Goal: Transaction & Acquisition: Purchase product/service

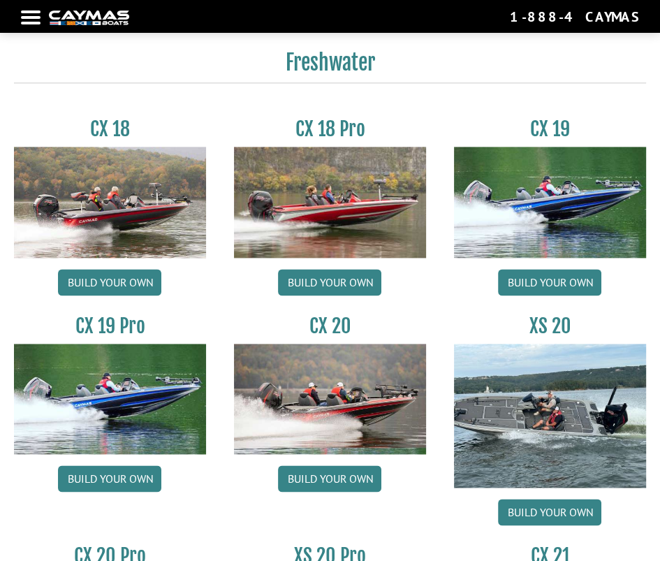
scroll to position [1096, 0]
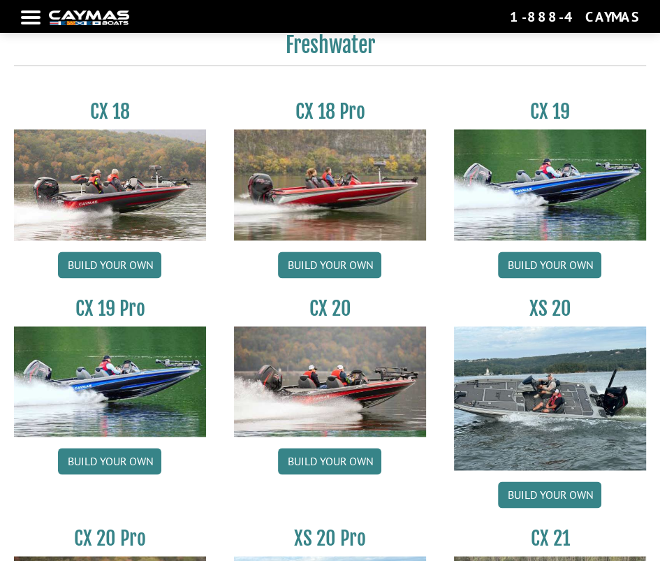
click at [517, 203] on img at bounding box center [550, 184] width 192 height 110
click at [534, 255] on link "Build your own" at bounding box center [549, 264] width 103 height 27
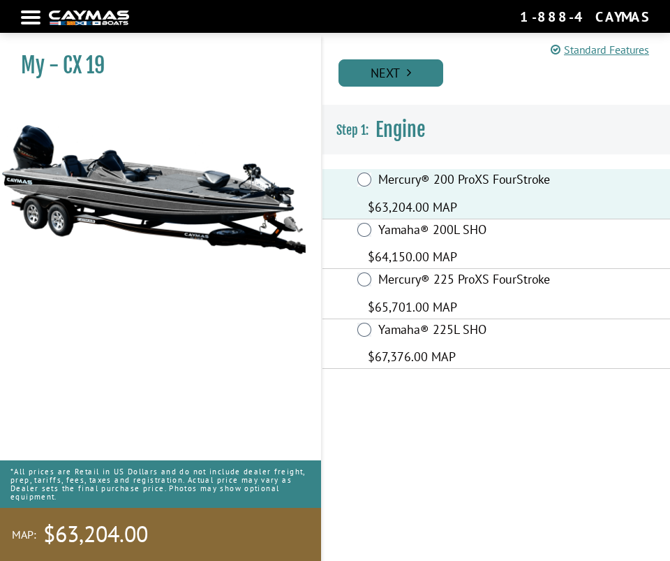
click at [396, 75] on link "Next" at bounding box center [391, 72] width 105 height 27
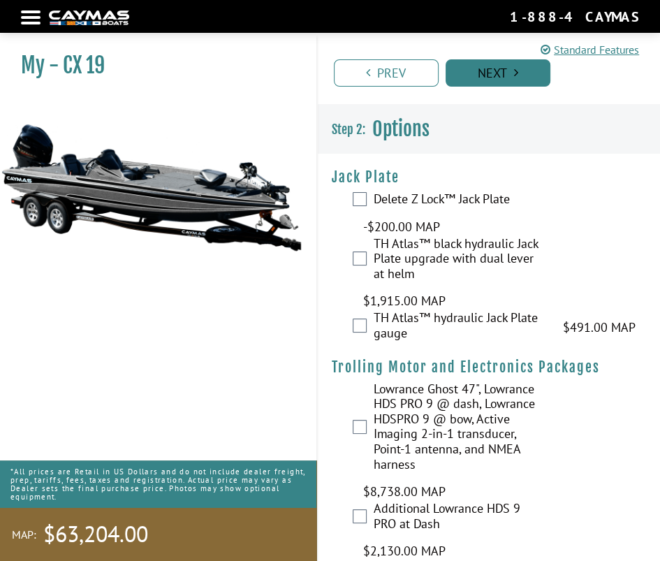
click at [478, 78] on link "Next" at bounding box center [498, 72] width 105 height 27
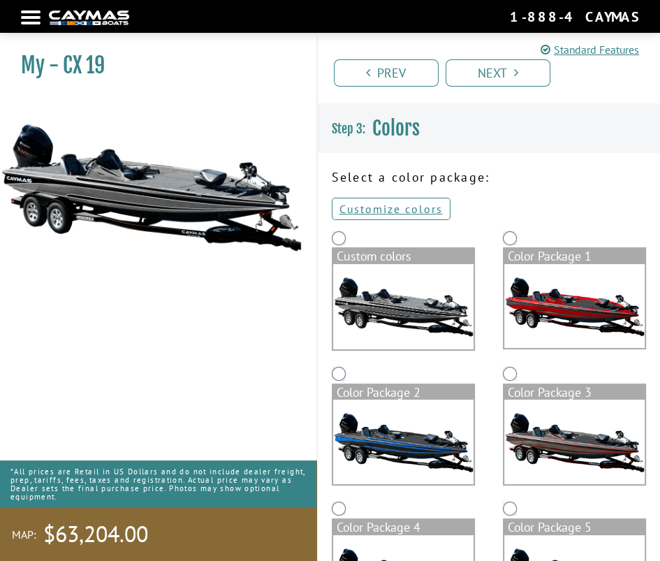
click at [373, 266] on img at bounding box center [403, 306] width 140 height 85
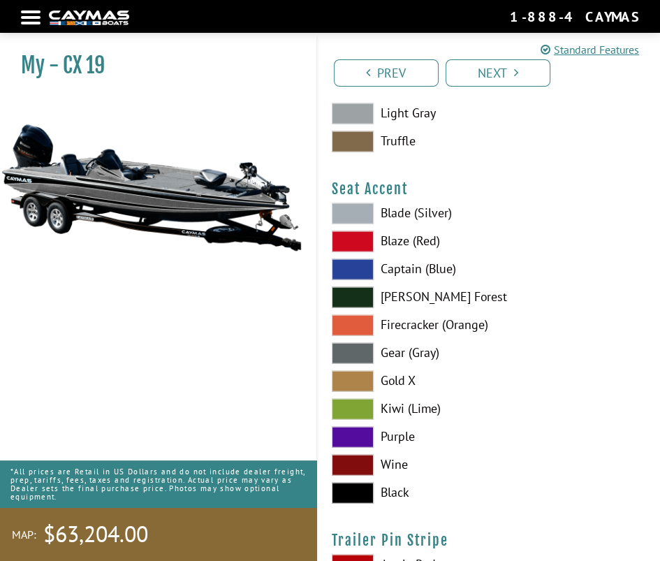
scroll to position [12092, 0]
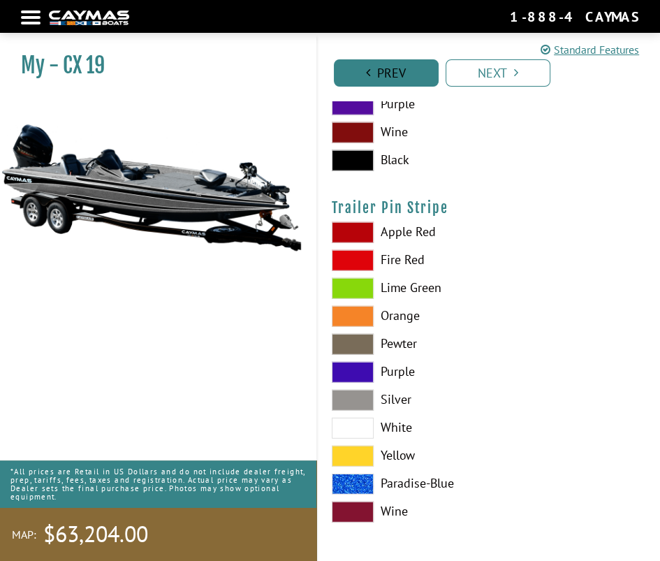
click at [409, 71] on link "Prev" at bounding box center [386, 72] width 105 height 27
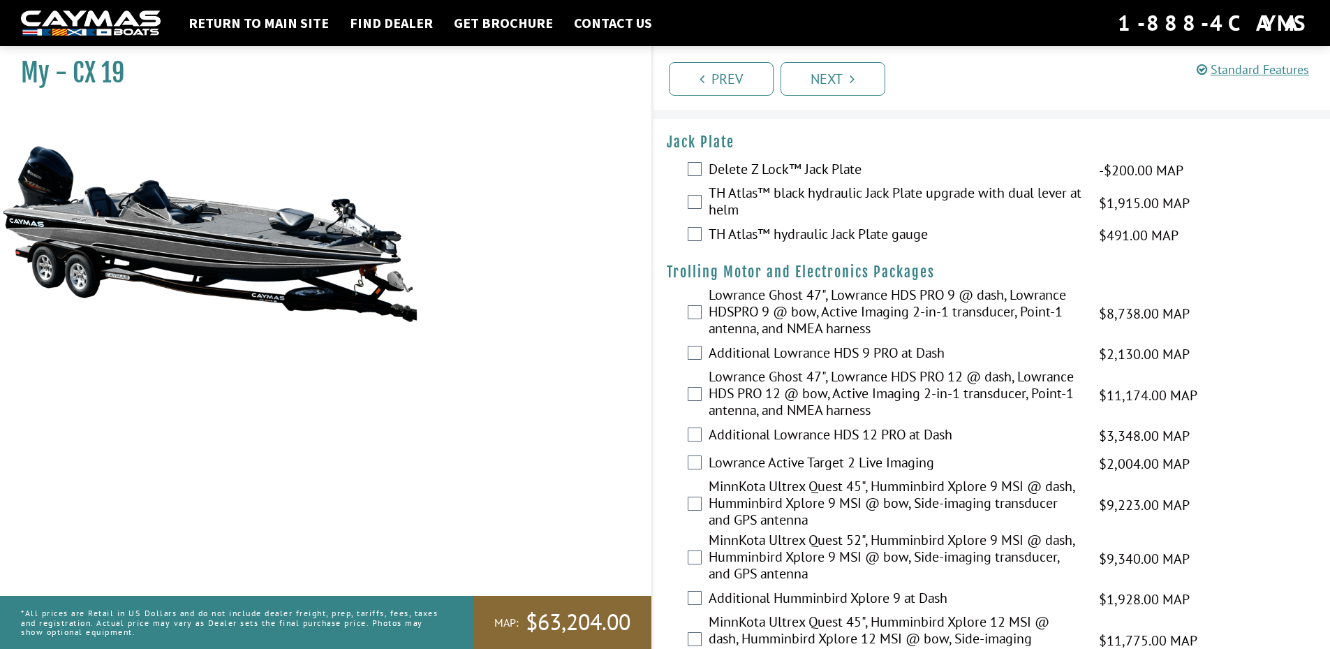
scroll to position [0, 0]
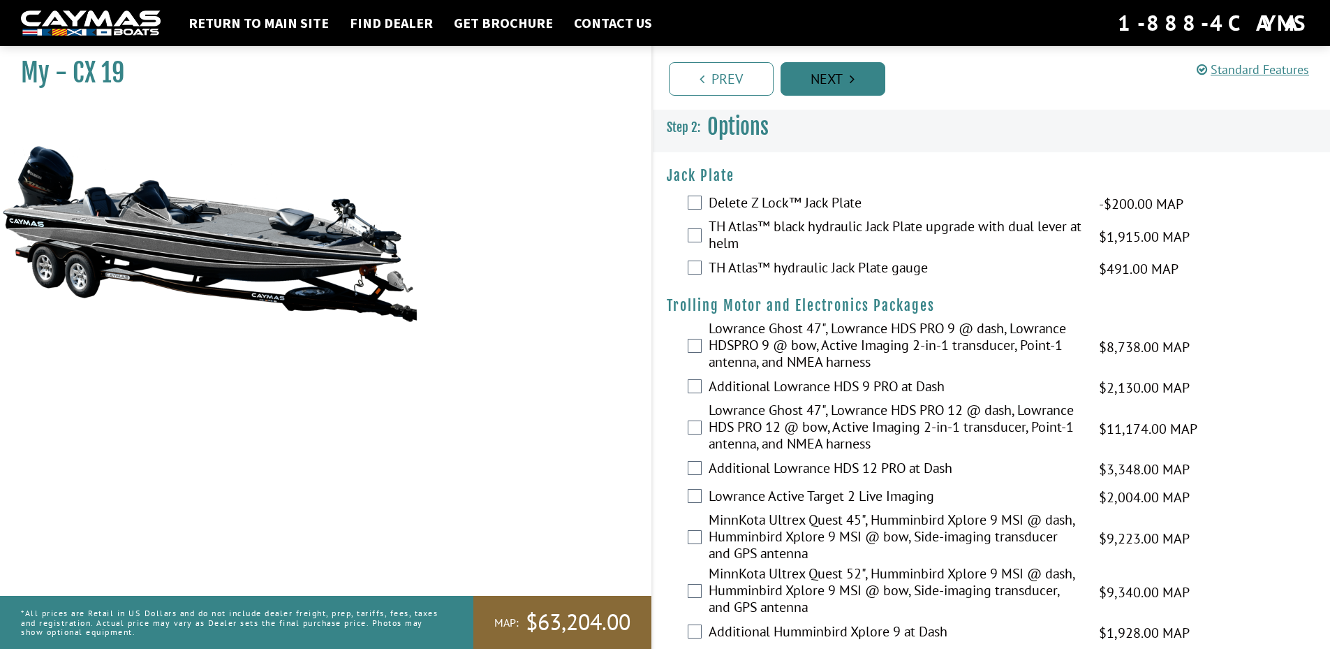
click at [670, 91] on link "Next" at bounding box center [833, 79] width 105 height 34
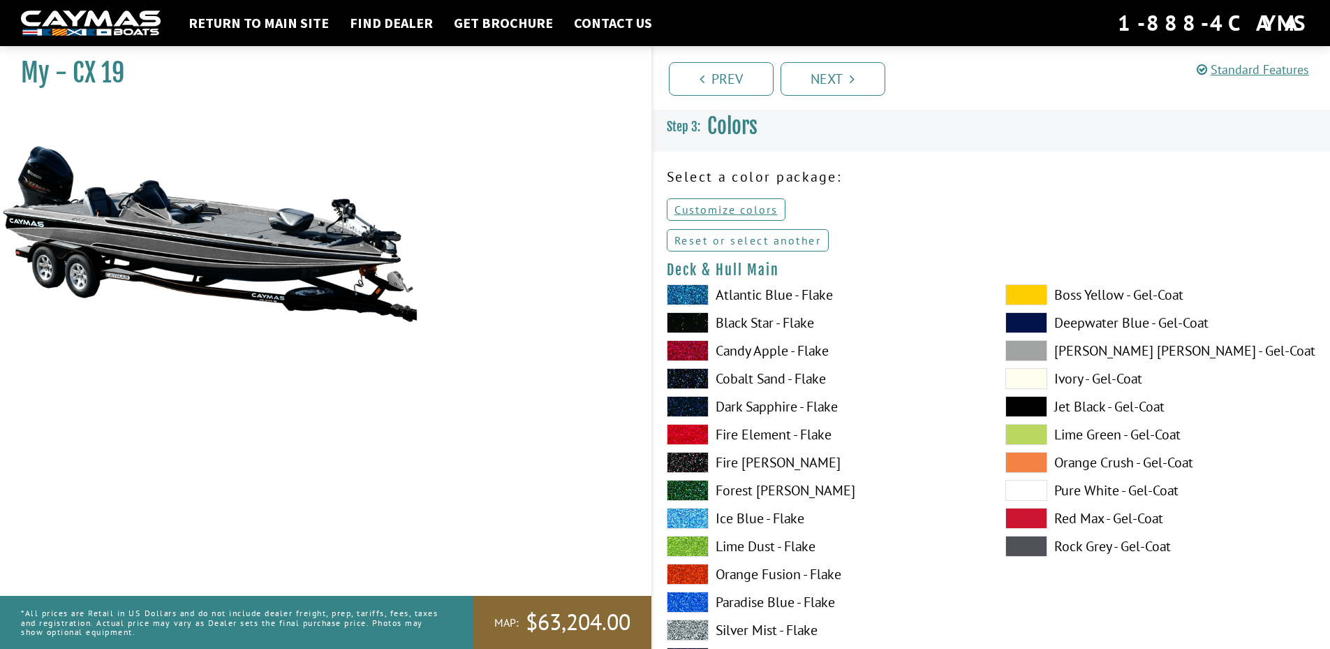
click at [670, 237] on link "Reset or select another" at bounding box center [748, 240] width 163 height 22
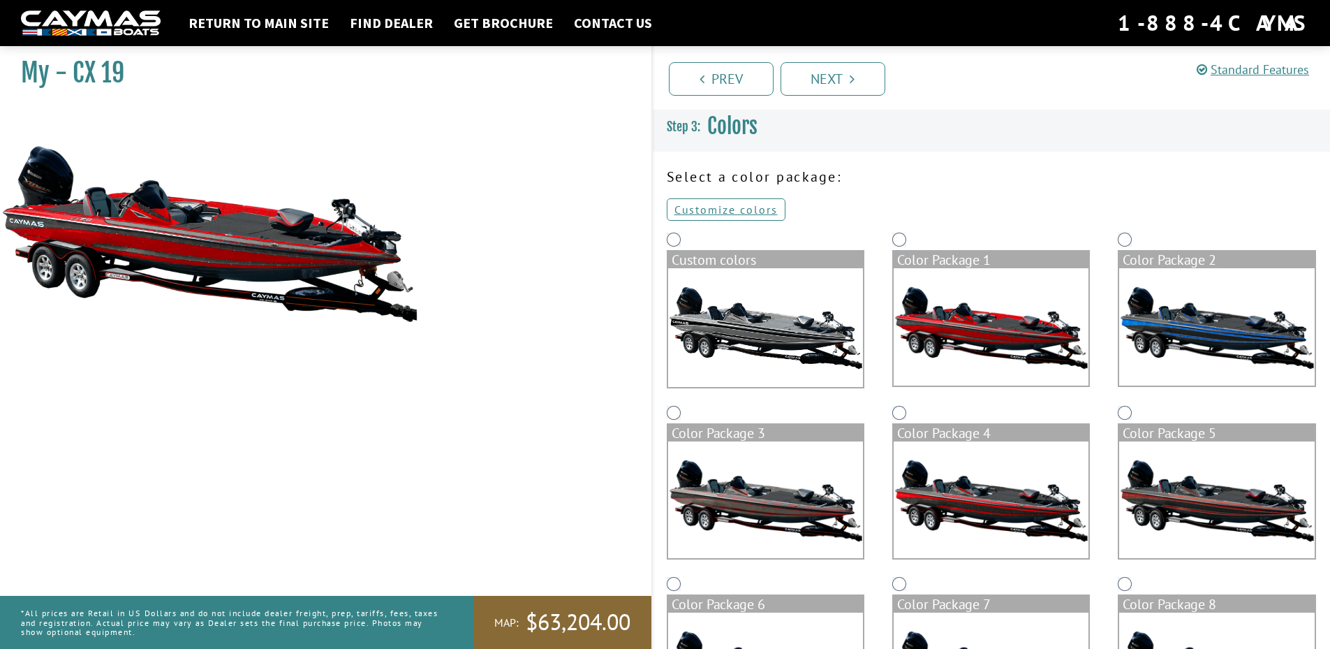
click at [670, 321] on img at bounding box center [991, 326] width 195 height 117
click at [670, 304] on img at bounding box center [1216, 326] width 195 height 117
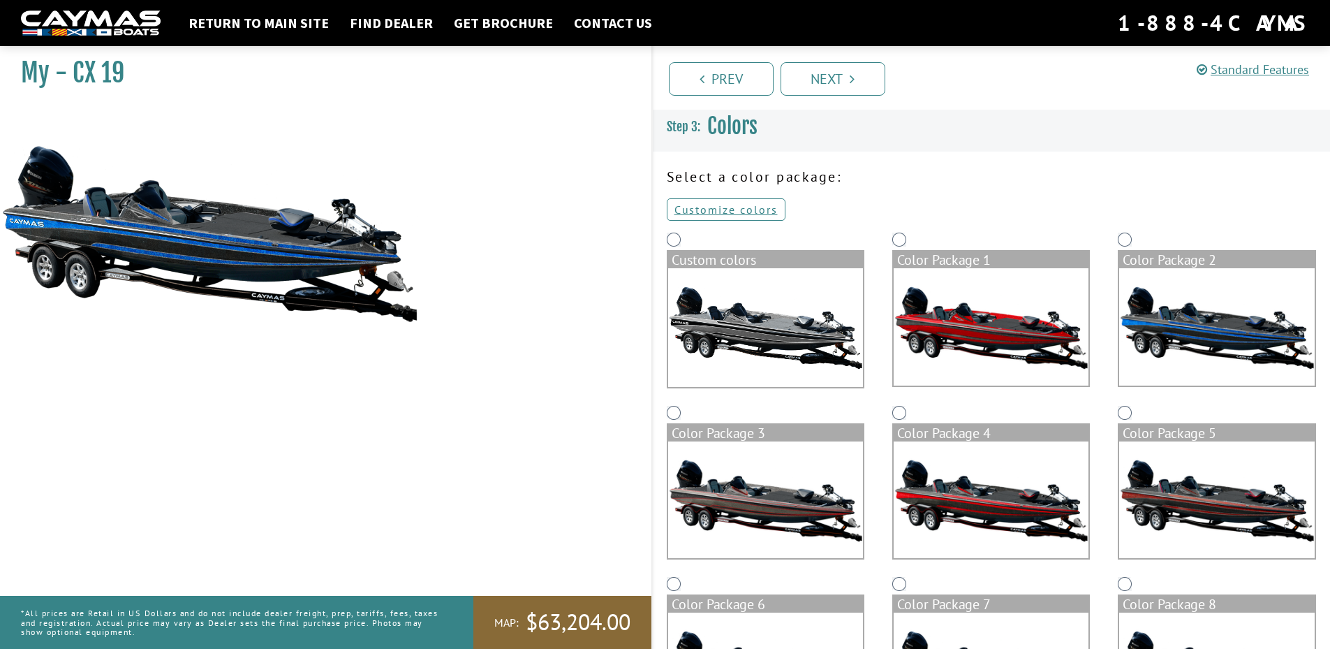
click at [670, 311] on img at bounding box center [991, 326] width 195 height 117
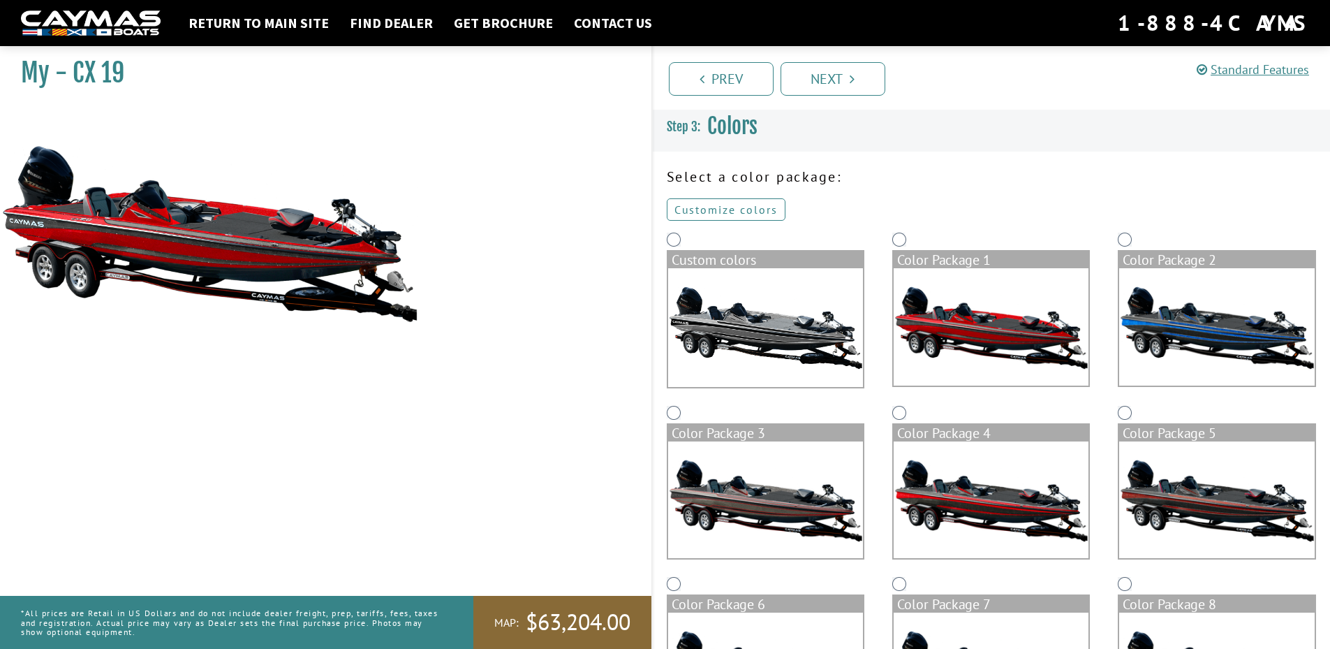
click at [670, 204] on link "Customize colors" at bounding box center [726, 209] width 119 height 22
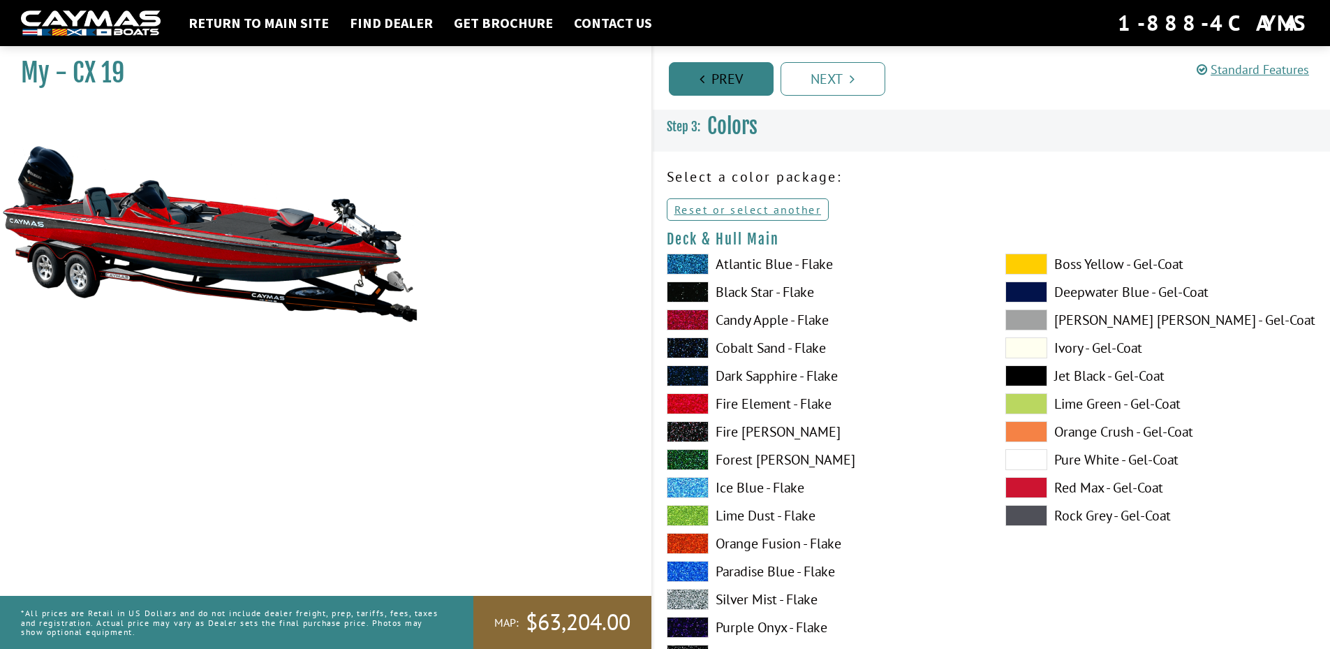
click at [670, 82] on link "Prev" at bounding box center [721, 79] width 105 height 34
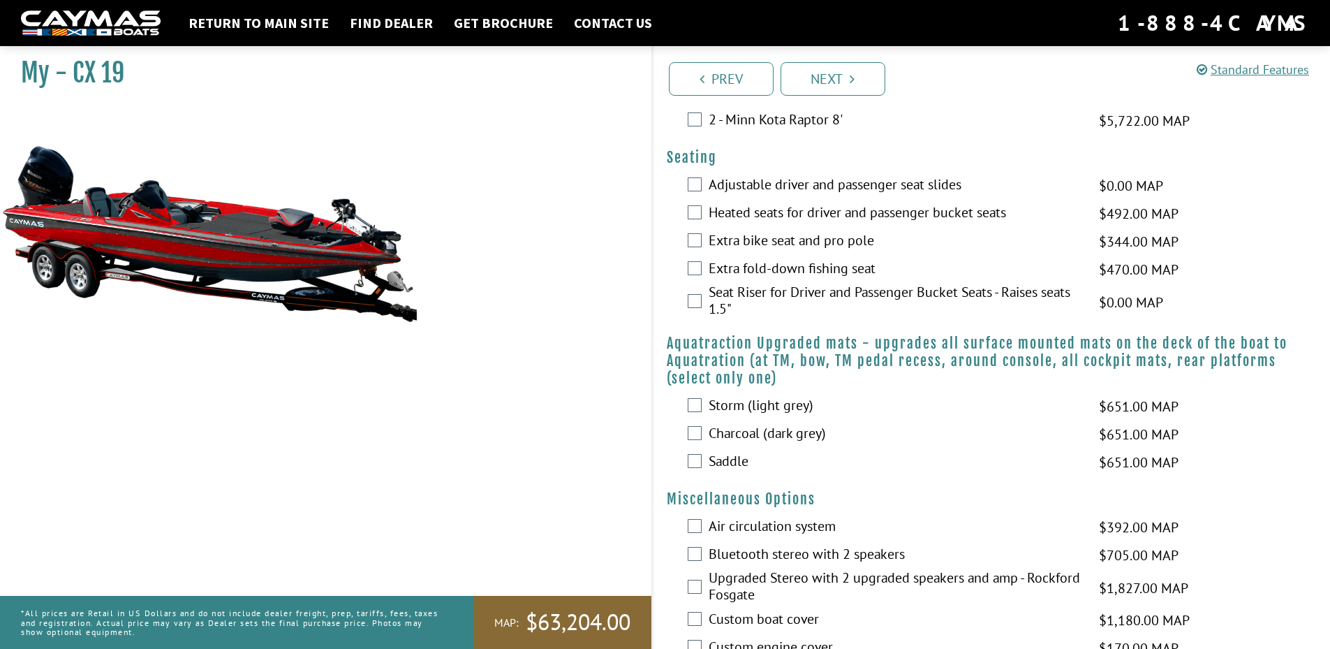
scroll to position [978, 0]
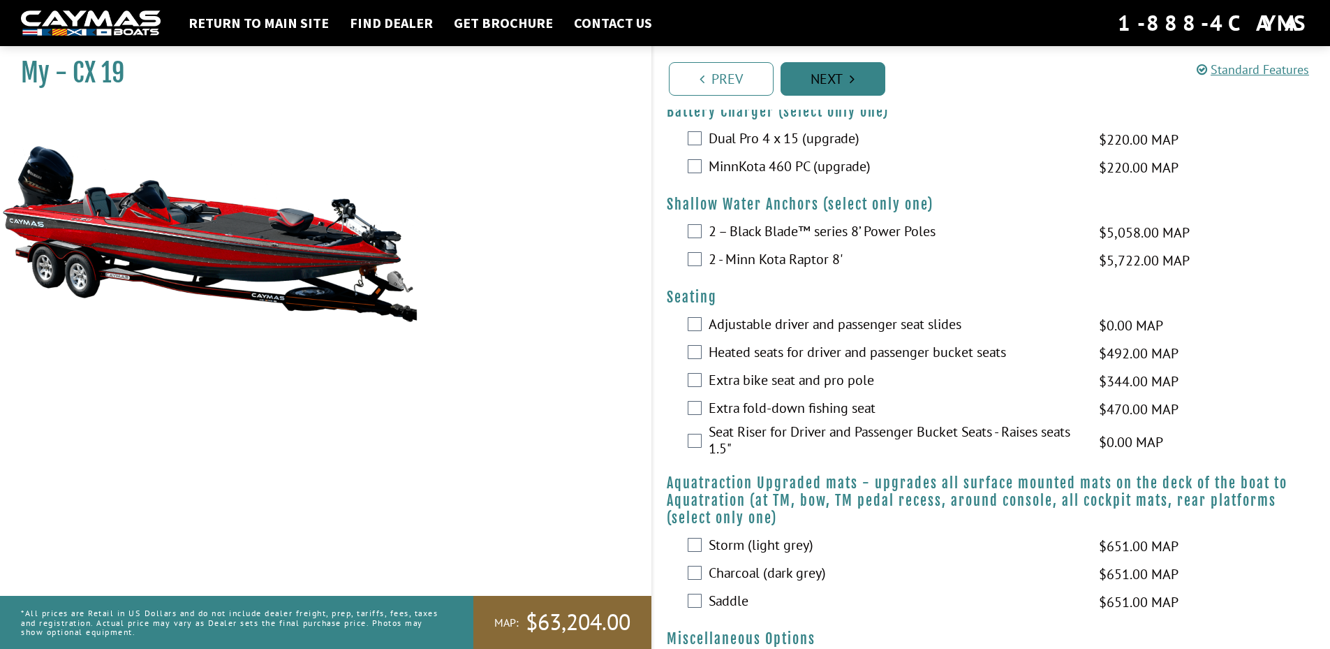
click at [670, 73] on link "Next" at bounding box center [833, 79] width 105 height 34
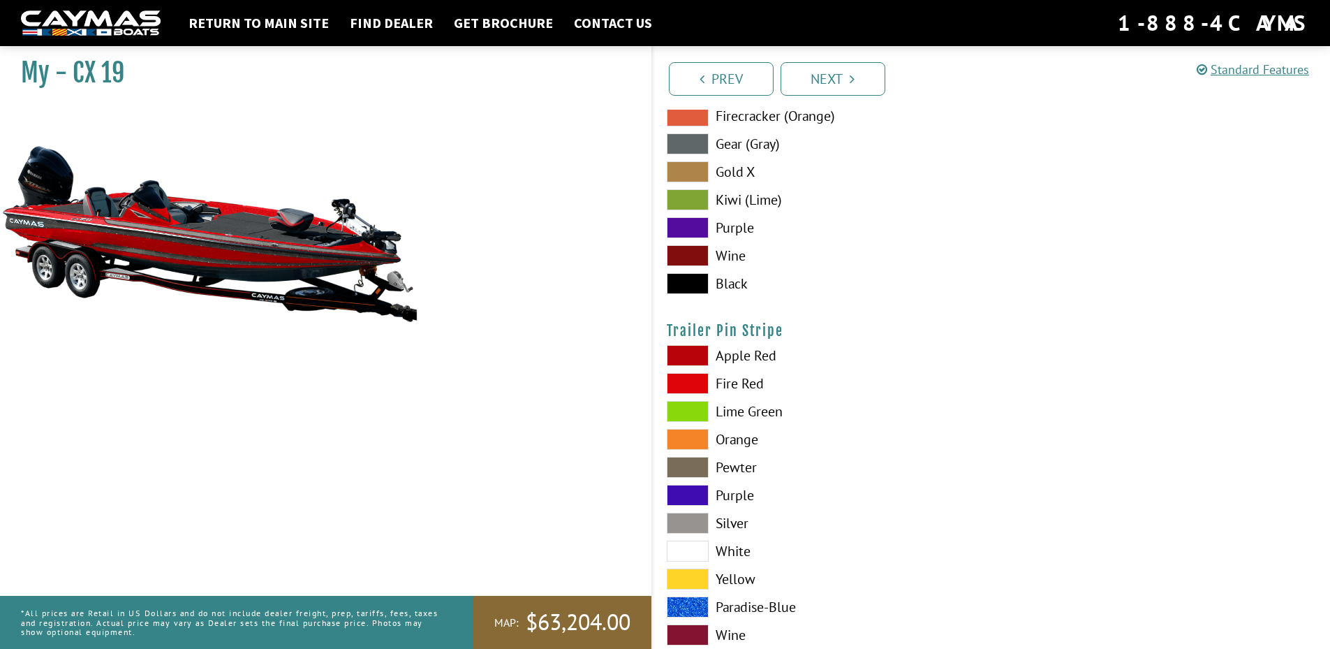
scroll to position [8348, 0]
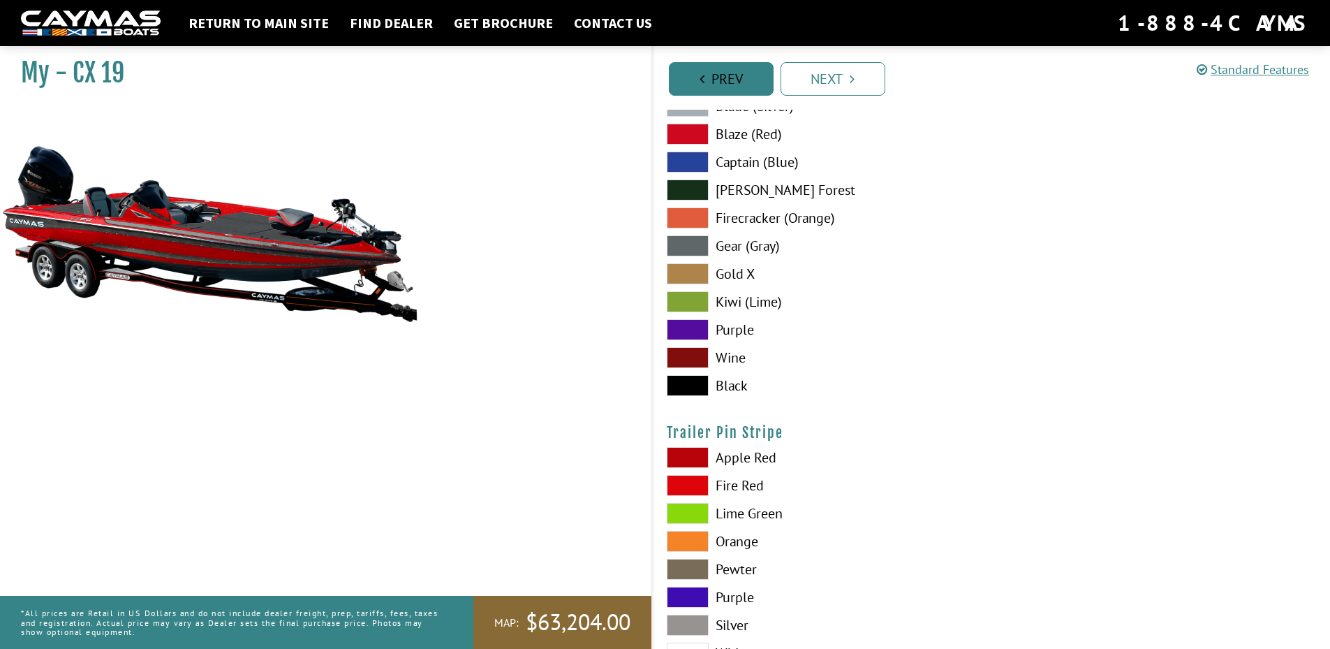
click at [670, 82] on link "Prev" at bounding box center [721, 79] width 105 height 34
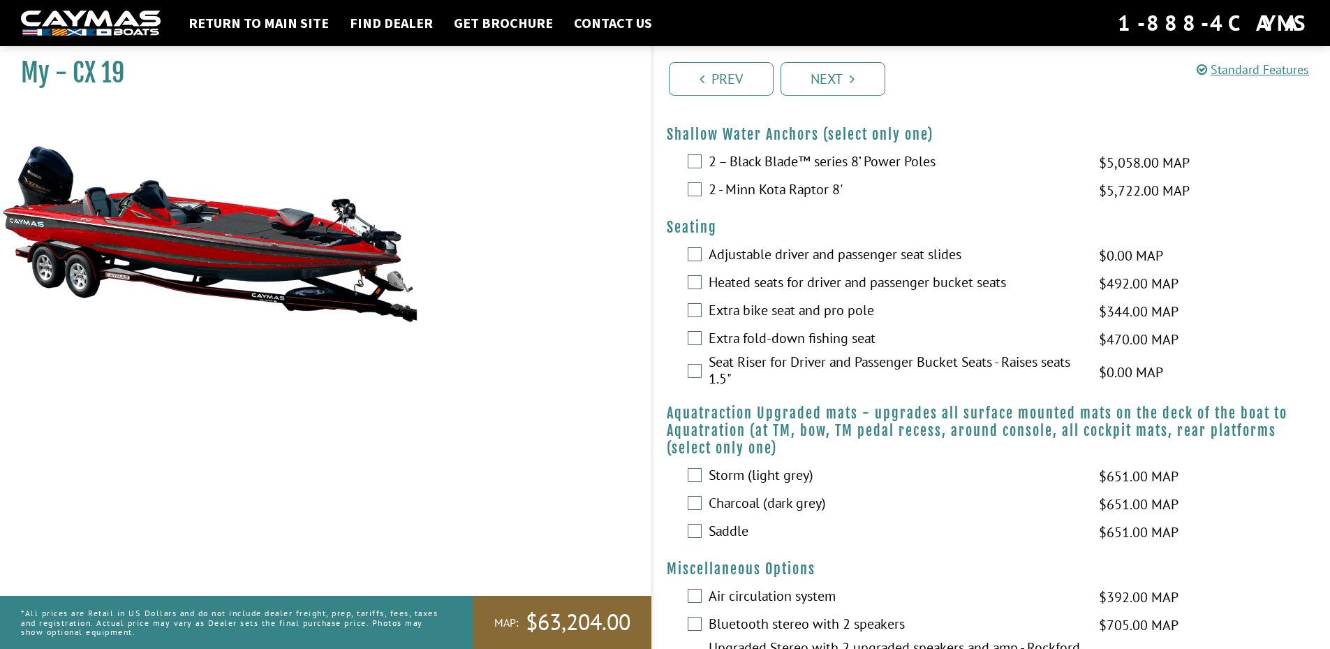
scroll to position [1117, 0]
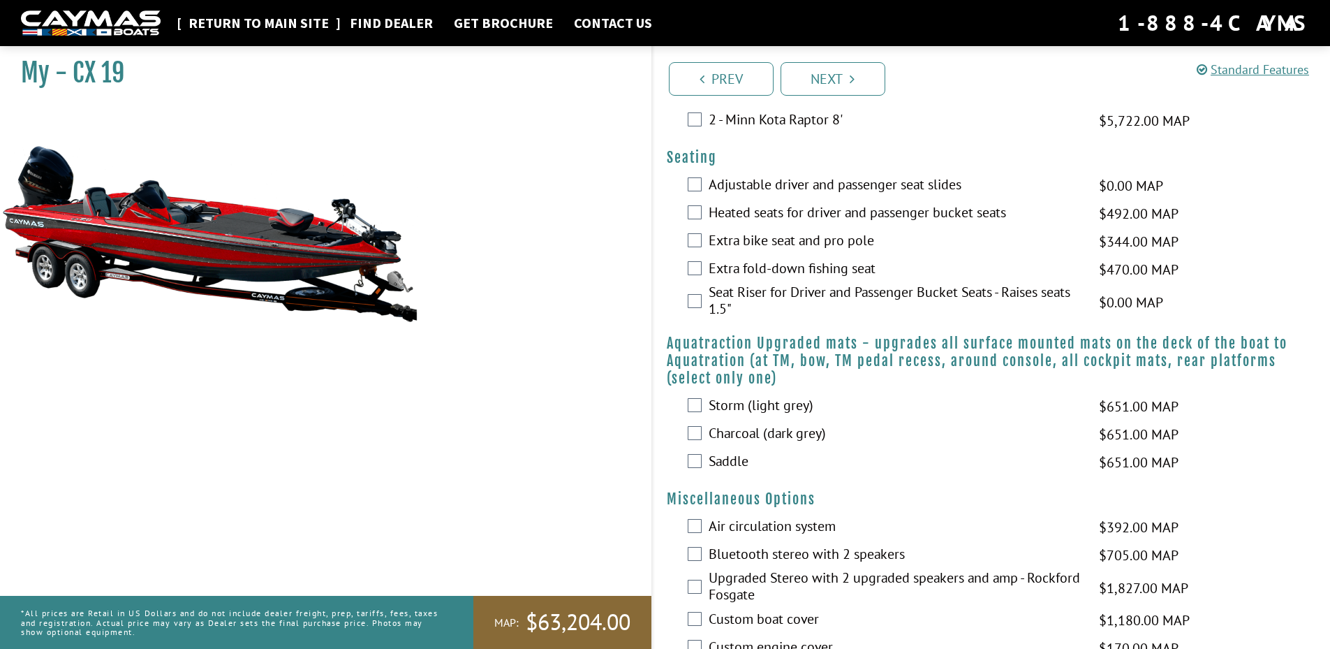
click at [242, 23] on link "Return to main site" at bounding box center [259, 23] width 154 height 18
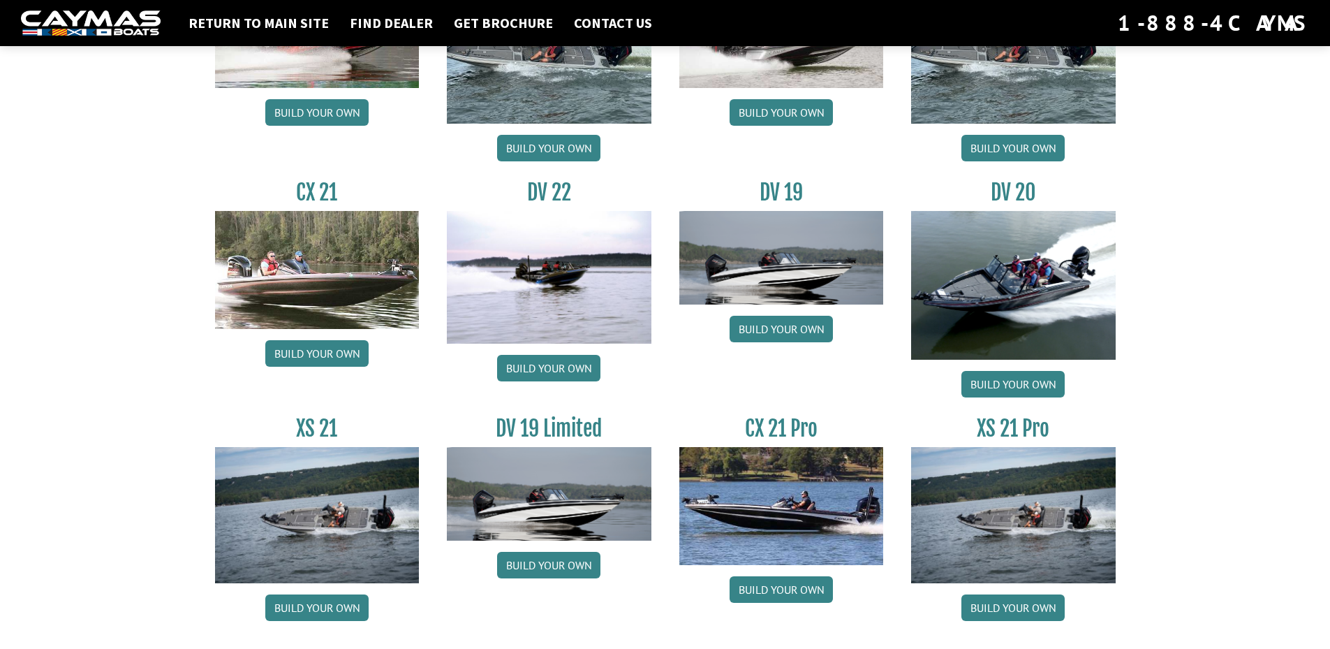
scroll to position [1571, 0]
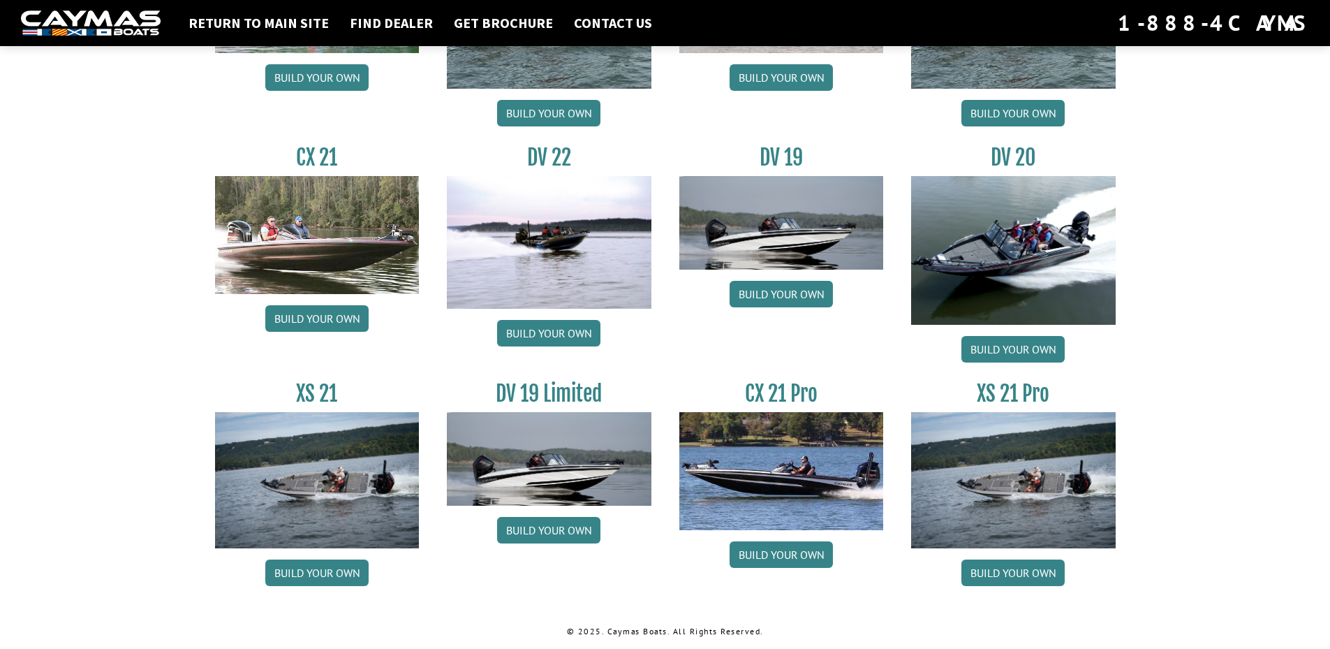
click at [339, 234] on img at bounding box center [317, 234] width 205 height 117
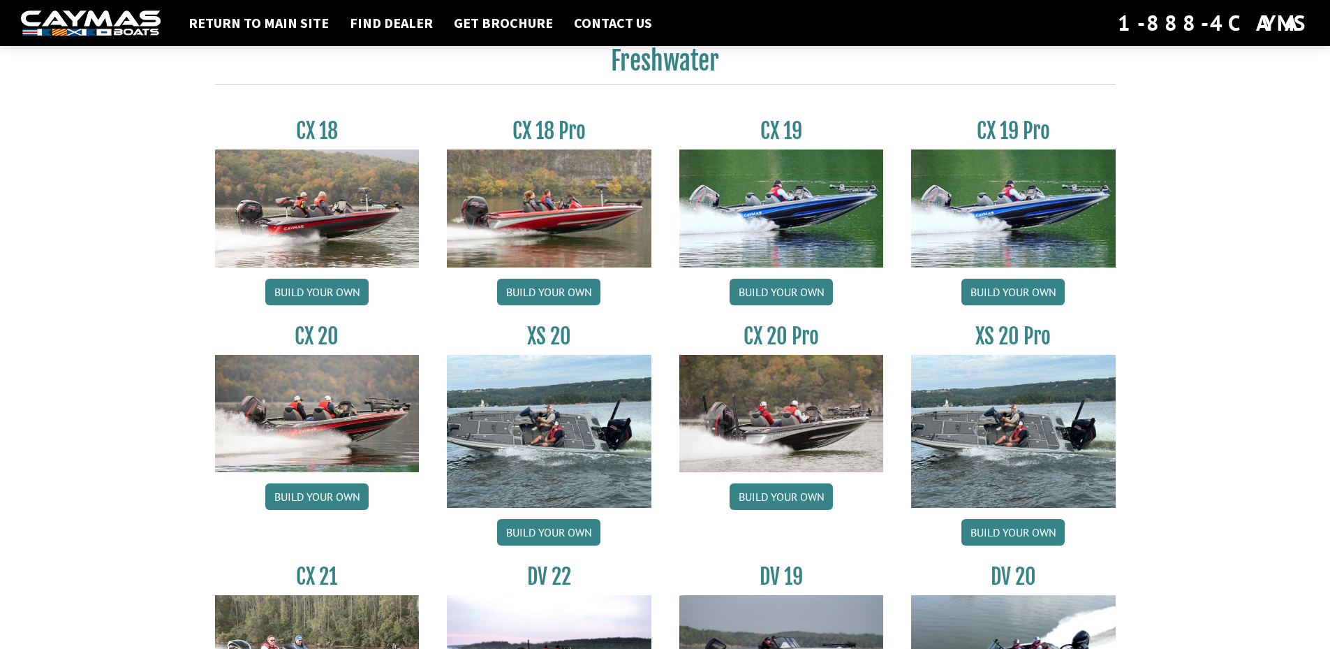
scroll to position [1082, 0]
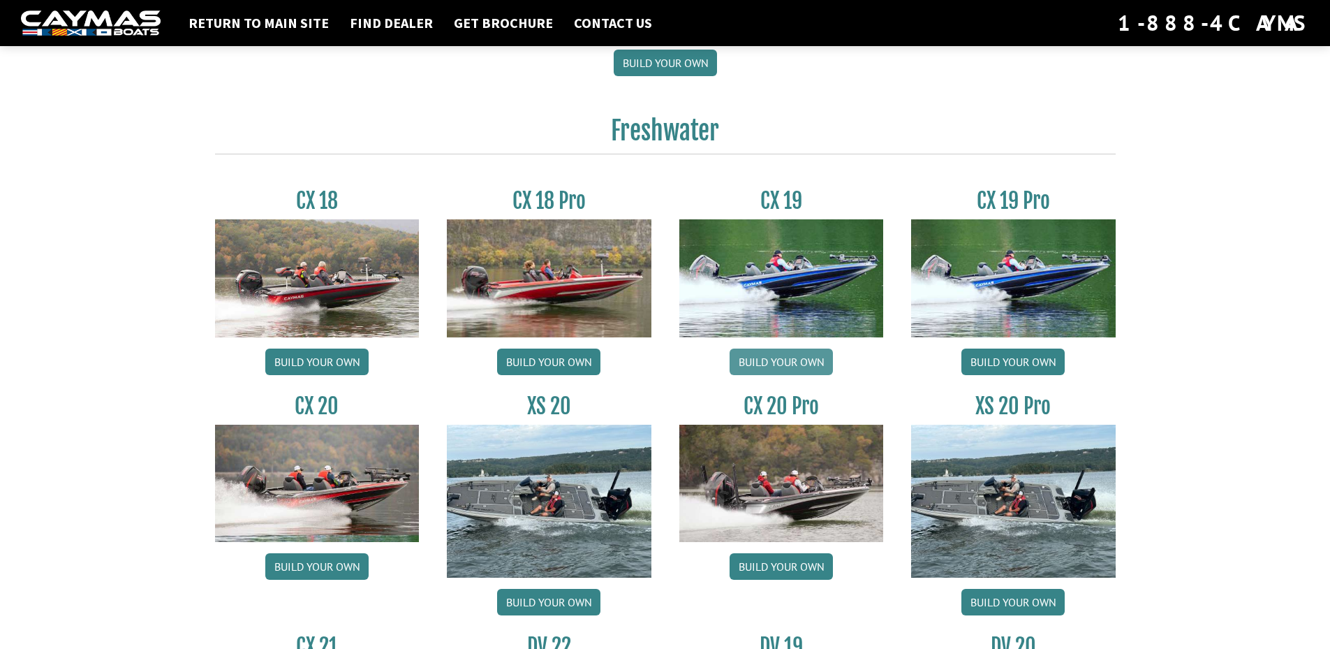
click at [794, 362] on link "Build your own" at bounding box center [781, 361] width 103 height 27
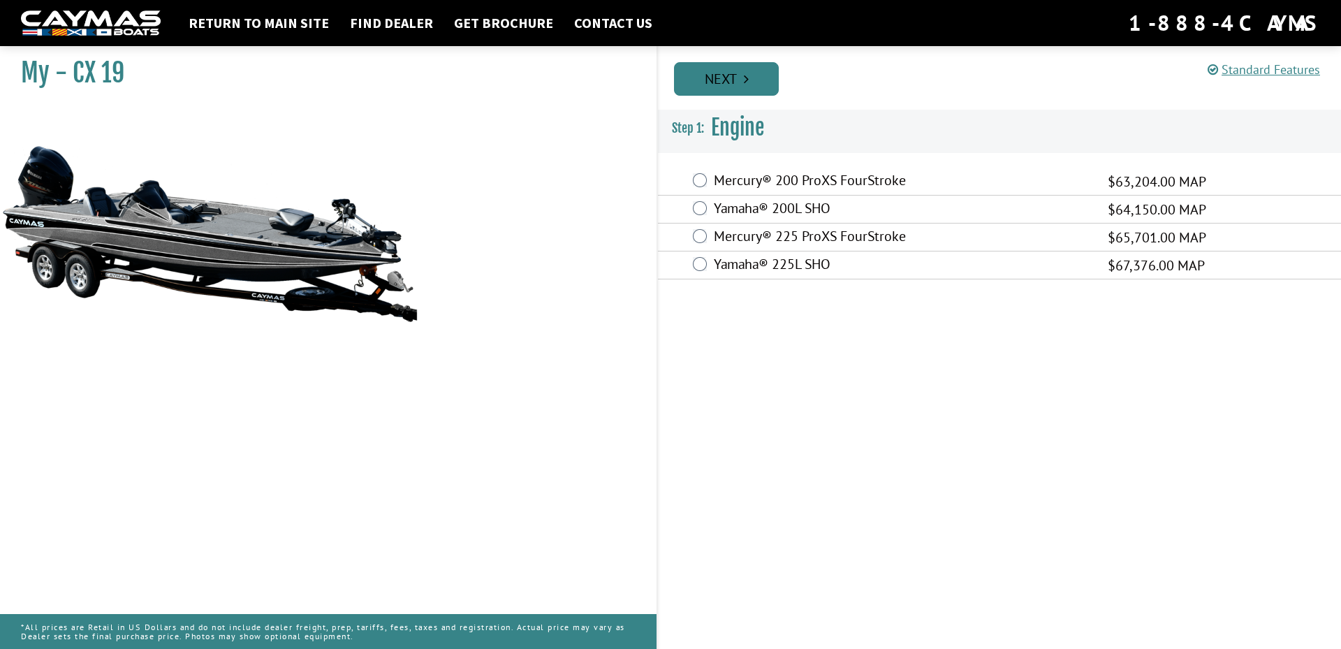
click at [748, 84] on icon "Pagination" at bounding box center [746, 79] width 5 height 14
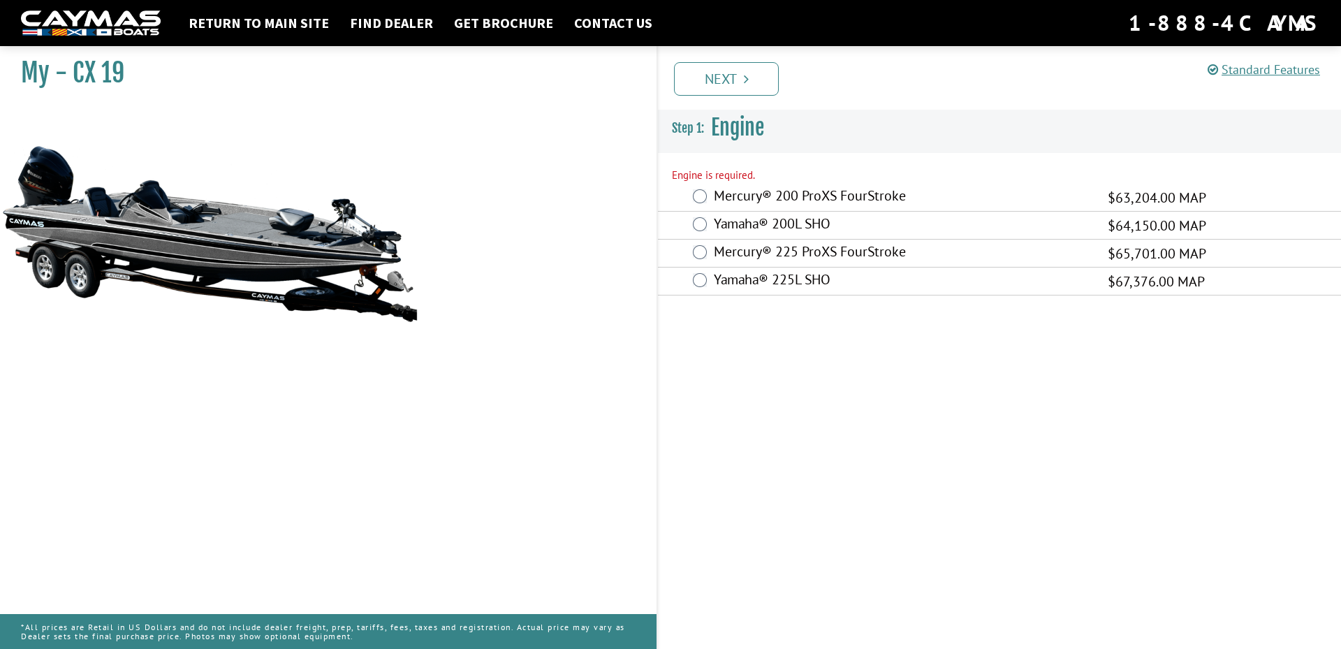
click at [702, 187] on div "Mercury® 200 ProXS FourStroke $63,204.00 MAP" at bounding box center [999, 198] width 683 height 28
click at [732, 88] on link "Next" at bounding box center [726, 79] width 105 height 34
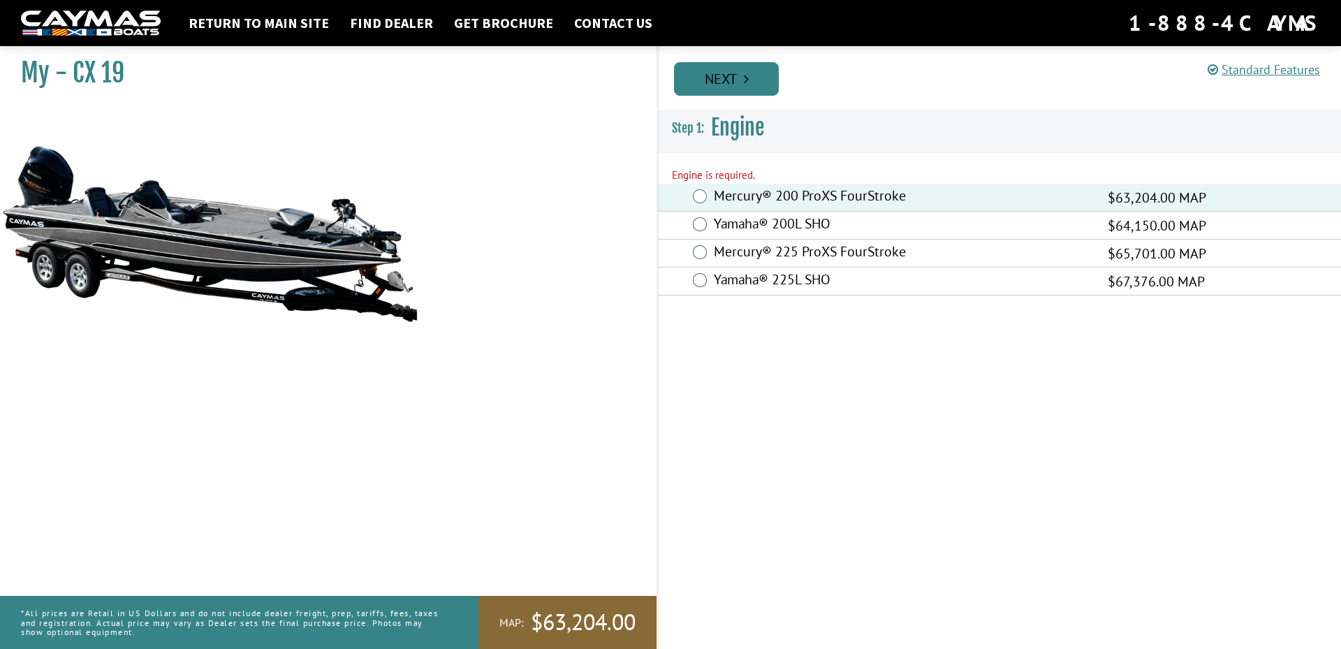
click at [710, 67] on link "Next" at bounding box center [726, 79] width 105 height 34
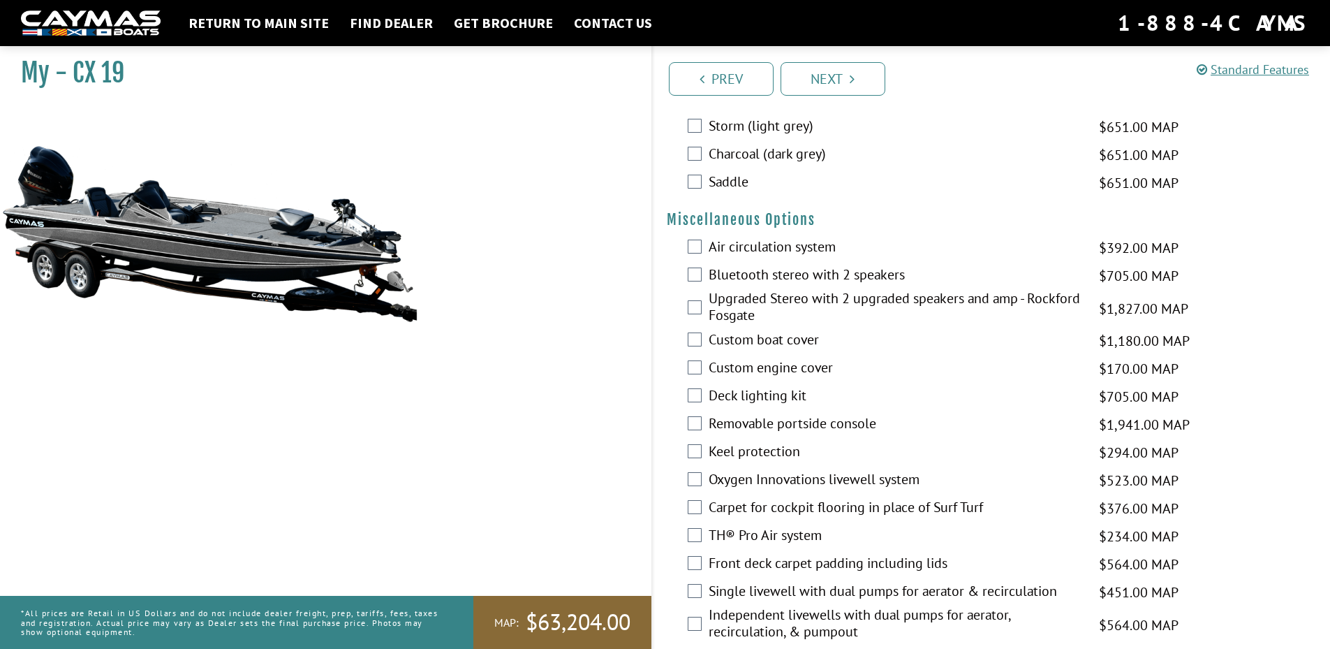
scroll to position [1467, 0]
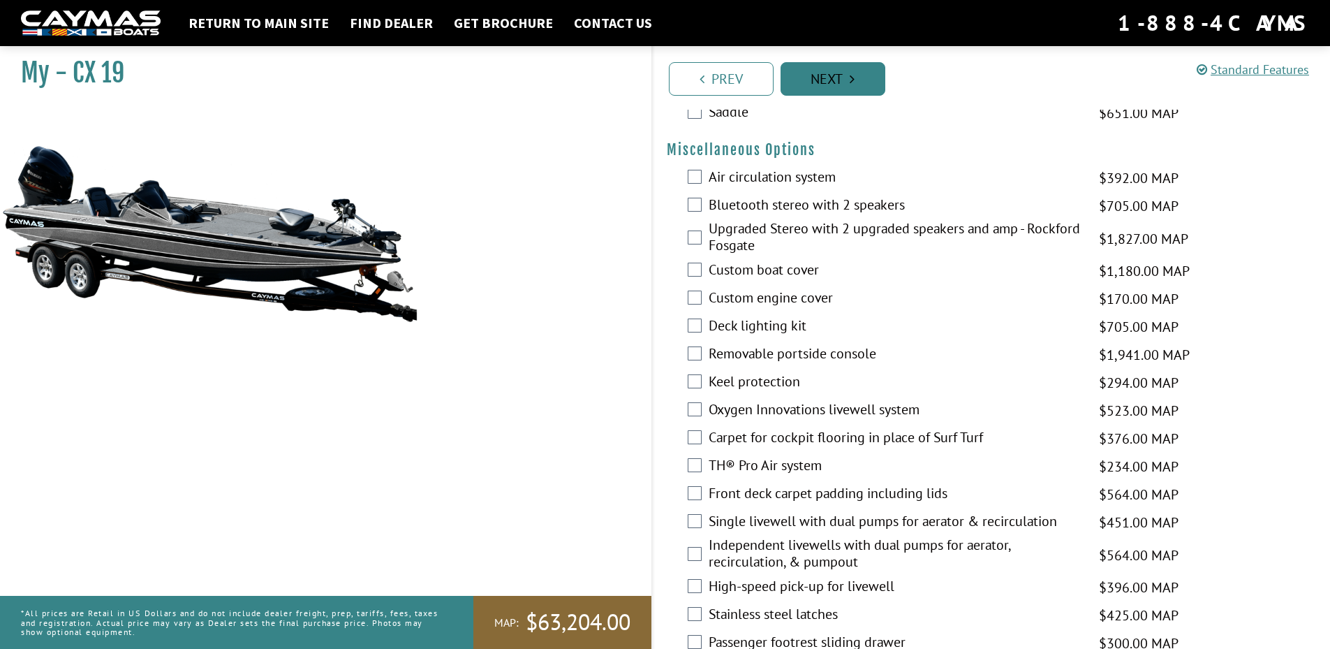
click at [717, 78] on link "Prev" at bounding box center [721, 79] width 105 height 34
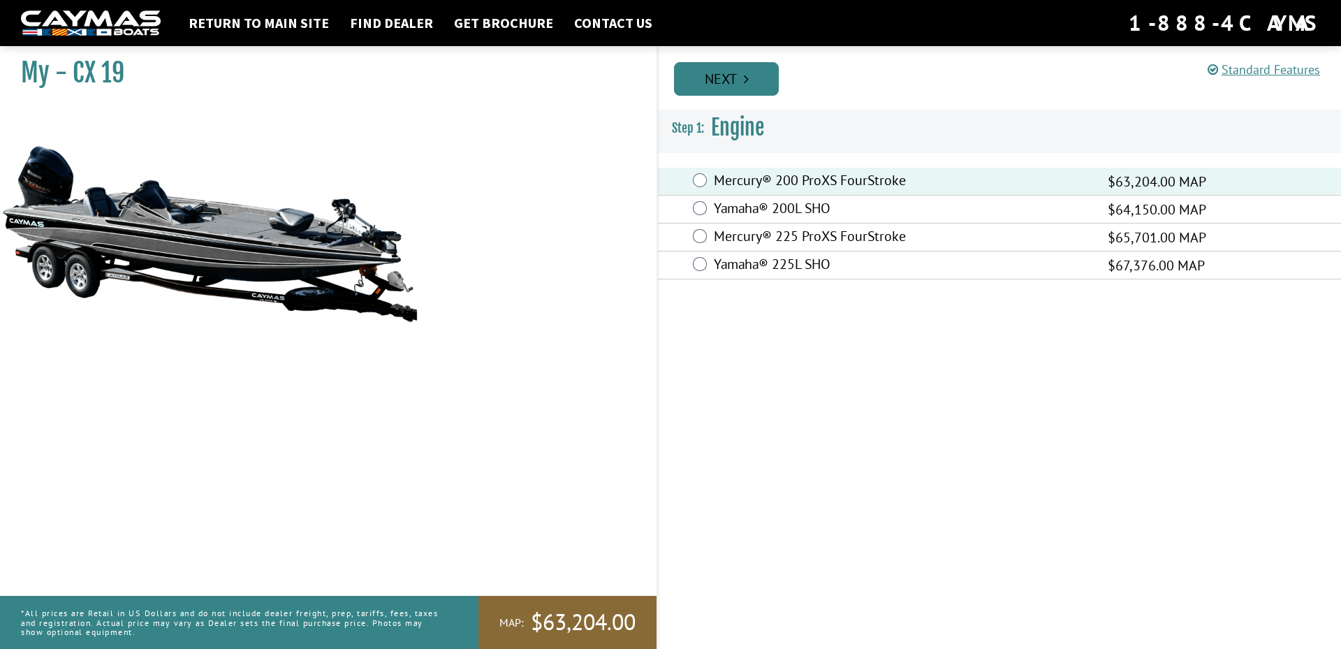
click at [754, 79] on link "Next" at bounding box center [726, 79] width 105 height 34
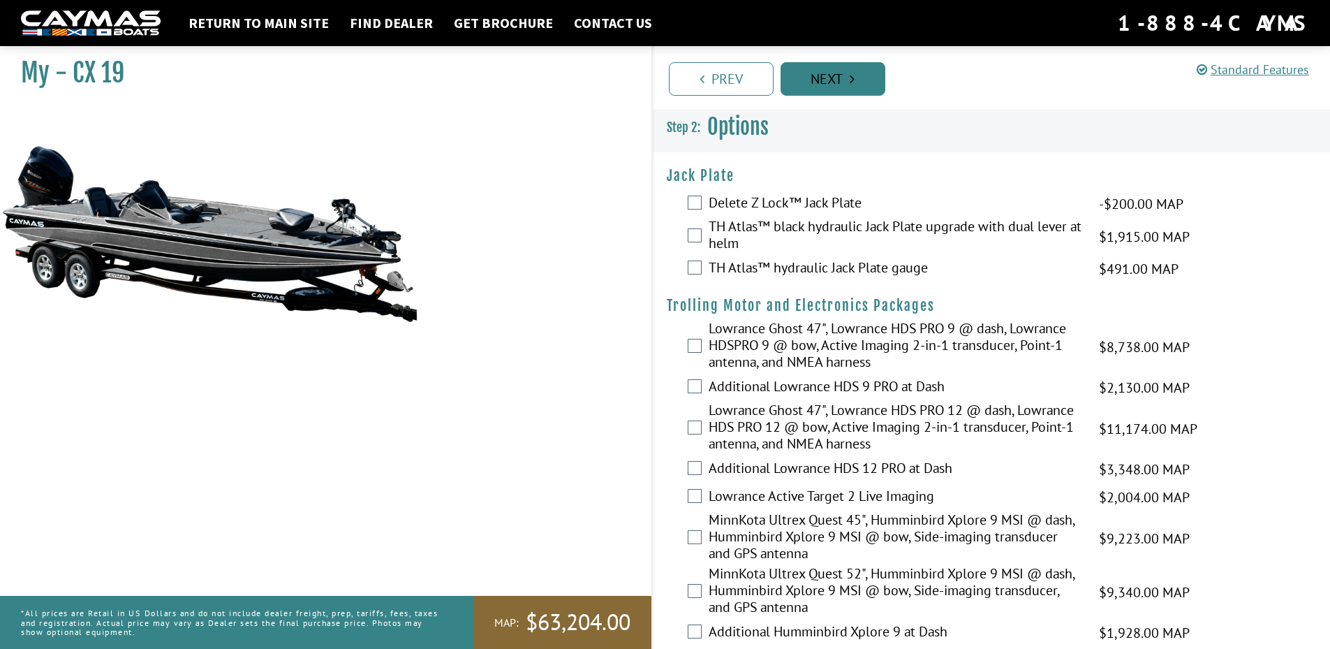
click at [800, 78] on link "Next" at bounding box center [833, 79] width 105 height 34
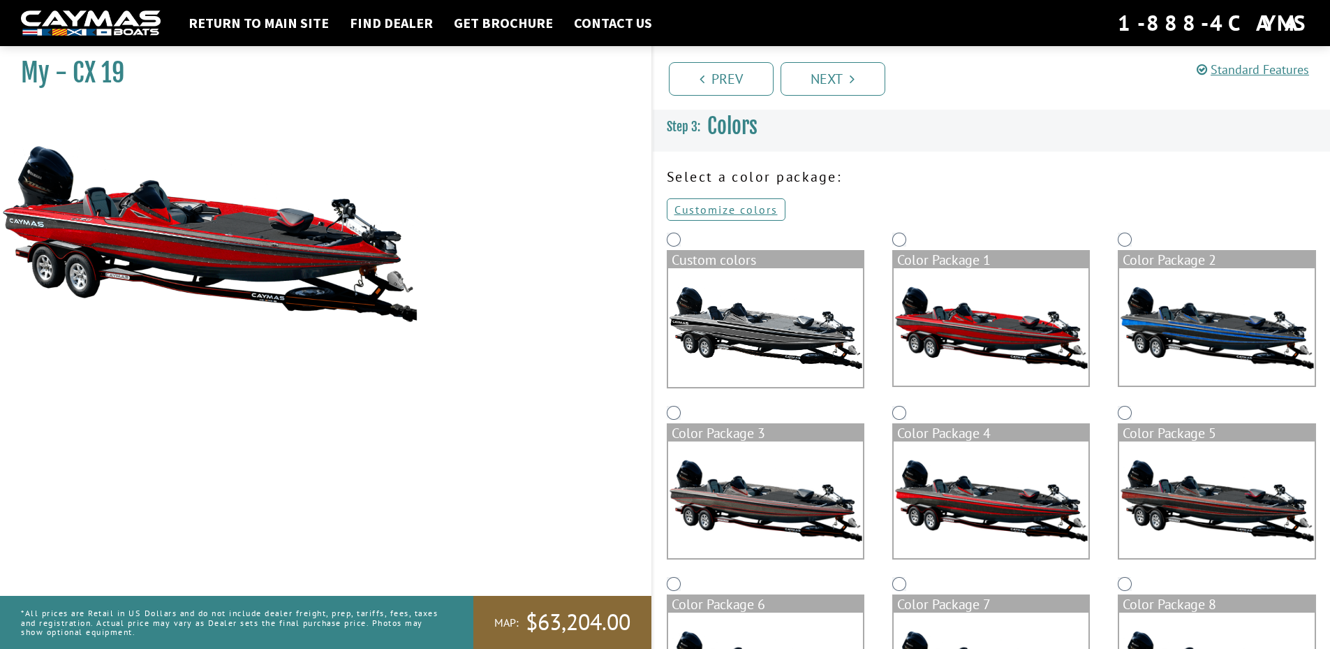
click at [960, 324] on img at bounding box center [991, 326] width 195 height 117
click at [741, 209] on link "Customize colors" at bounding box center [726, 209] width 119 height 22
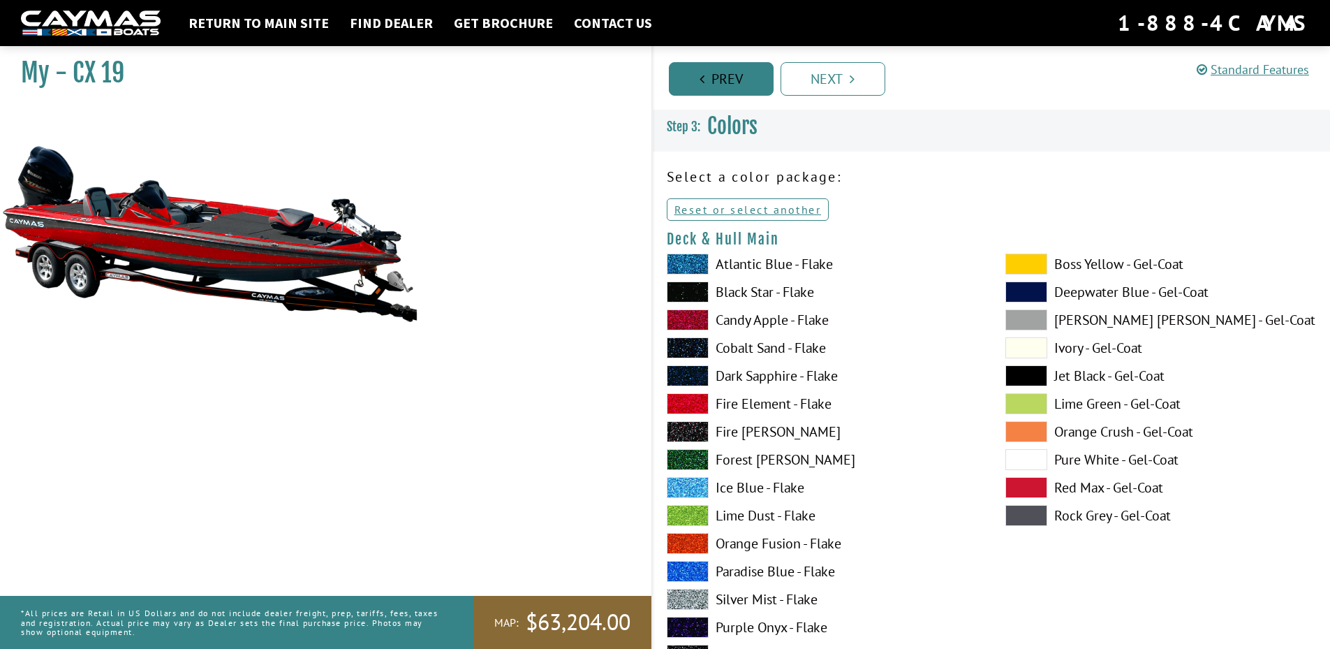
click at [702, 84] on icon "Pagination" at bounding box center [702, 79] width 5 height 14
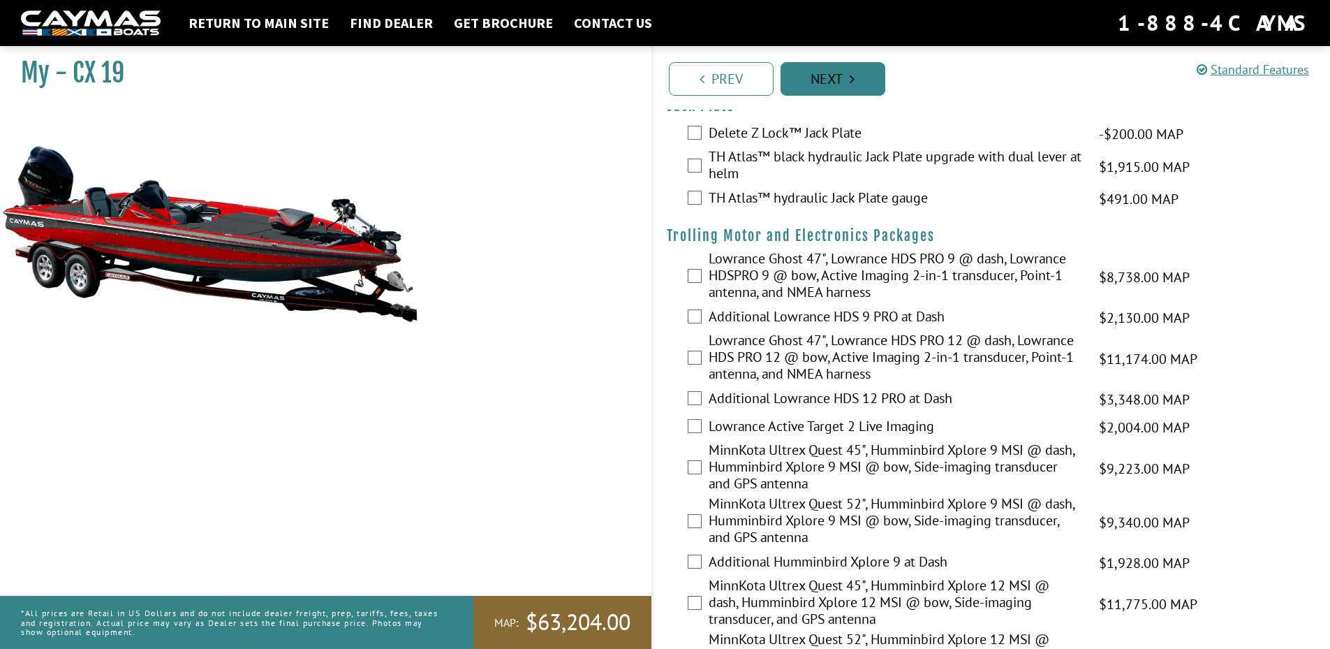
click at [822, 79] on link "Next" at bounding box center [833, 79] width 105 height 34
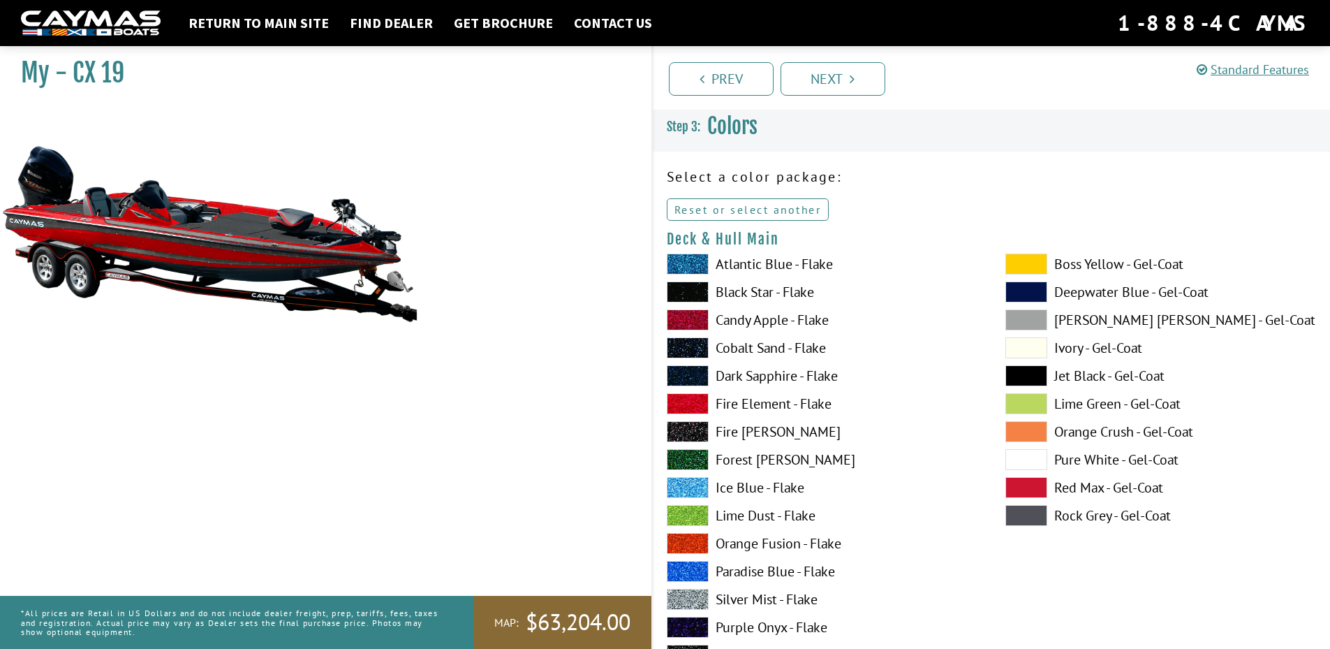
click at [781, 208] on link "Reset or select another" at bounding box center [748, 209] width 163 height 22
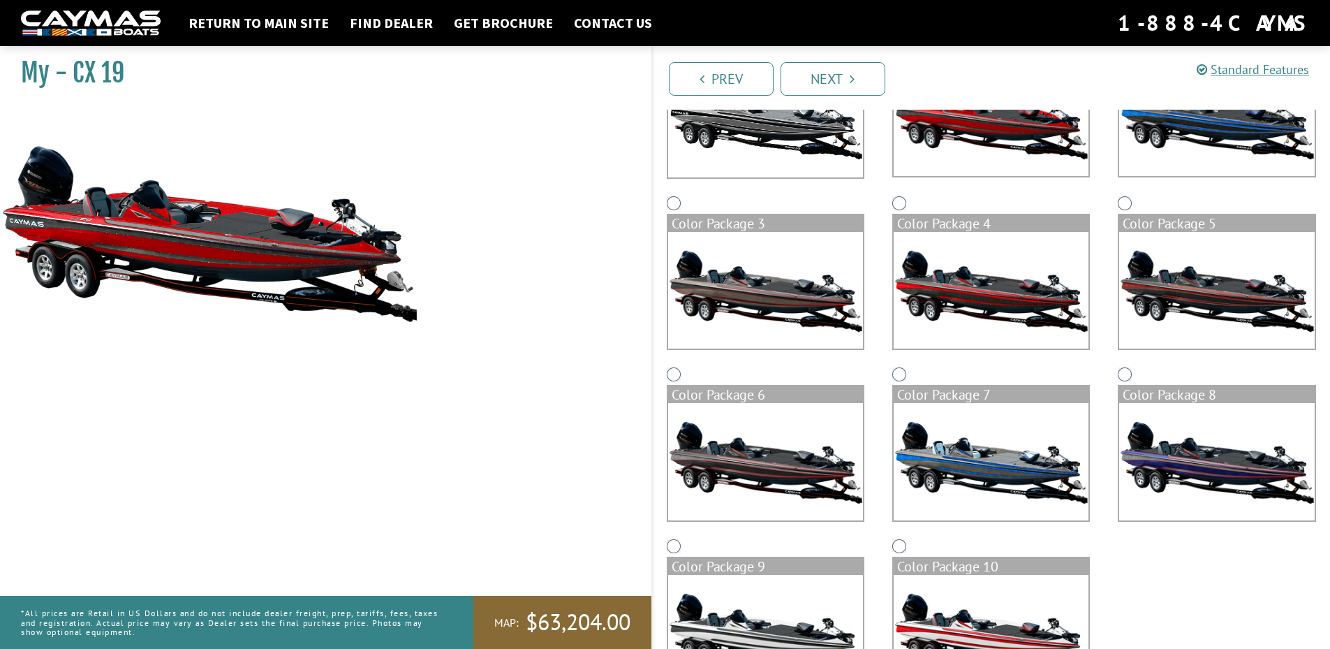
scroll to position [281, 0]
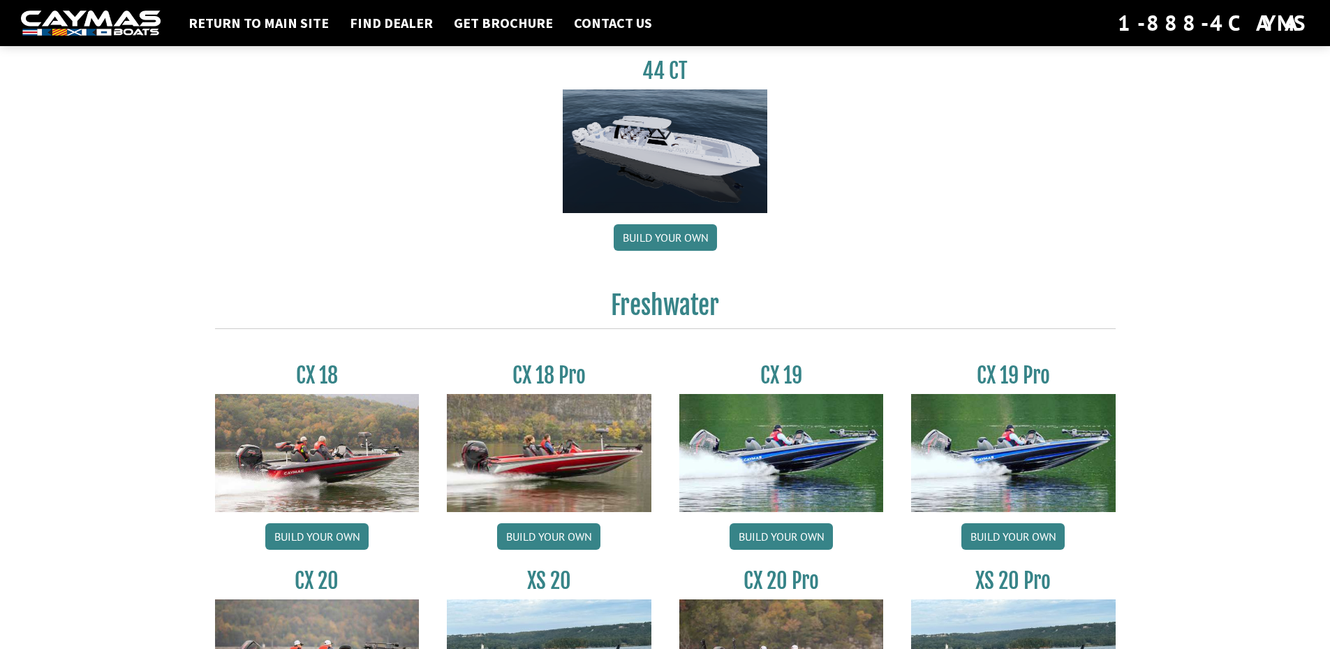
scroll to position [1187, 0]
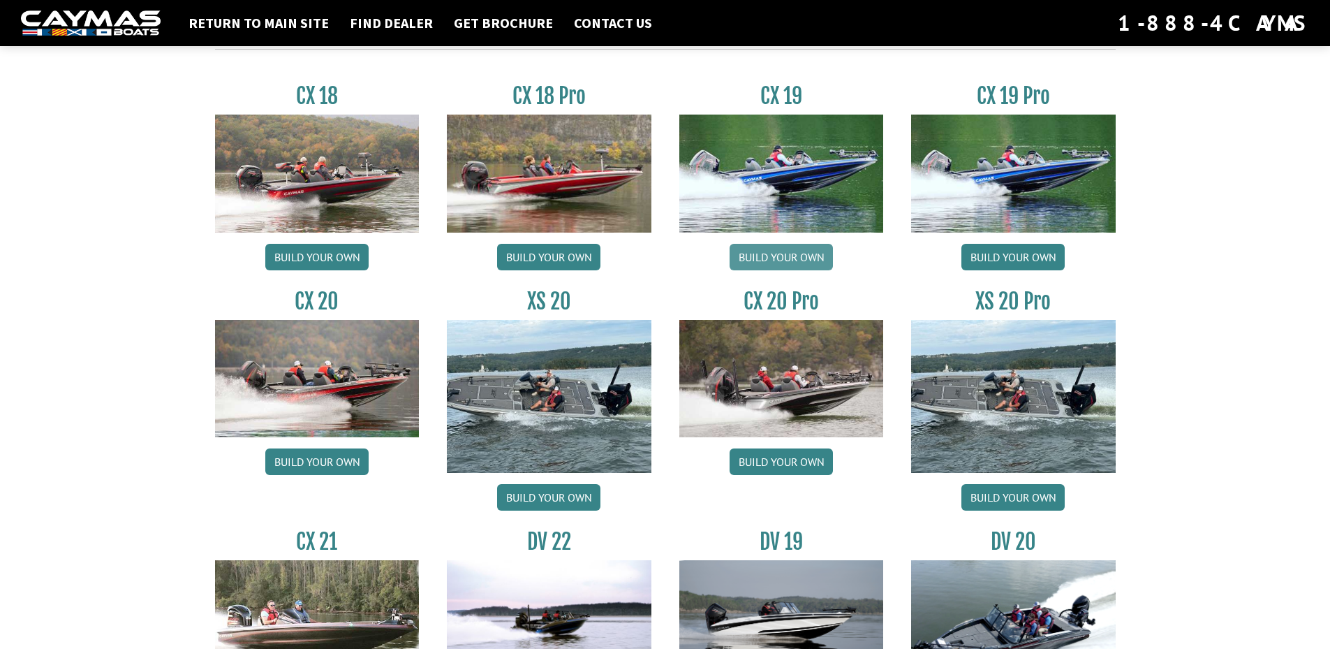
click at [764, 255] on link "Build your own" at bounding box center [781, 257] width 103 height 27
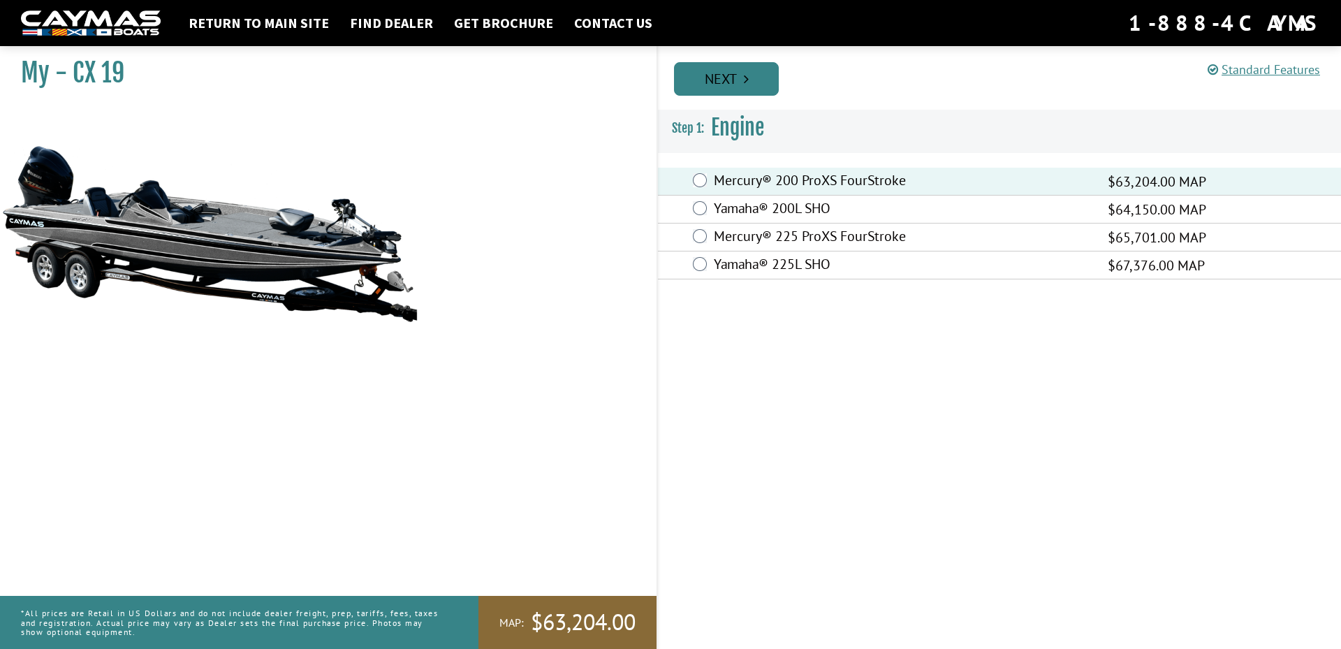
click at [735, 73] on link "Next" at bounding box center [726, 79] width 105 height 34
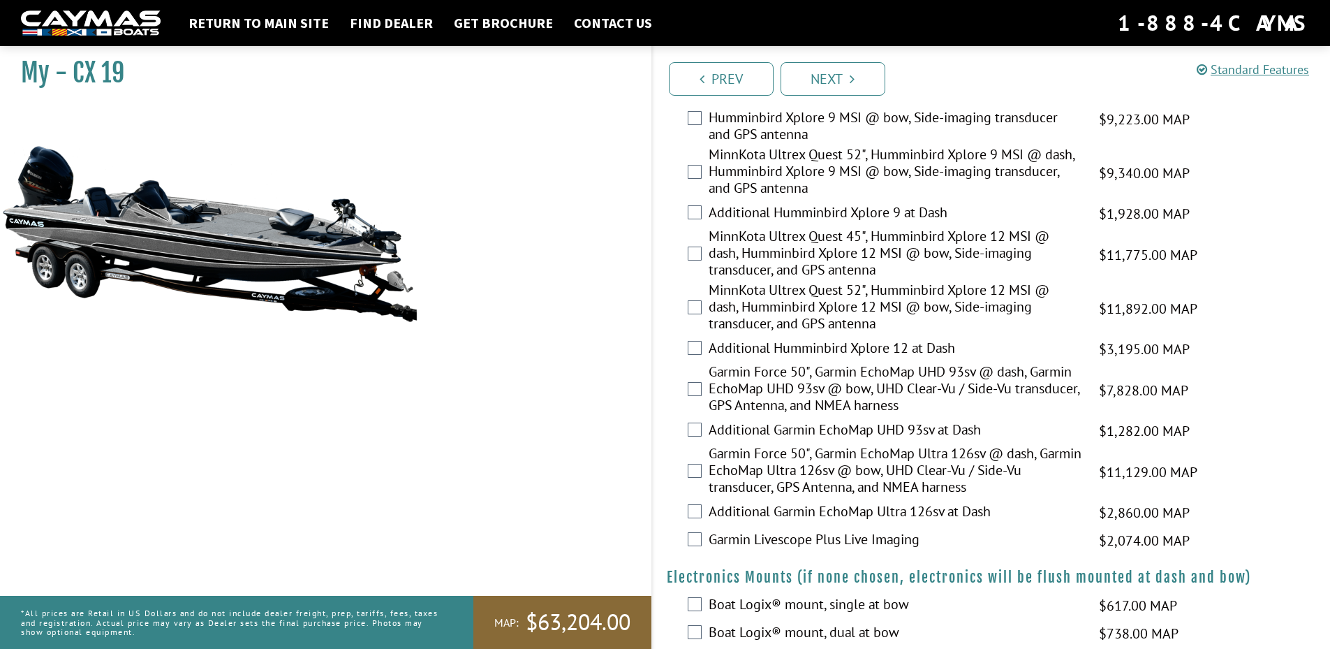
scroll to position [489, 0]
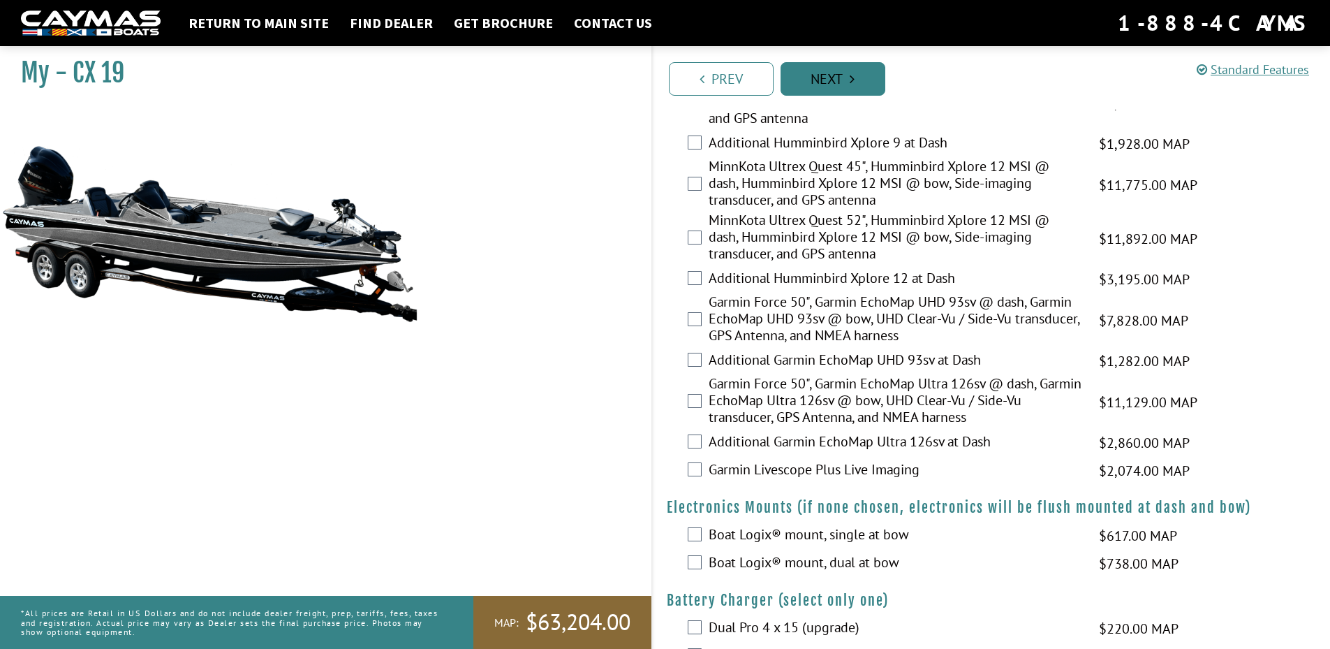
click at [851, 75] on icon "Pagination" at bounding box center [852, 79] width 5 height 14
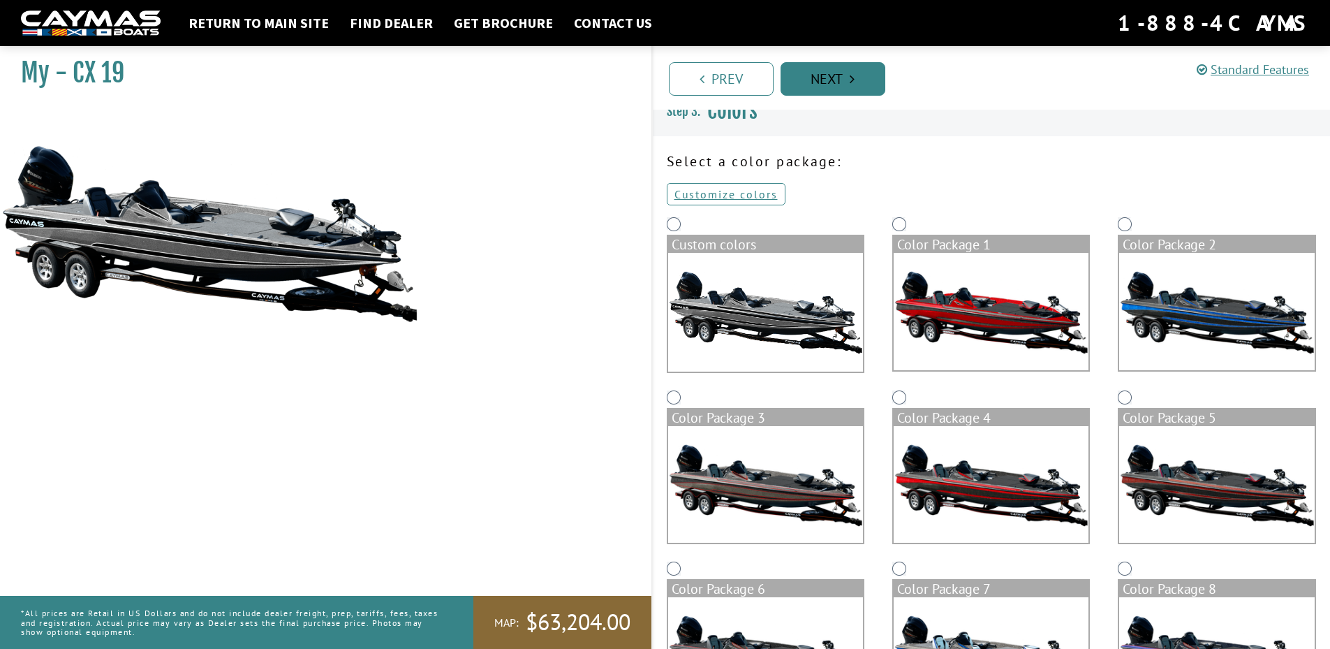
scroll to position [0, 0]
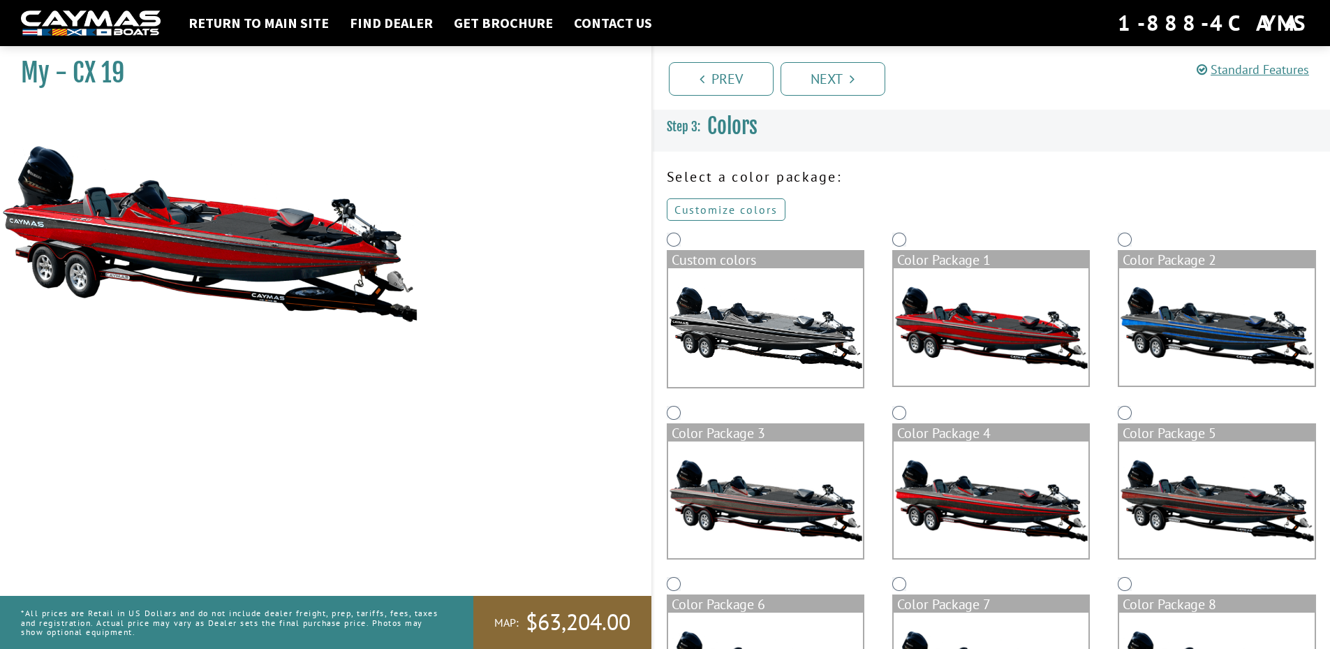
click at [713, 207] on link "Customize colors" at bounding box center [726, 209] width 119 height 22
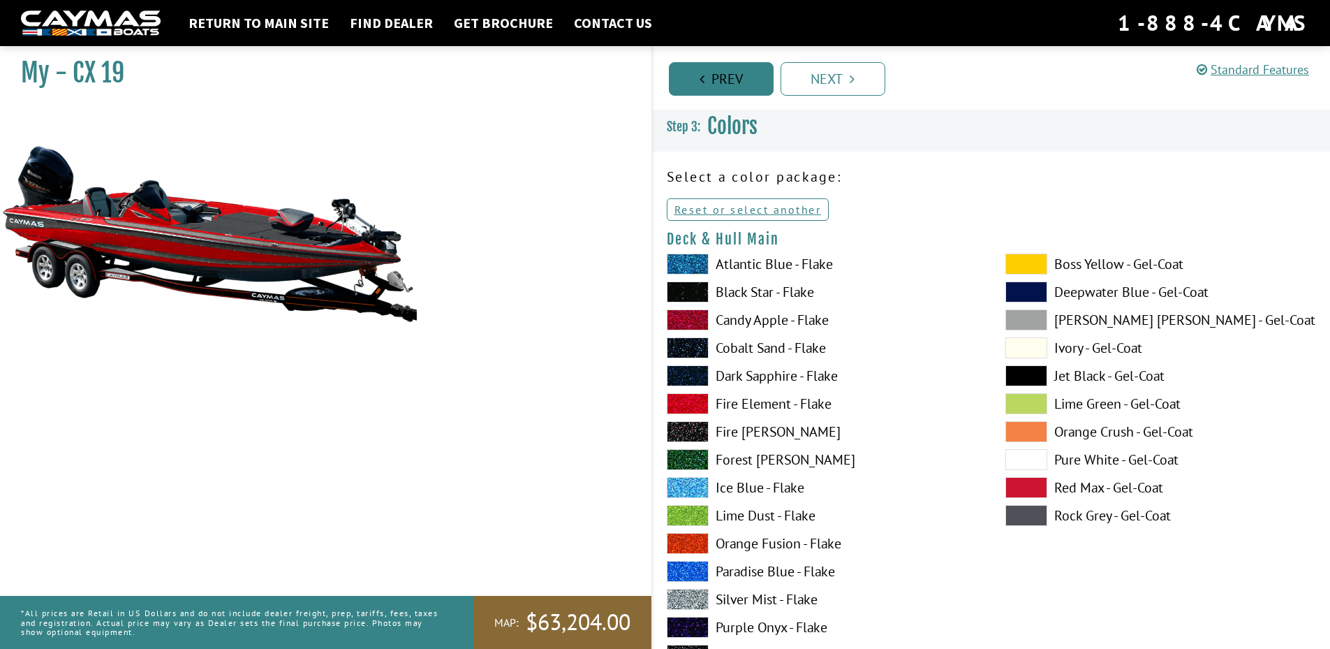
click at [731, 73] on link "Prev" at bounding box center [721, 79] width 105 height 34
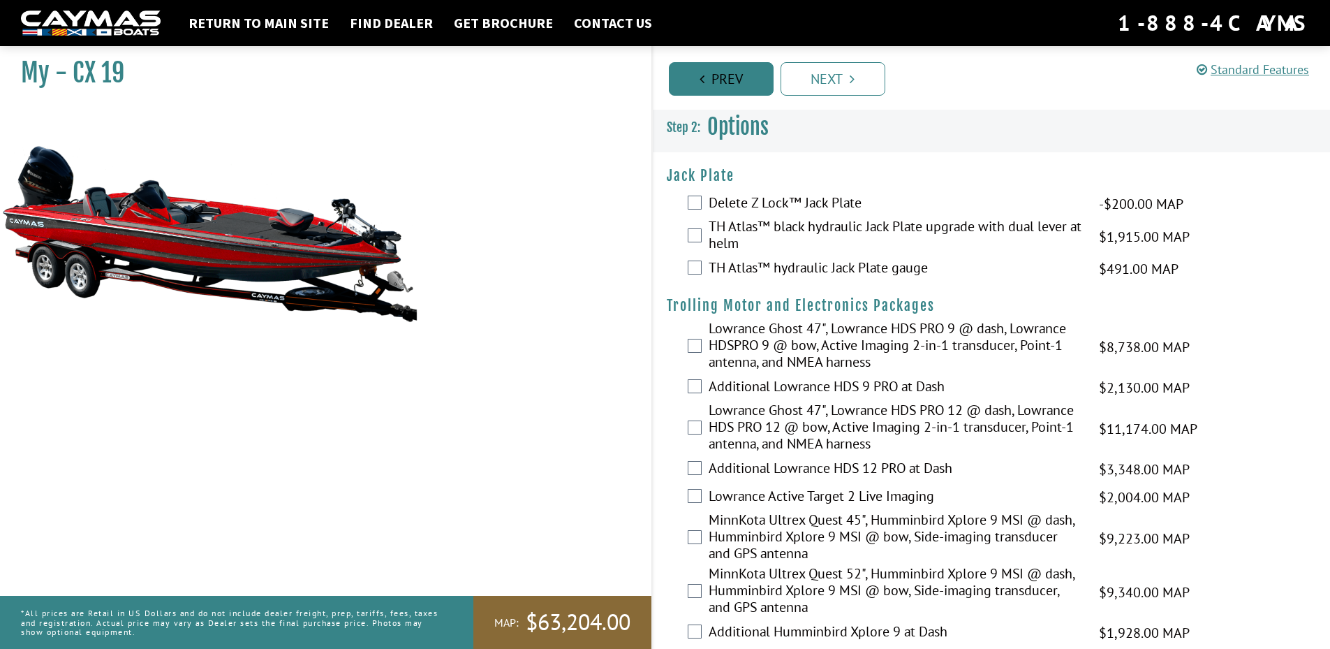
click at [731, 73] on link "Prev" at bounding box center [721, 79] width 105 height 34
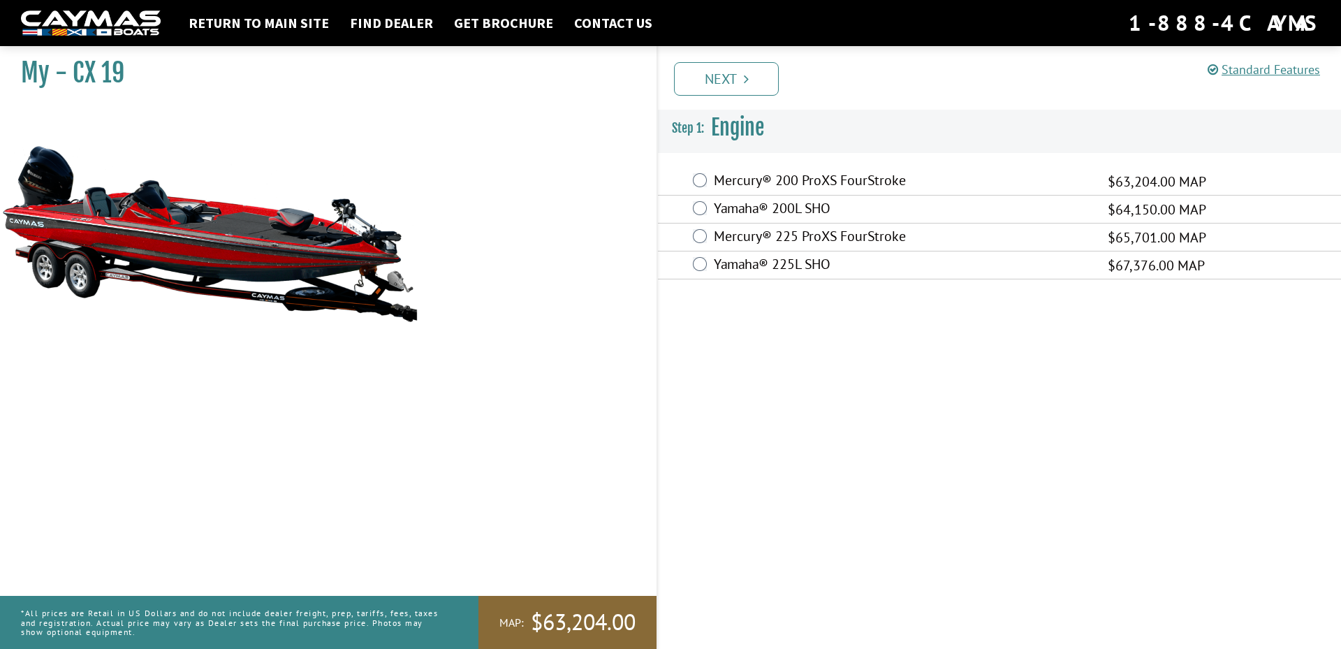
click at [731, 73] on link "Next" at bounding box center [726, 79] width 105 height 34
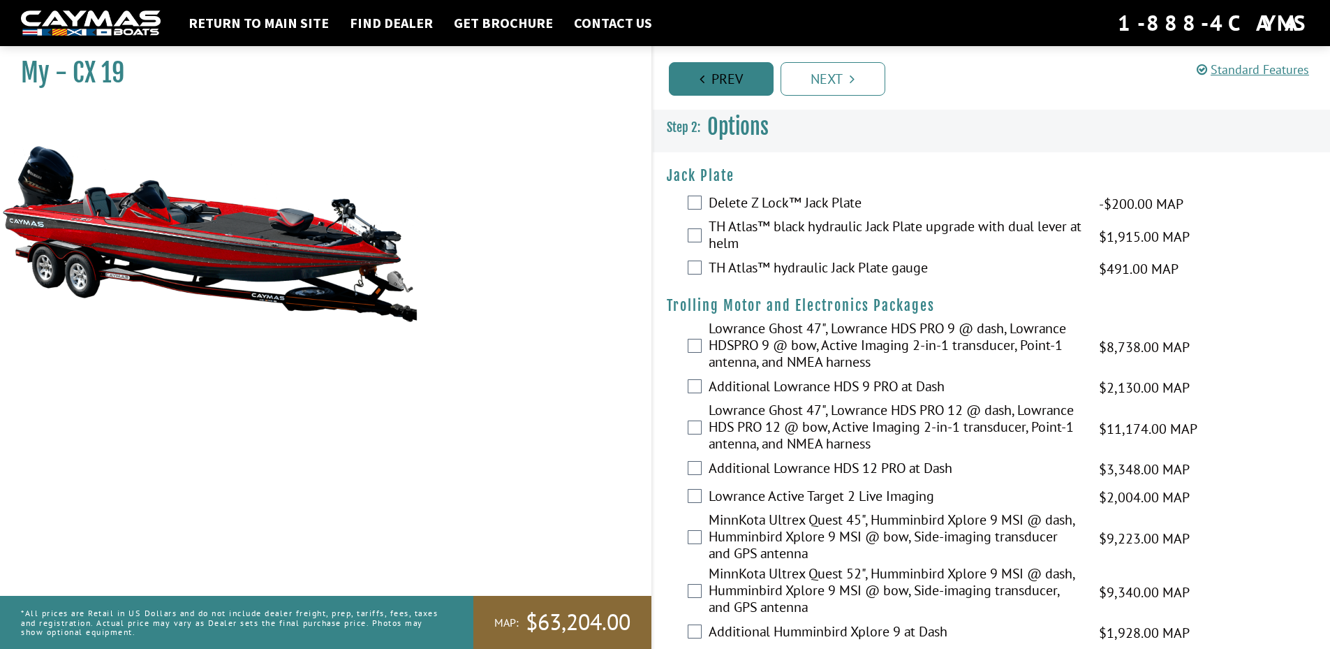
click at [731, 73] on link "Prev" at bounding box center [721, 79] width 105 height 34
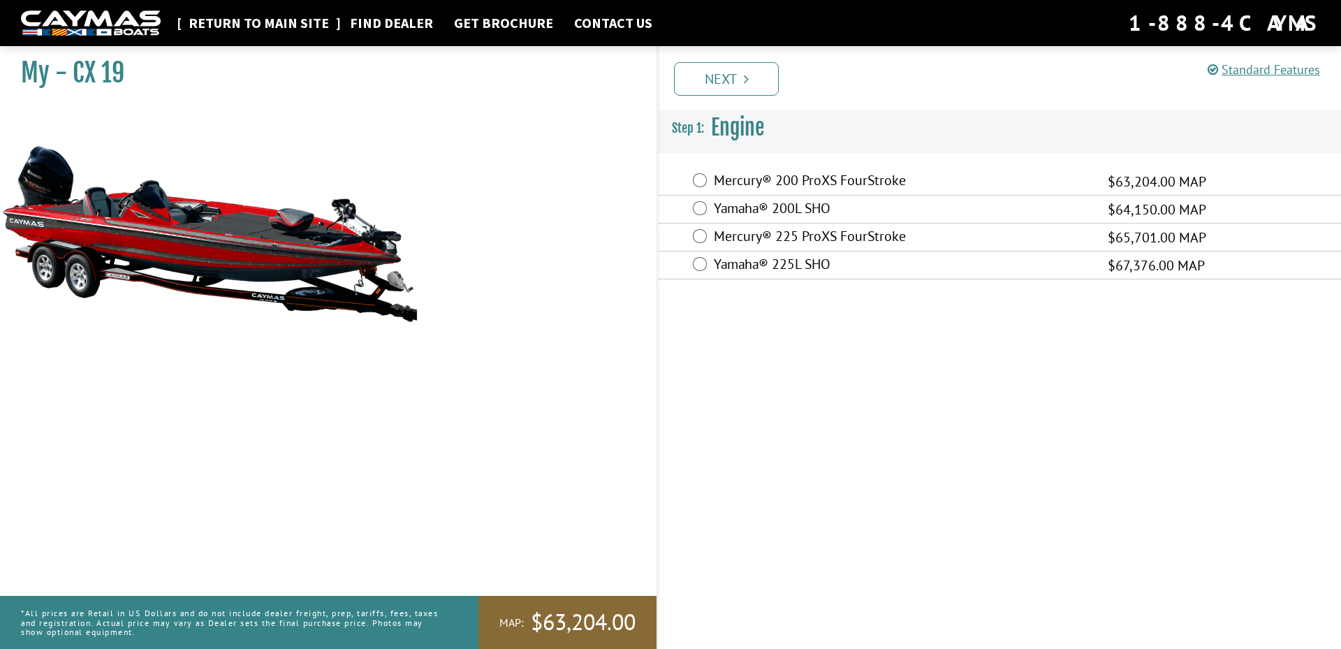
click at [253, 24] on link "Return to main site" at bounding box center [259, 23] width 154 height 18
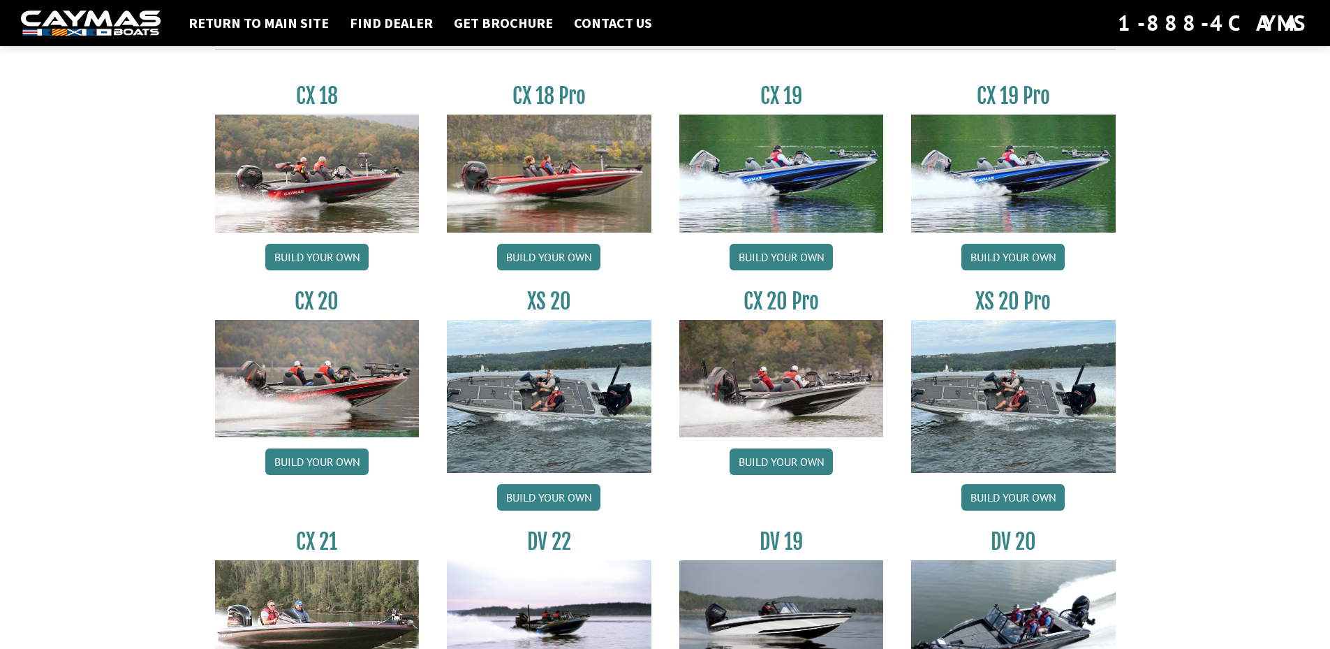
scroll to position [1117, 0]
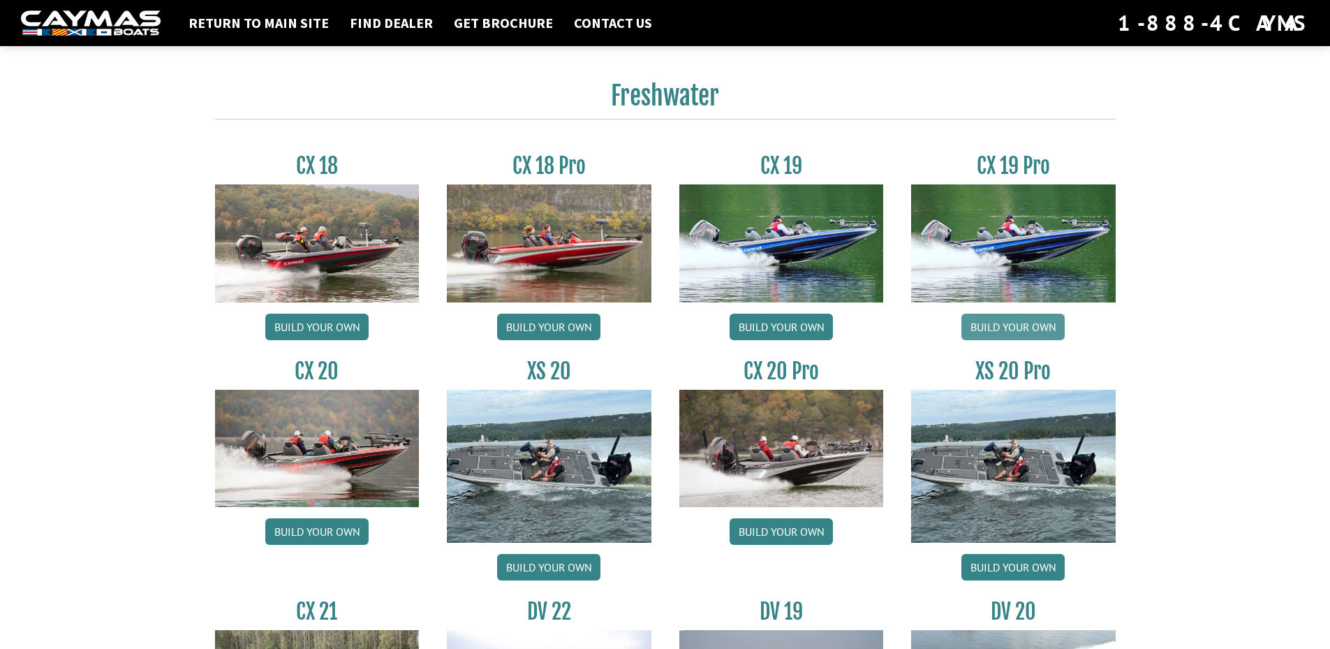
click at [1027, 318] on link "Build your own" at bounding box center [1013, 327] width 103 height 27
click at [781, 322] on link "Build your own" at bounding box center [781, 327] width 103 height 27
click at [1013, 322] on link "Build your own" at bounding box center [1013, 327] width 103 height 27
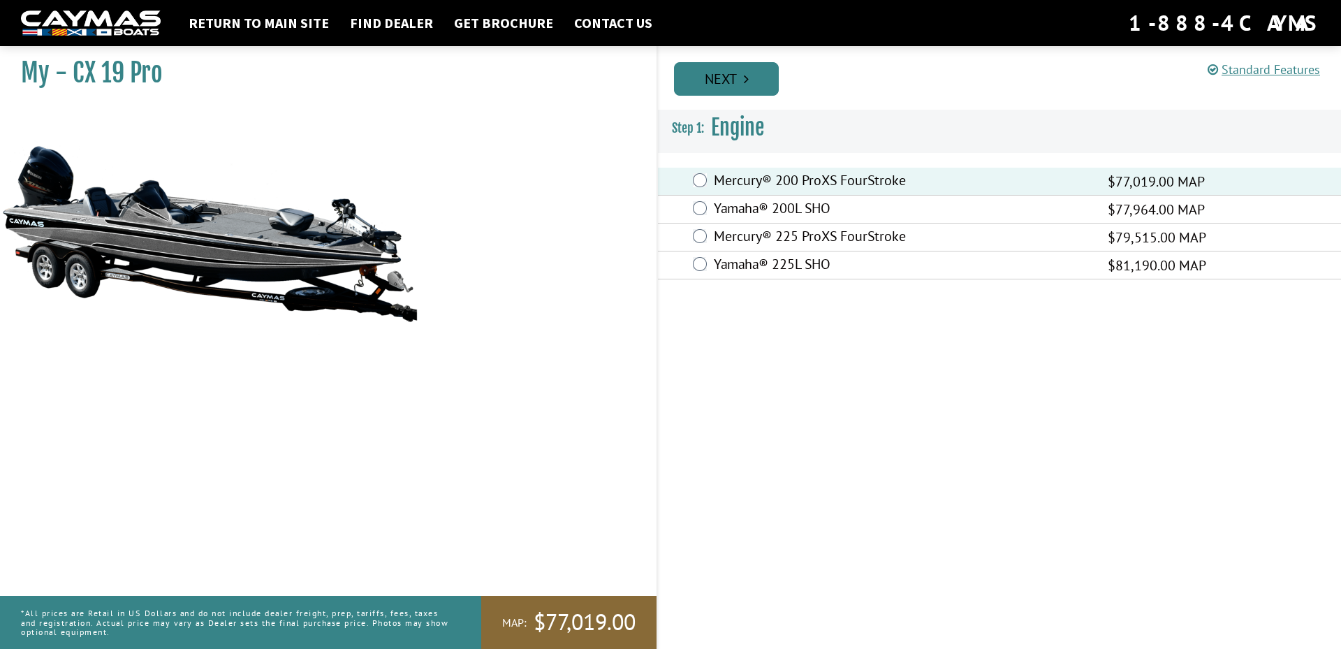
click at [734, 82] on link "Next" at bounding box center [726, 79] width 105 height 34
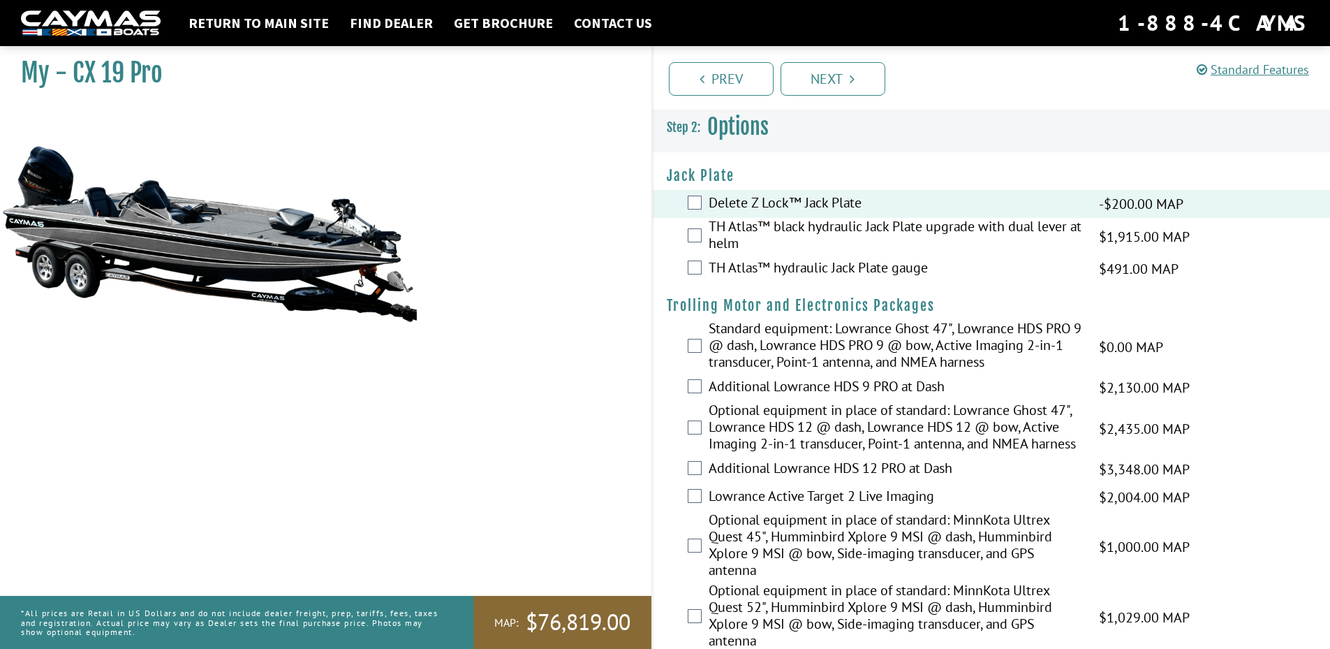
click at [861, 61] on div "Prev Next" at bounding box center [991, 78] width 679 height 64
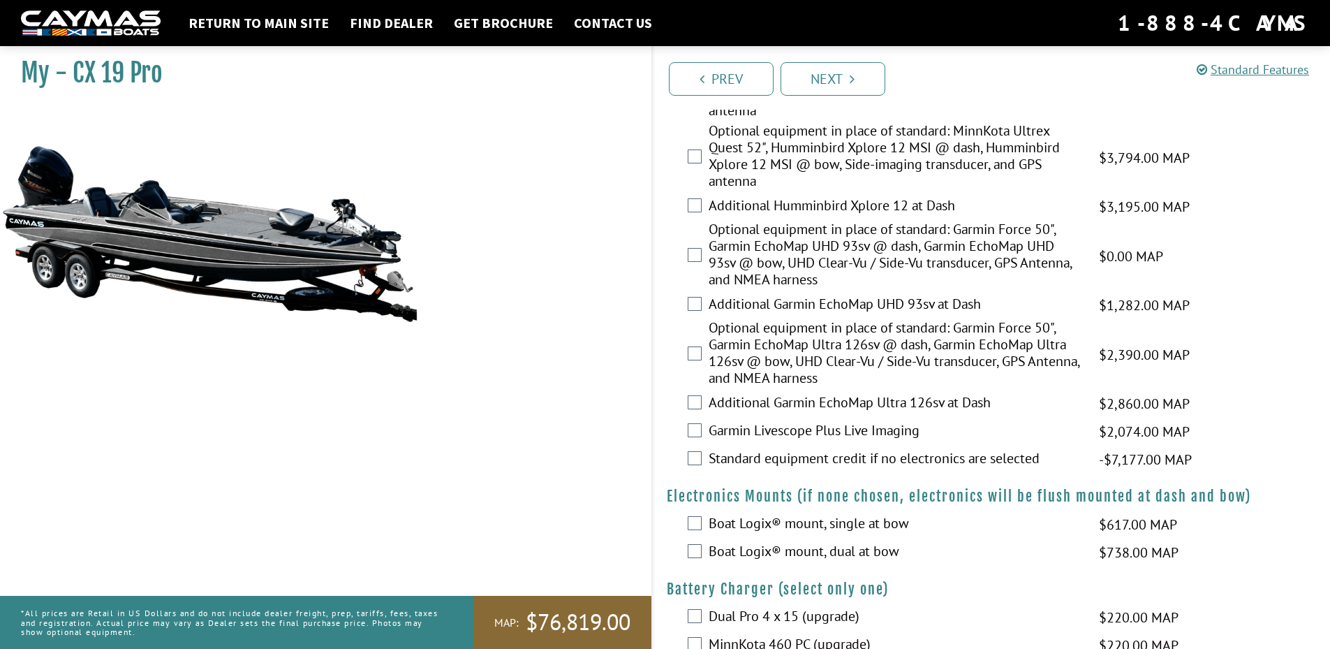
scroll to position [559, 0]
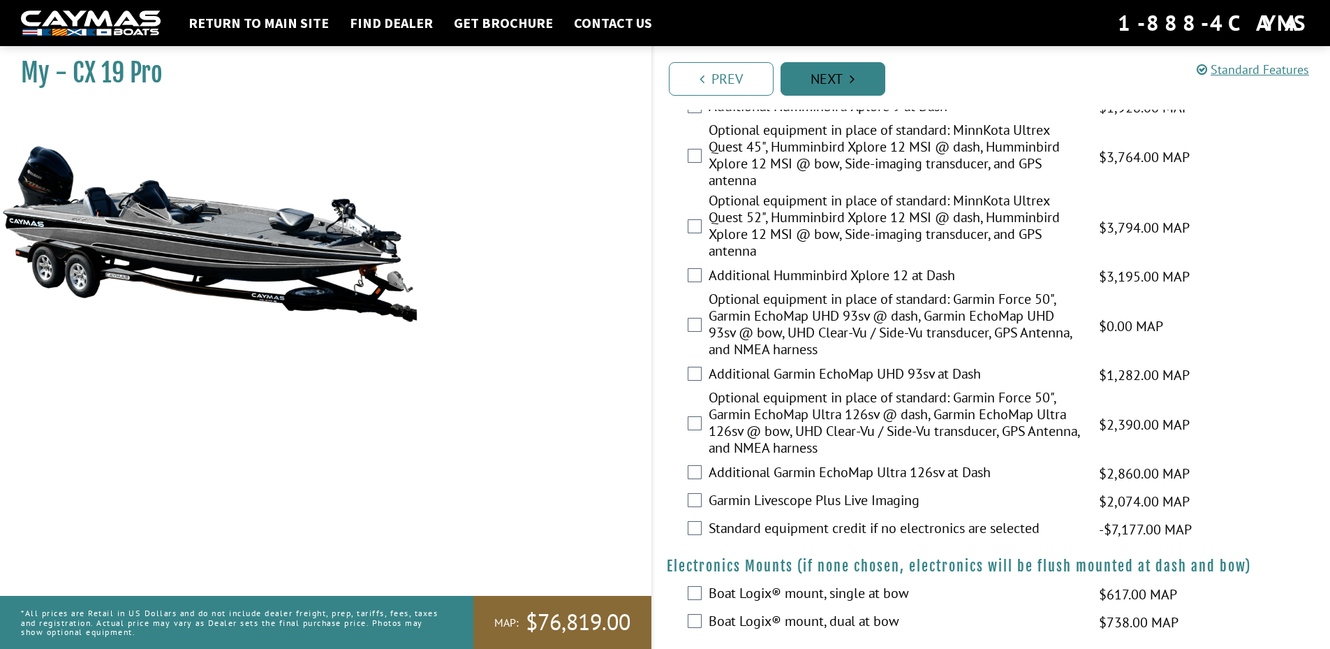
click at [858, 82] on link "Next" at bounding box center [833, 79] width 105 height 34
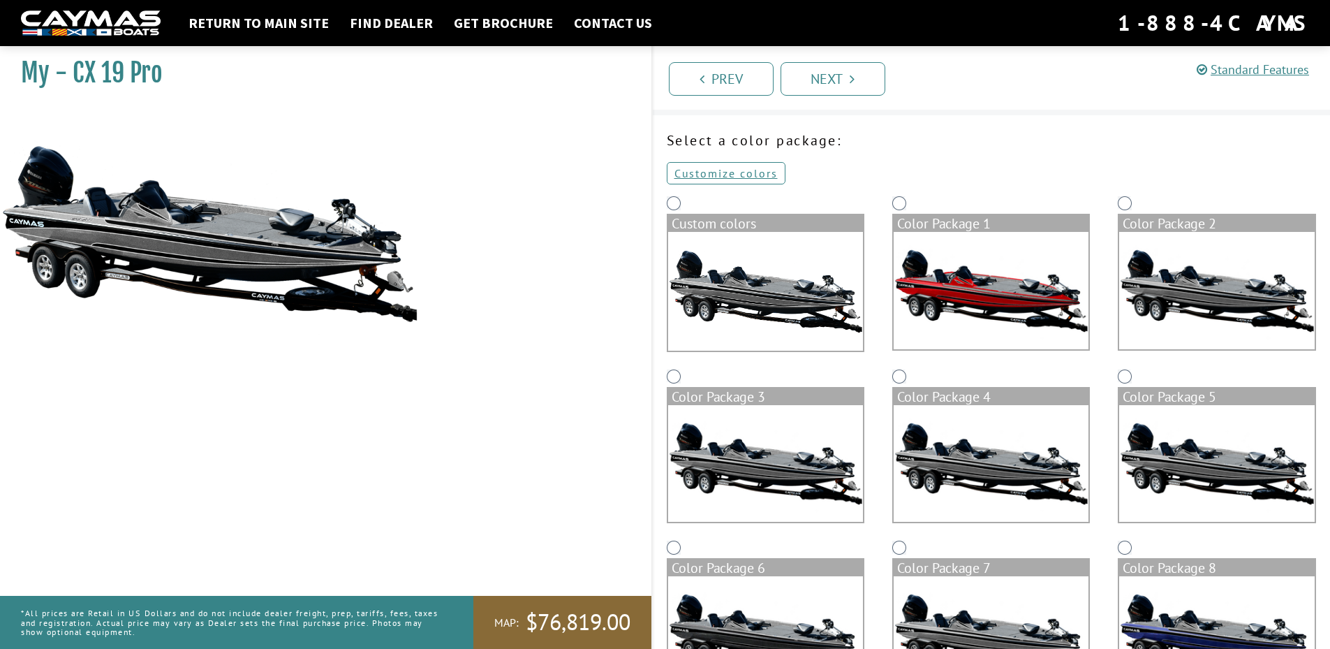
scroll to position [0, 0]
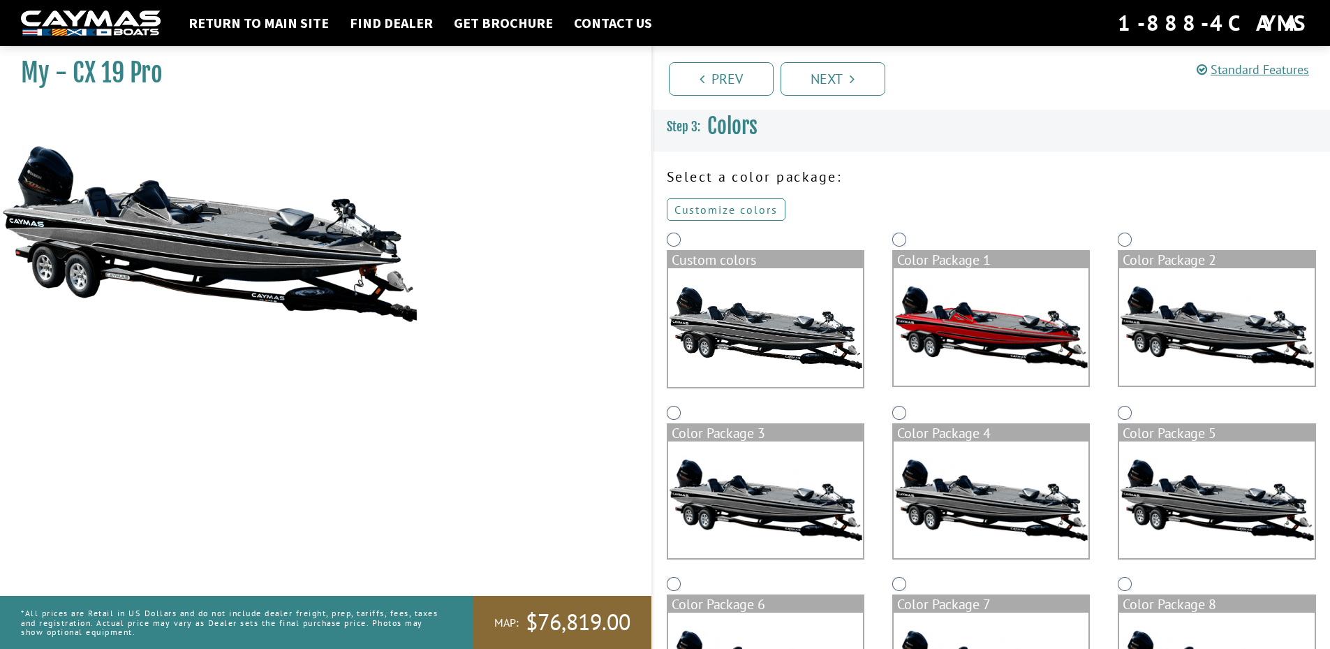
click at [714, 205] on link "Customize colors" at bounding box center [726, 209] width 119 height 22
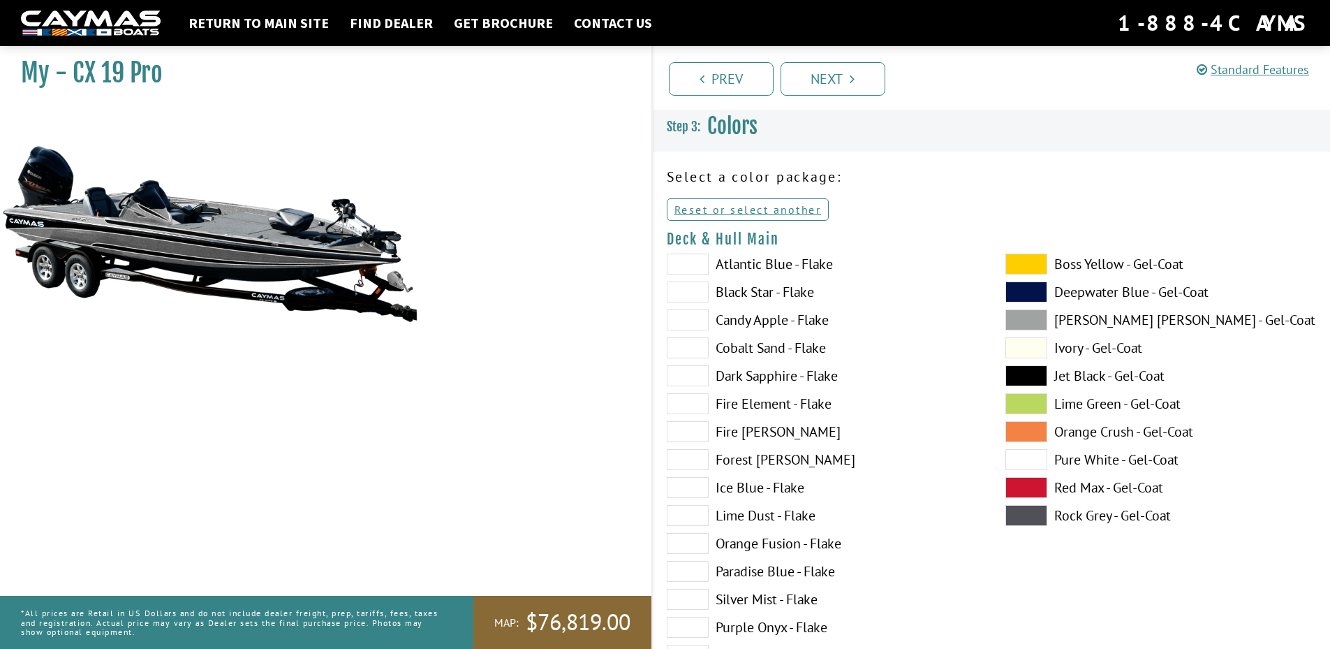
scroll to position [70, 0]
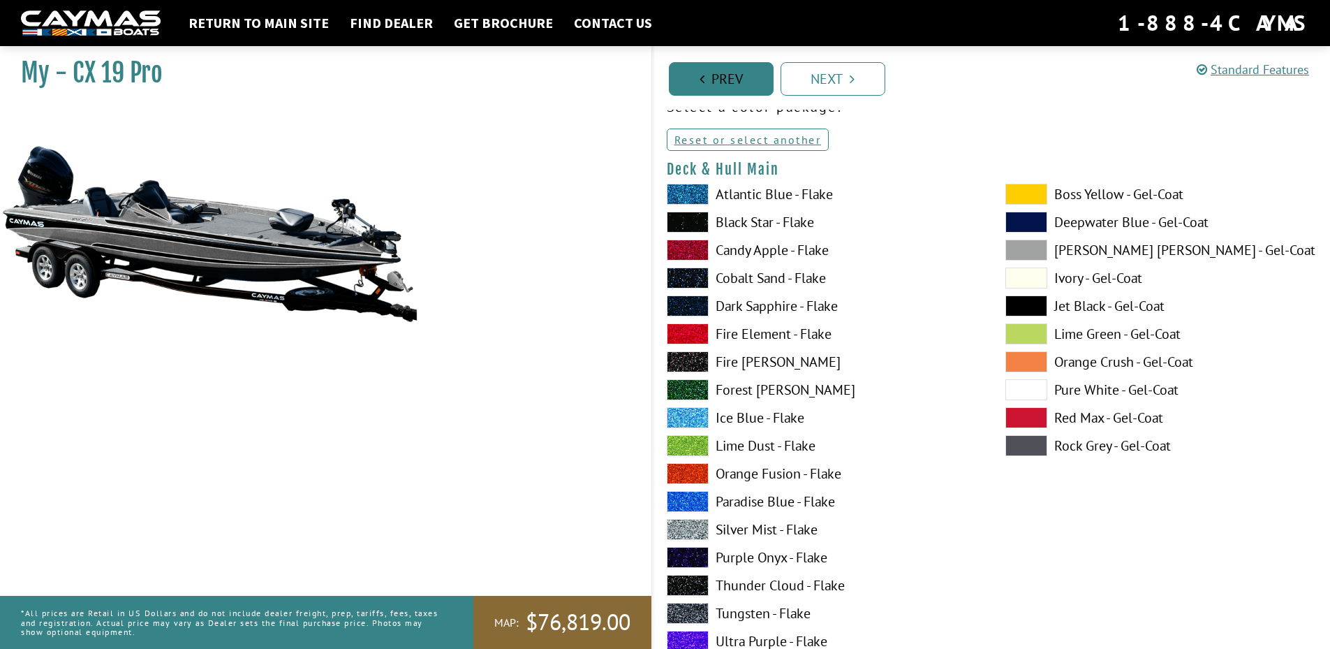
click at [709, 86] on link "Prev" at bounding box center [721, 79] width 105 height 34
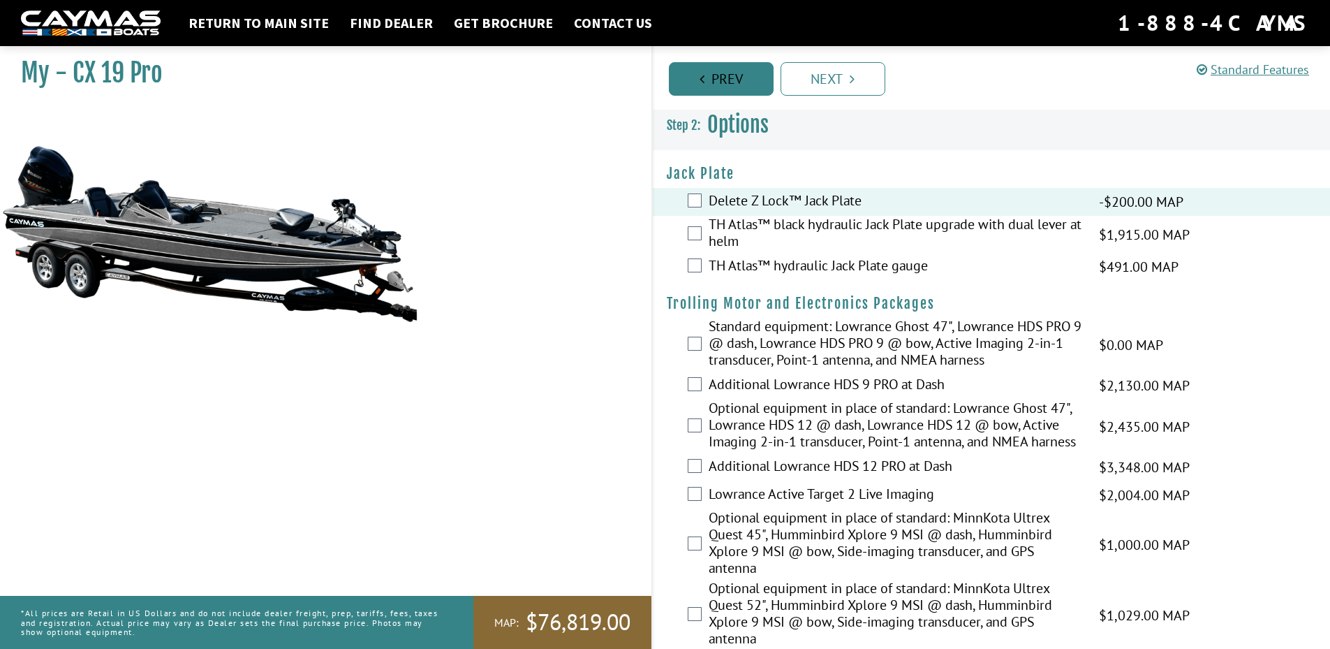
scroll to position [0, 0]
click at [709, 85] on link "Prev" at bounding box center [721, 79] width 105 height 34
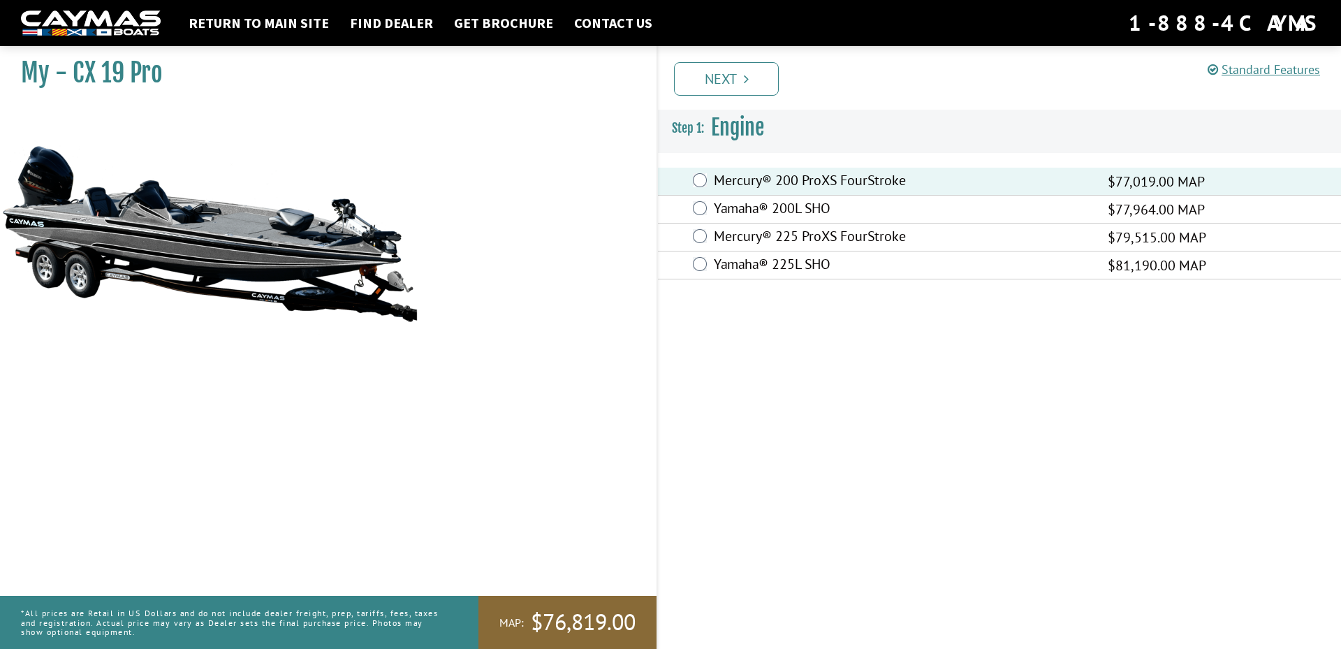
click at [709, 85] on link "Next" at bounding box center [726, 79] width 105 height 34
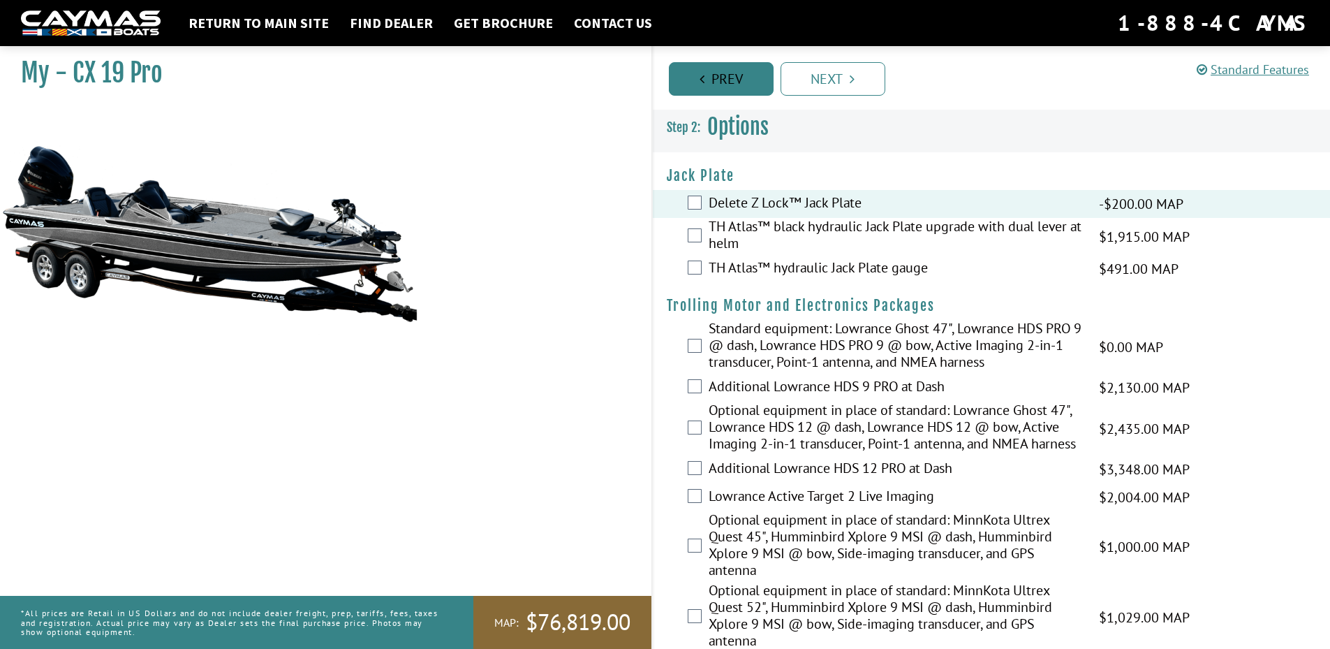
click at [709, 85] on link "Prev" at bounding box center [721, 79] width 105 height 34
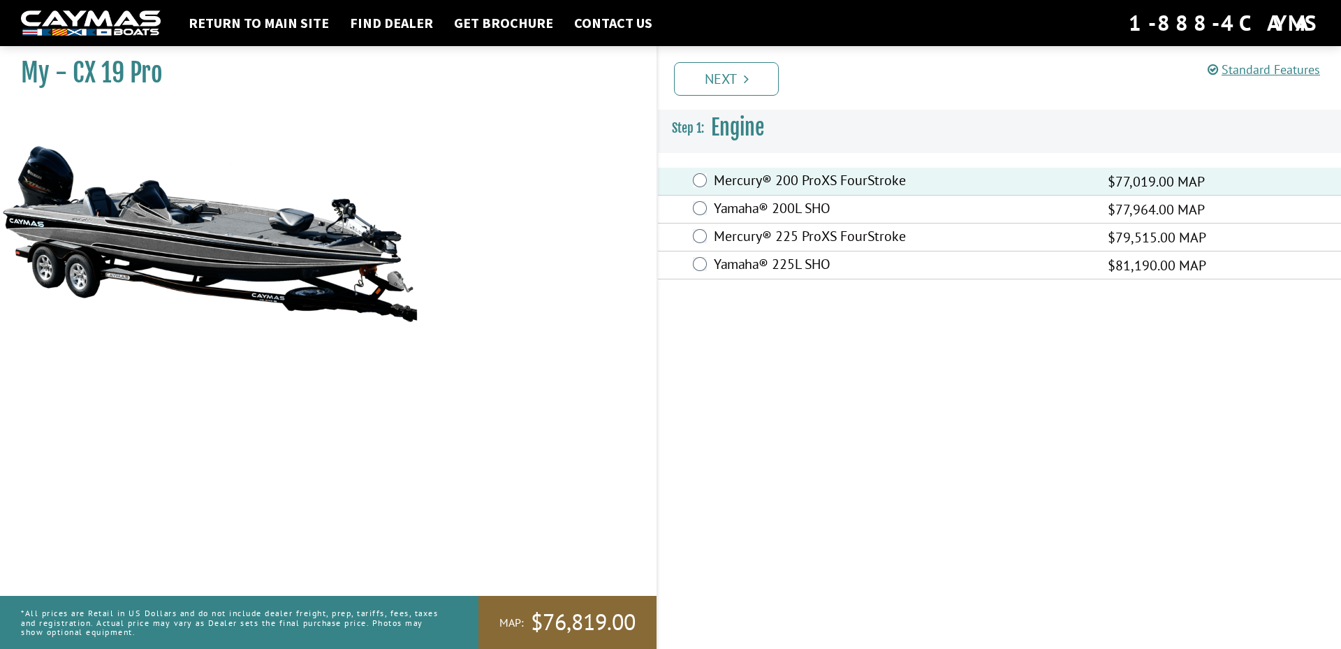
click at [709, 85] on link "Next" at bounding box center [726, 79] width 105 height 34
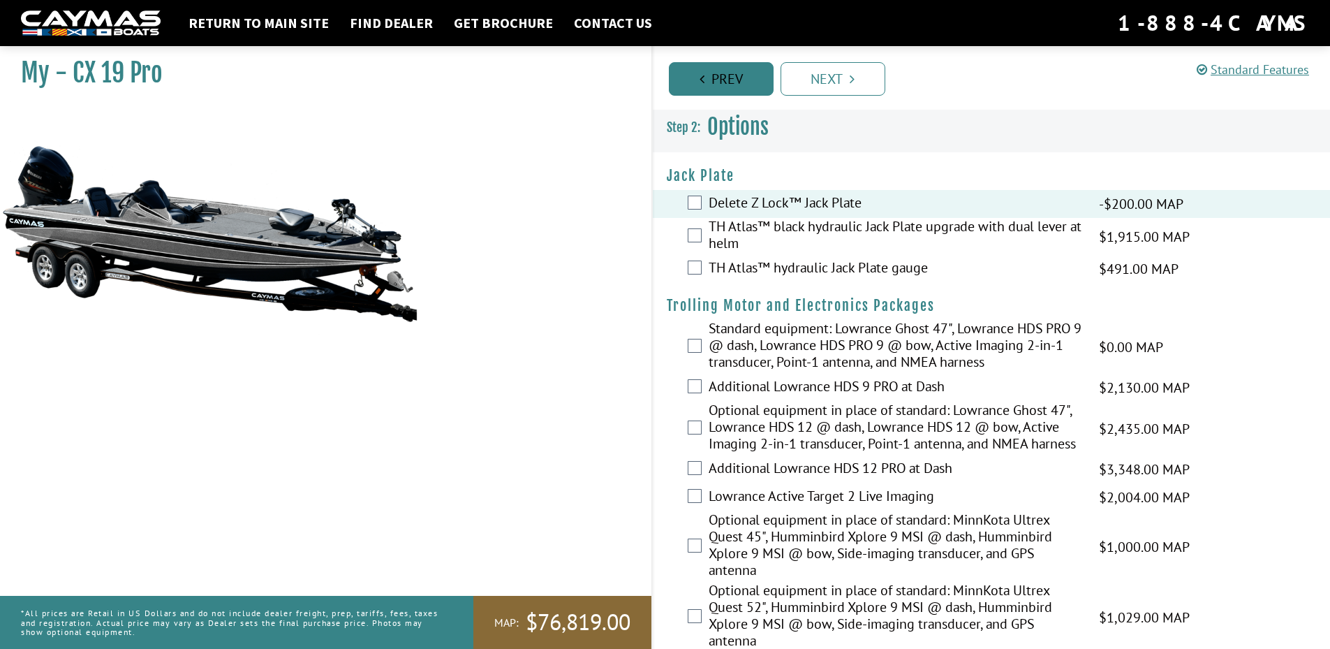
click at [709, 85] on link "Prev" at bounding box center [721, 79] width 105 height 34
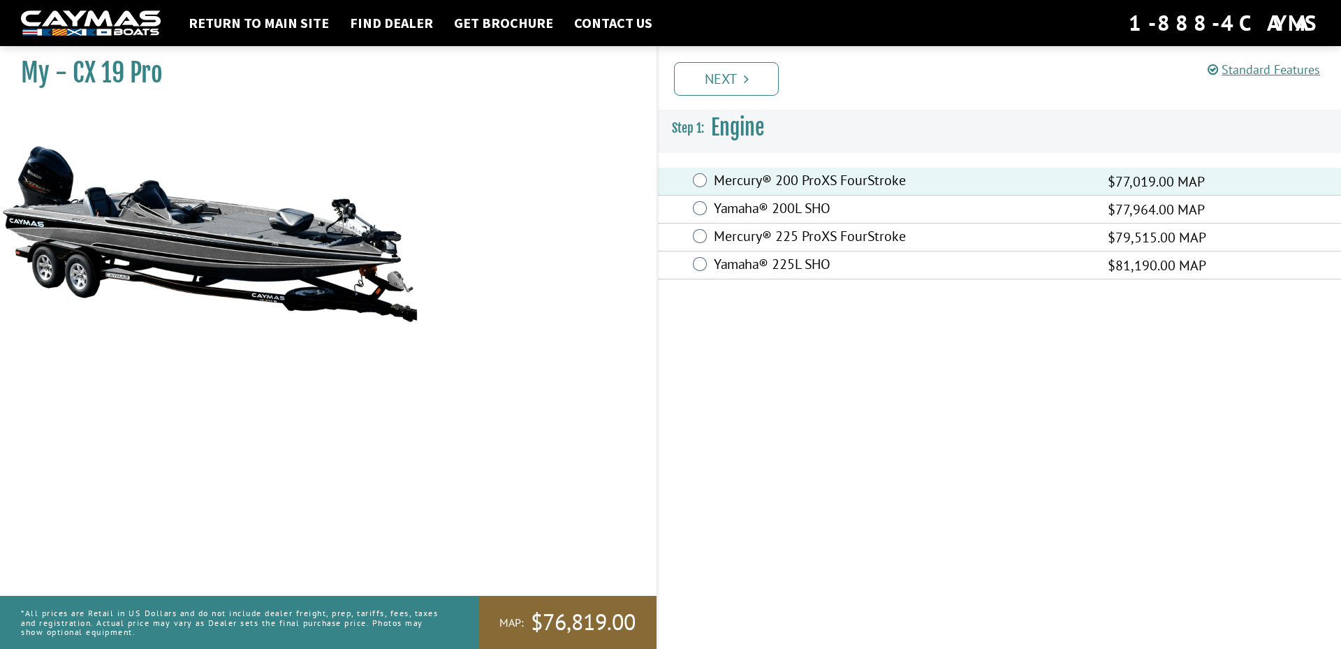
click at [709, 85] on link "Next" at bounding box center [726, 79] width 105 height 34
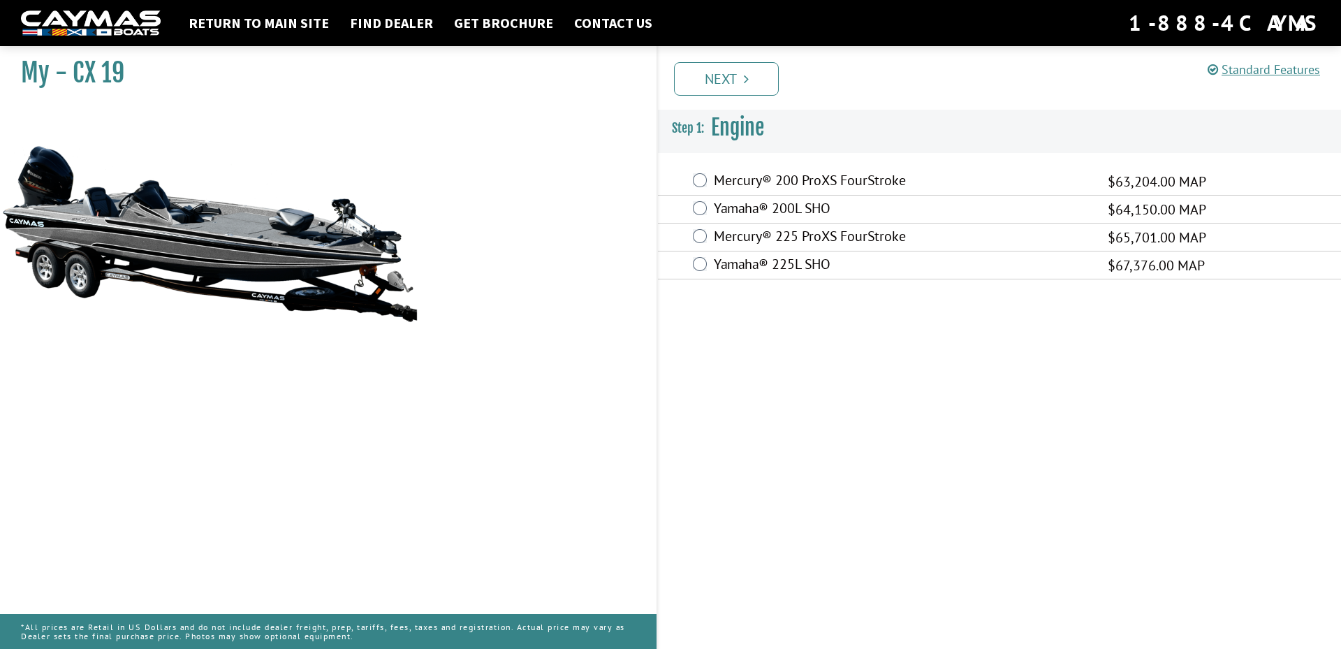
click at [710, 177] on div "Mercury® 200 ProXS FourStroke $63,204.00 MAP" at bounding box center [999, 182] width 683 height 28
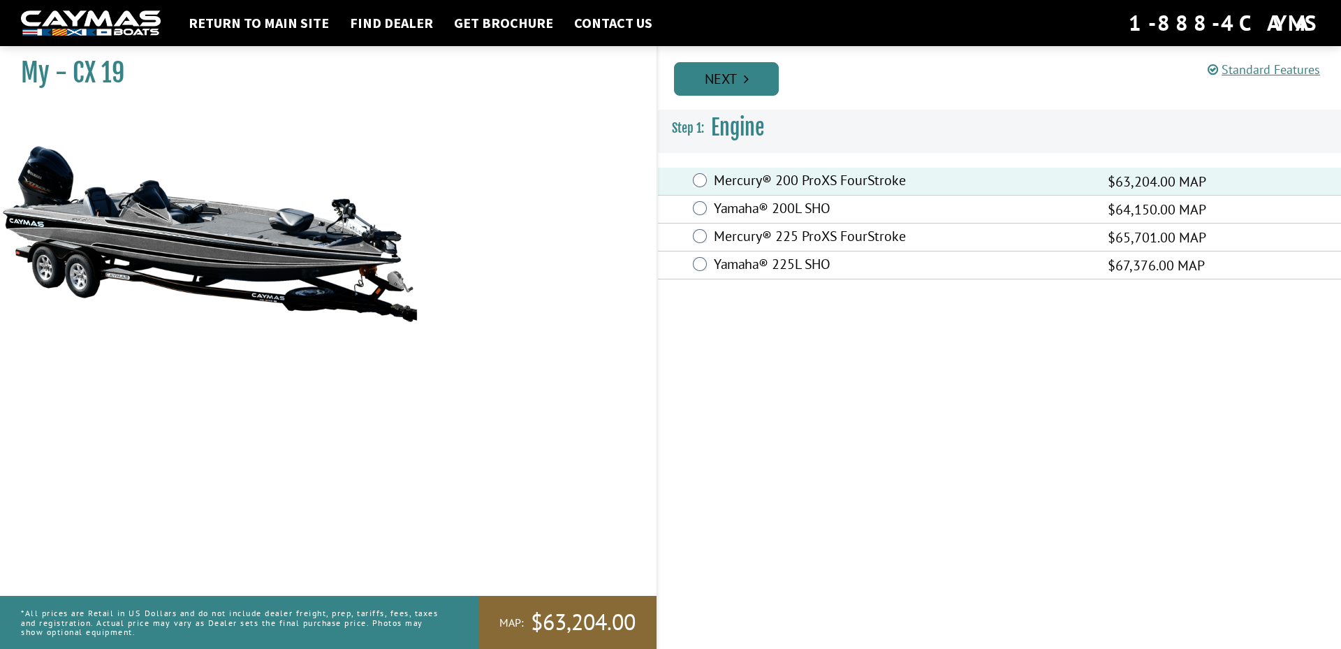
click at [730, 78] on link "Next" at bounding box center [726, 79] width 105 height 34
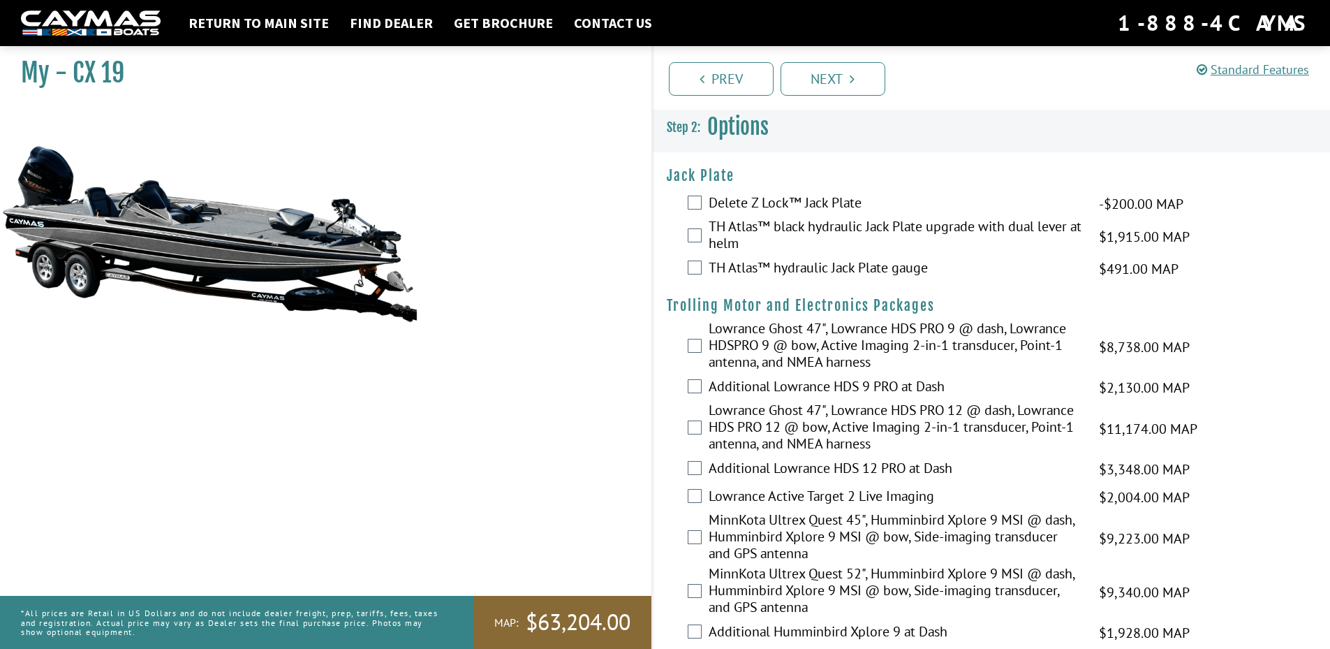
click at [706, 203] on div "Delete Z Lock™ Jack Plate -$200.00 MAP -$200.00 MSRP" at bounding box center [992, 204] width 678 height 28
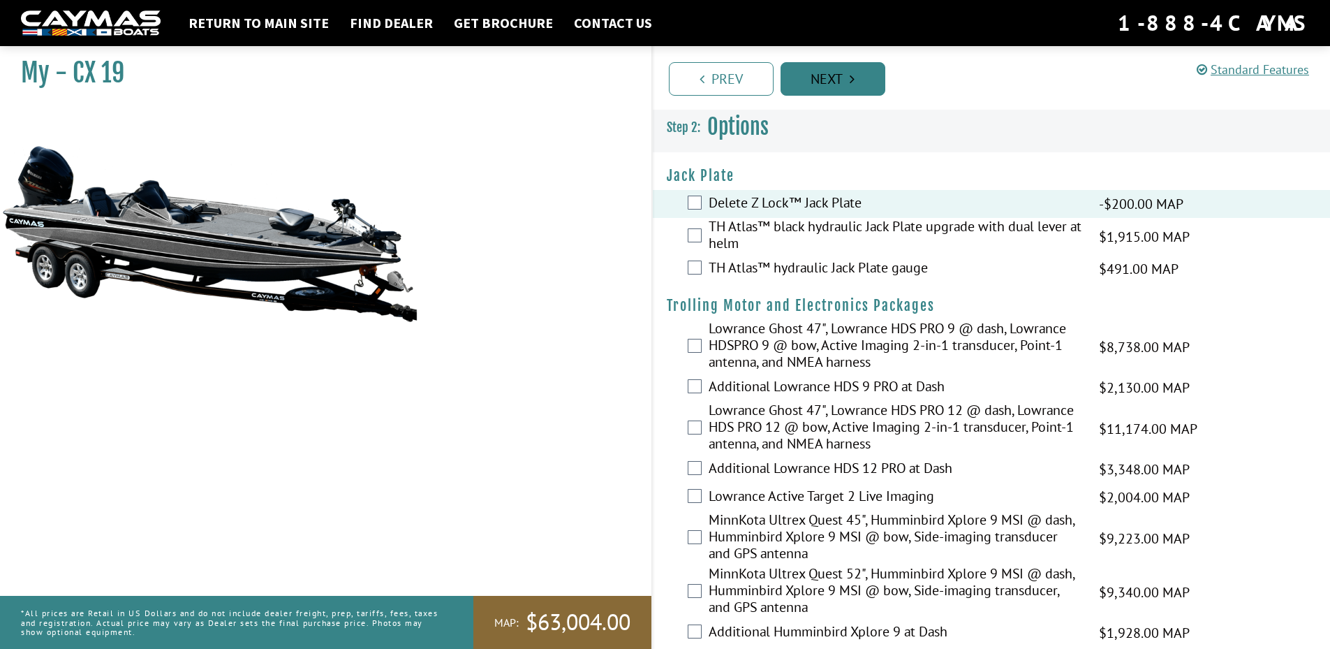
click at [822, 75] on link "Next" at bounding box center [833, 79] width 105 height 34
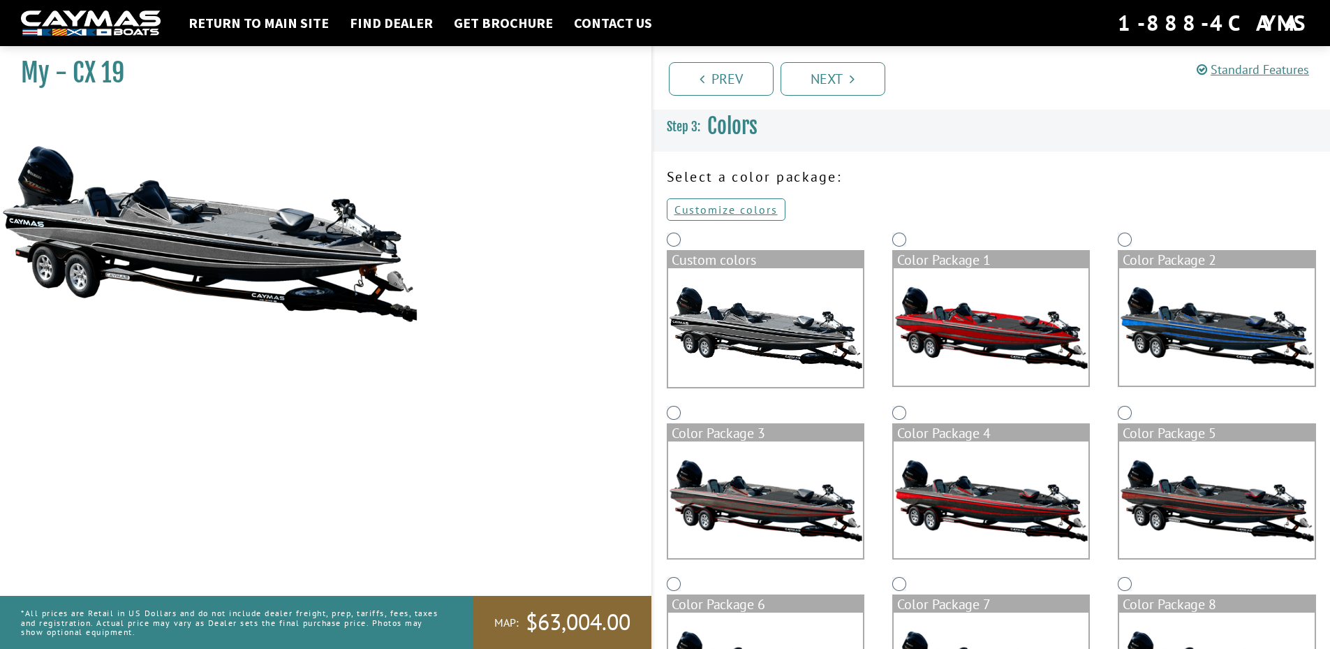
click at [755, 331] on img at bounding box center [765, 327] width 195 height 119
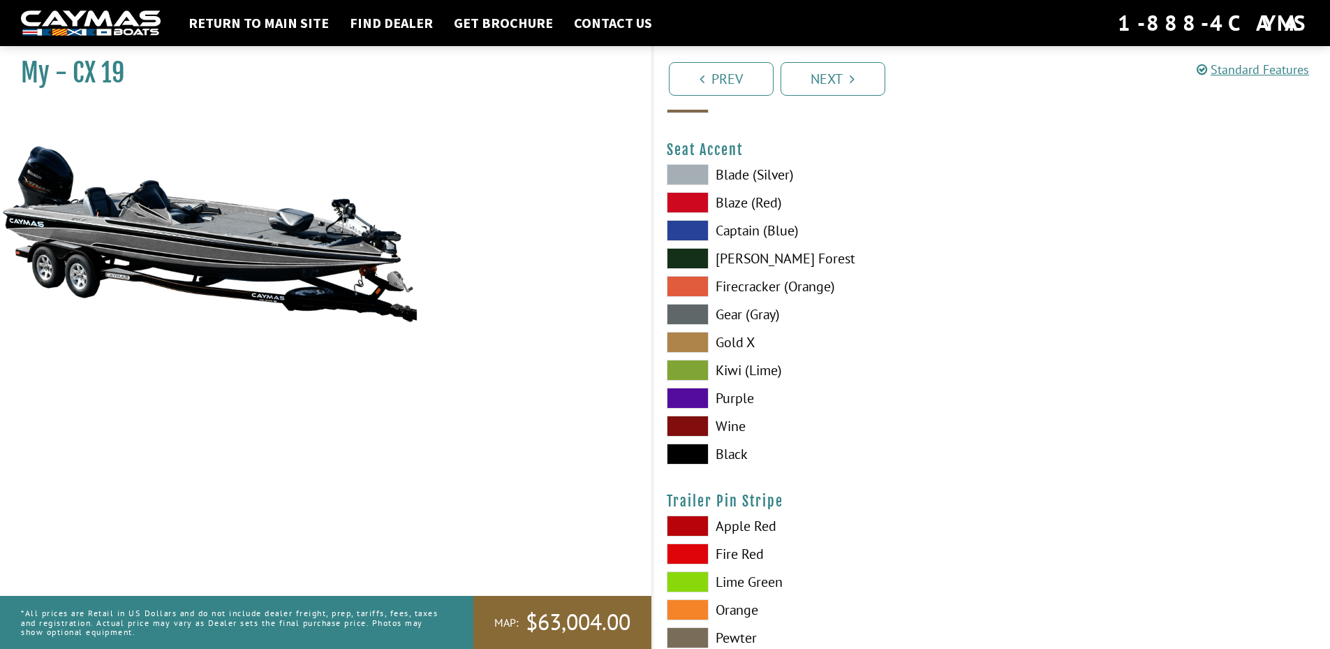
scroll to position [8379, 0]
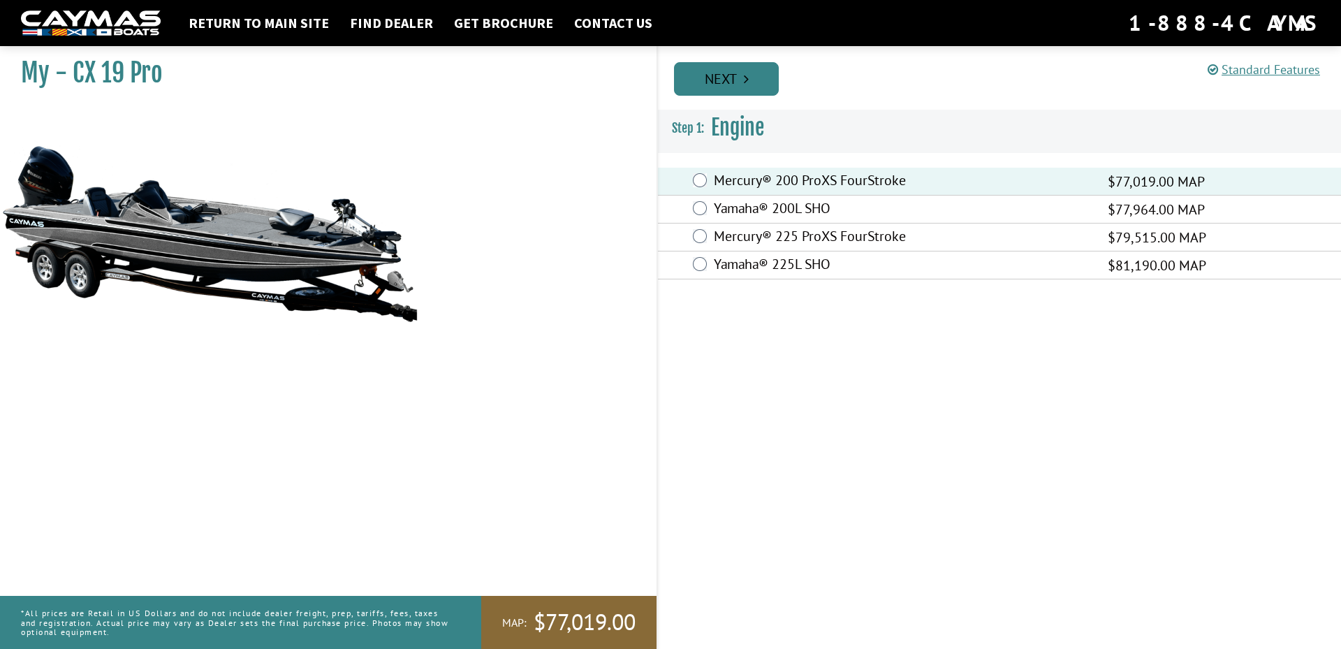
click at [715, 82] on link "Next" at bounding box center [726, 79] width 105 height 34
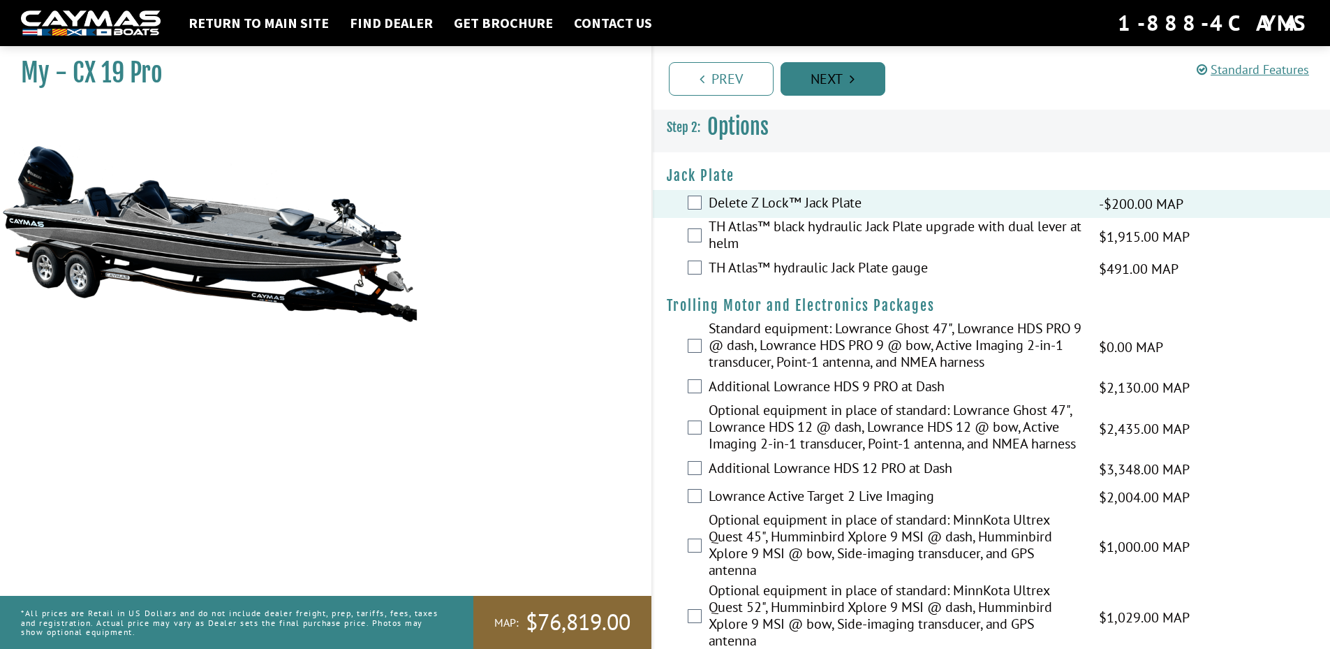
click at [828, 73] on link "Next" at bounding box center [833, 79] width 105 height 34
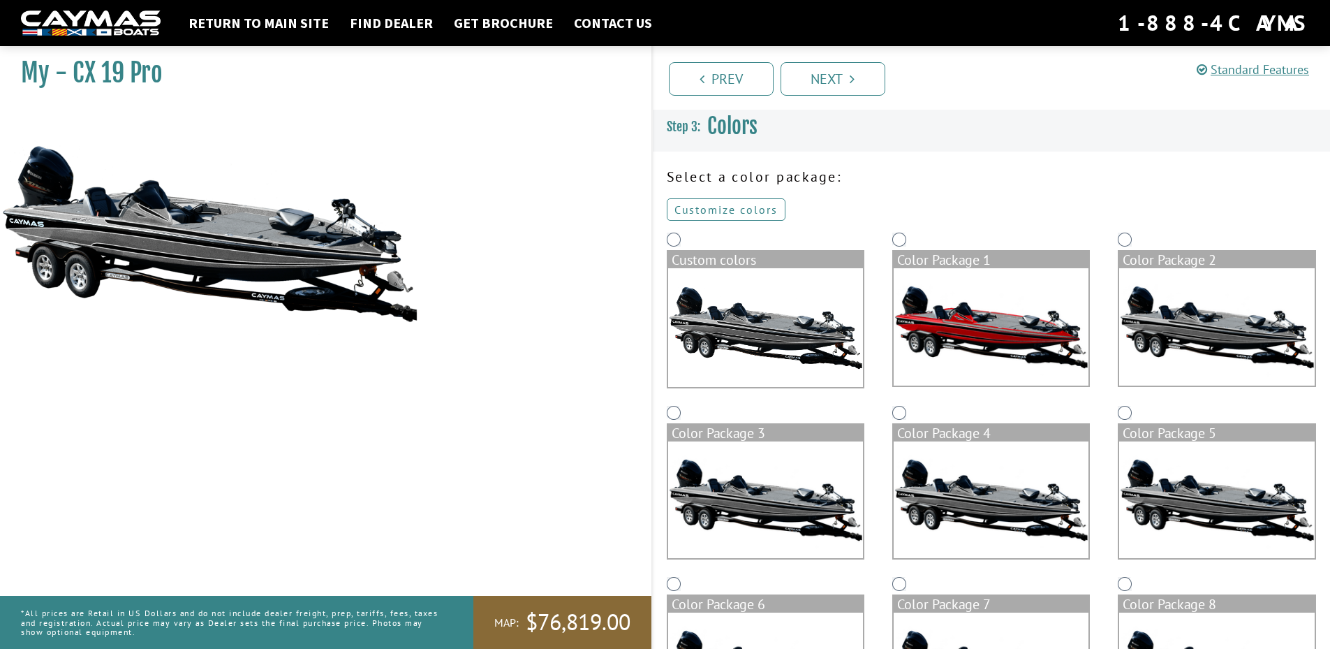
click at [730, 206] on link "Customize colors" at bounding box center [726, 209] width 119 height 22
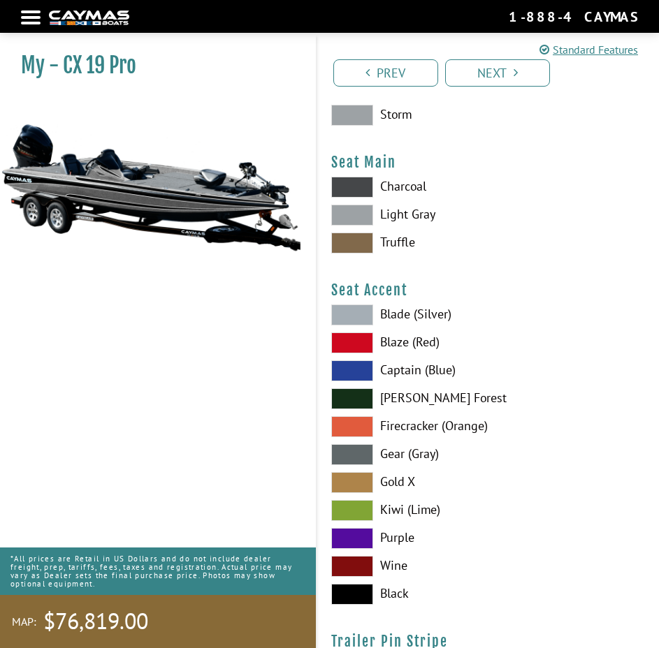
scroll to position [11977, 0]
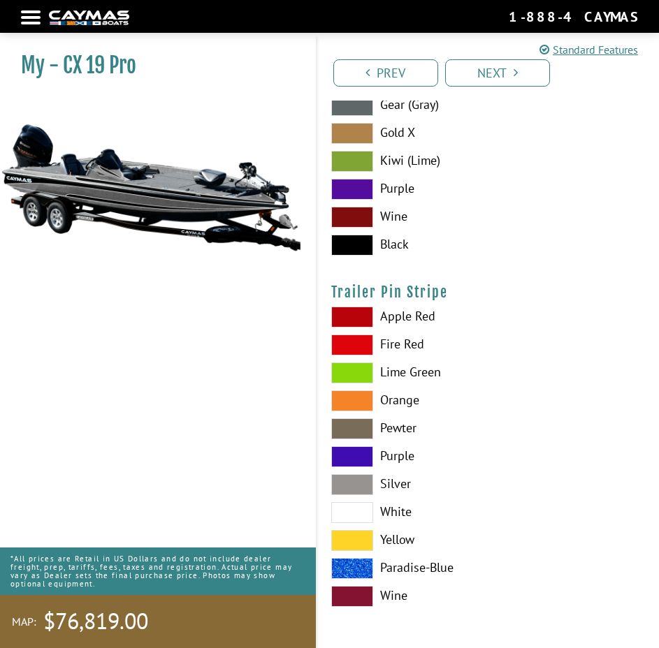
click at [551, 164] on label "Kiwi (Lime)" at bounding box center [488, 161] width 314 height 21
drag, startPoint x: 519, startPoint y: 183, endPoint x: 520, endPoint y: 175, distance: 8.4
click at [520, 183] on label "Purple" at bounding box center [488, 189] width 314 height 21
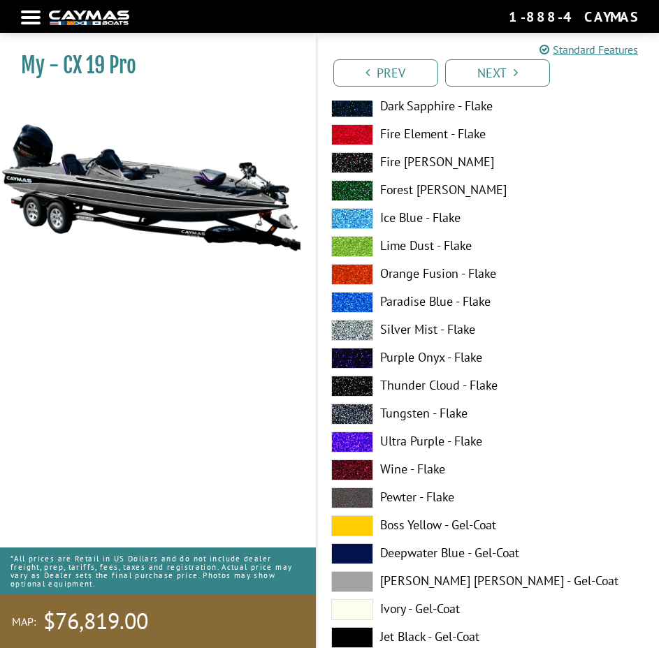
scroll to position [8206, 0]
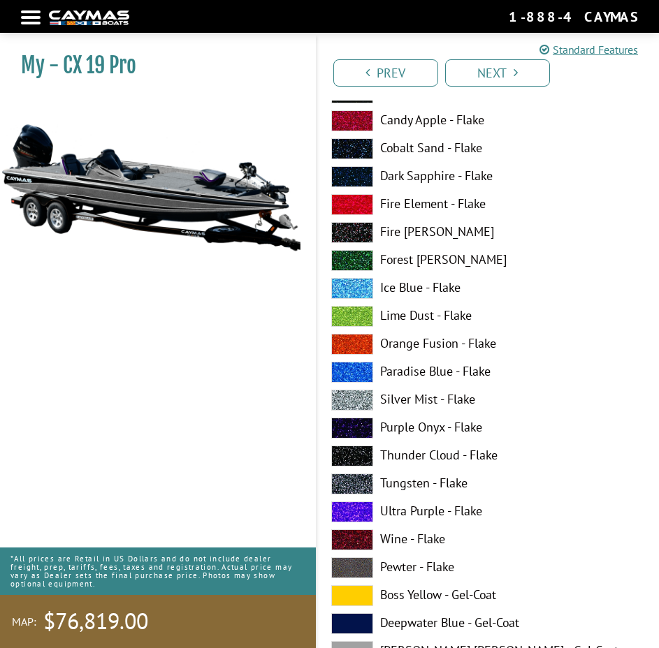
click at [34, 16] on div at bounding box center [31, 17] width 20 height 3
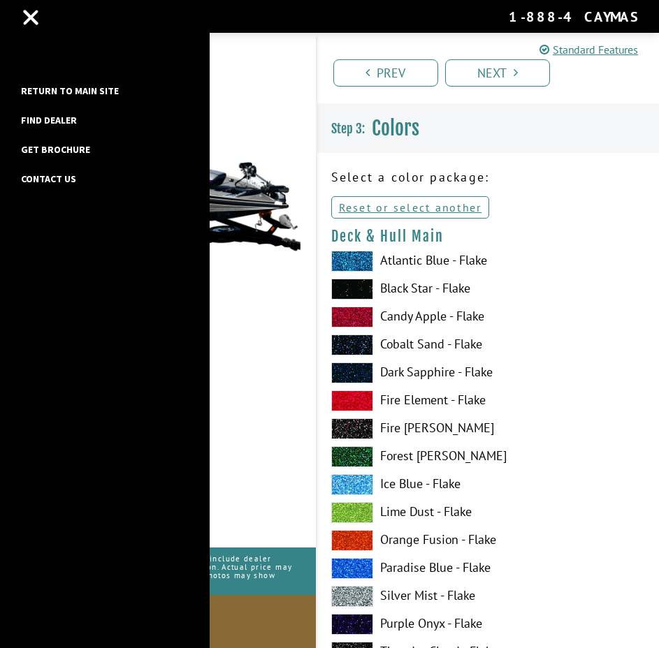
click at [47, 84] on link "Return to main site" at bounding box center [70, 91] width 112 height 18
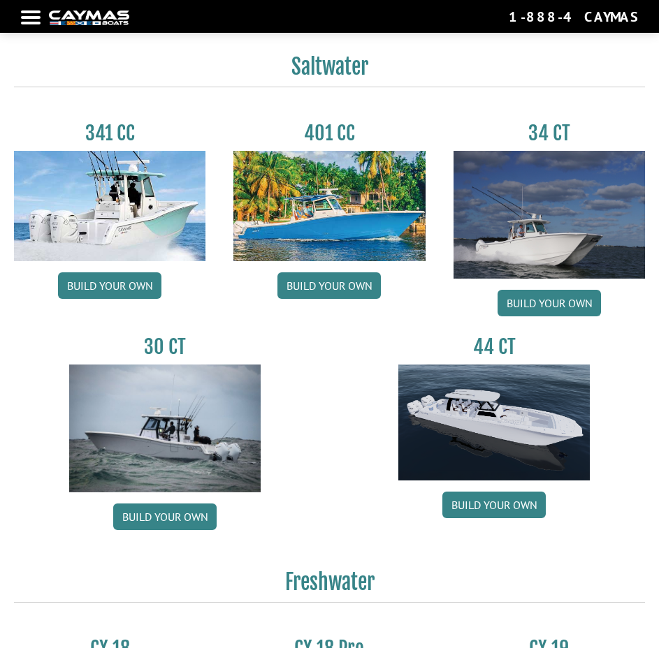
scroll to position [1117, 0]
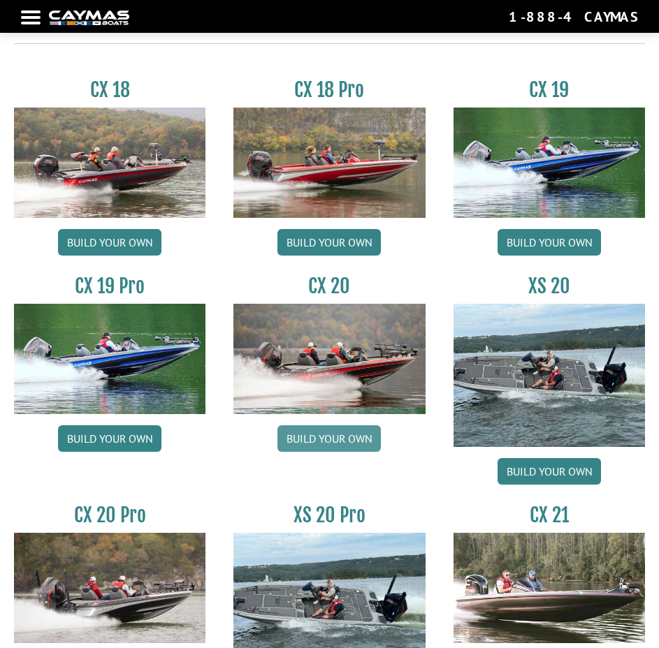
click at [313, 439] on link "Build your own" at bounding box center [328, 438] width 103 height 27
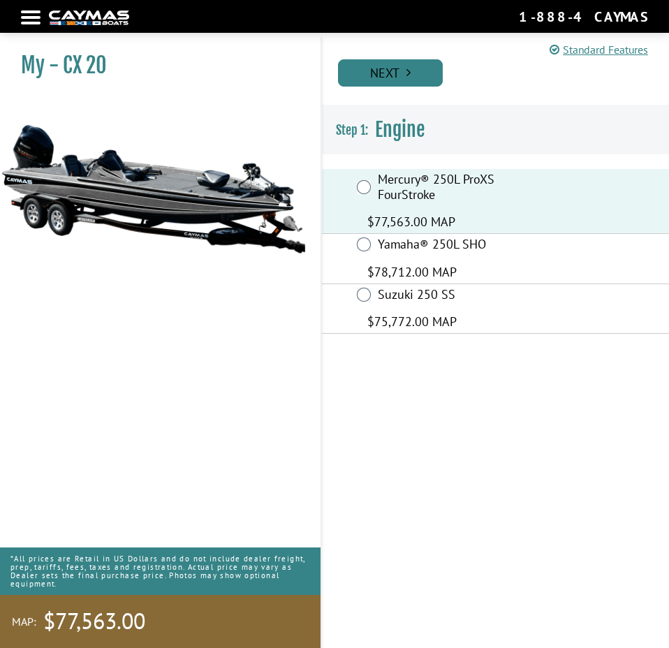
click at [389, 68] on link "Next" at bounding box center [390, 72] width 105 height 27
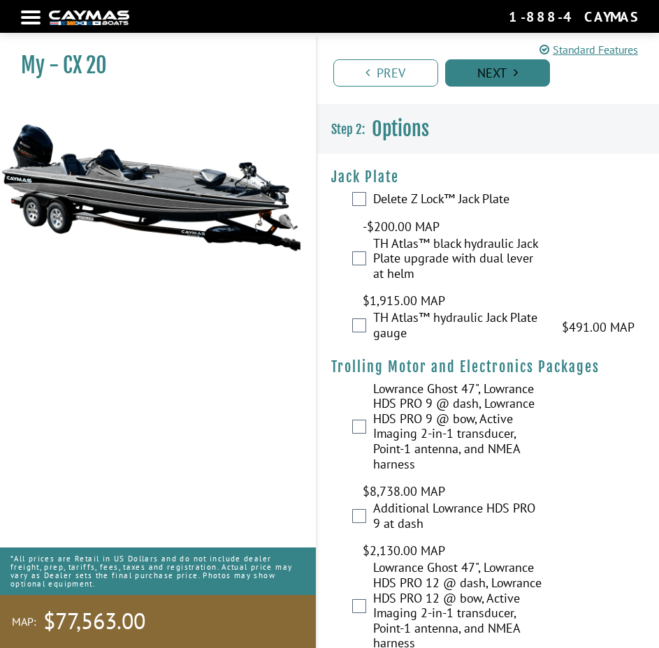
click at [479, 74] on link "Next" at bounding box center [497, 72] width 105 height 27
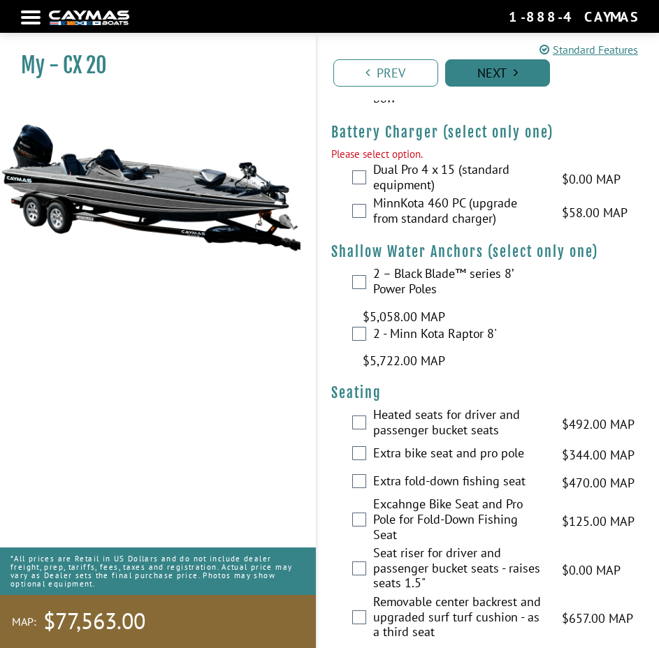
scroll to position [1792, 0]
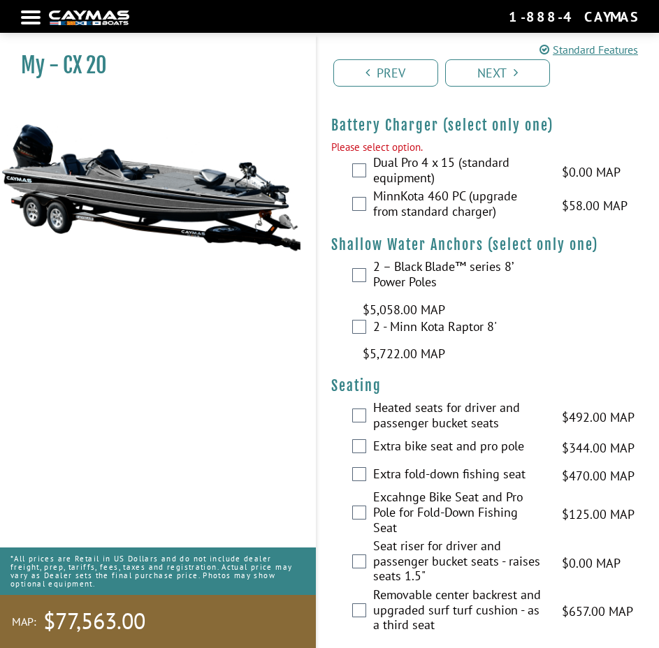
click at [358, 163] on div "Dual Pro 4 x 15 (standard equipment) $0.00 MAP $0.00 MSRP" at bounding box center [488, 172] width 342 height 34
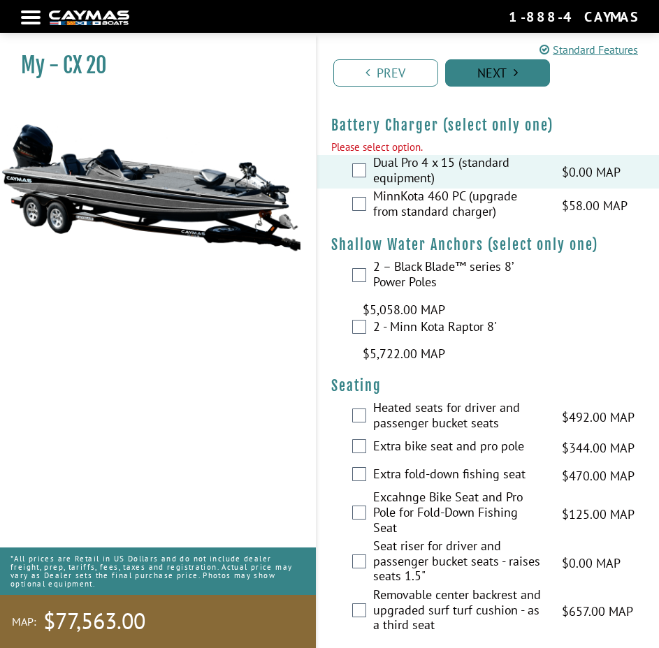
click at [518, 72] on link "Next" at bounding box center [497, 72] width 105 height 27
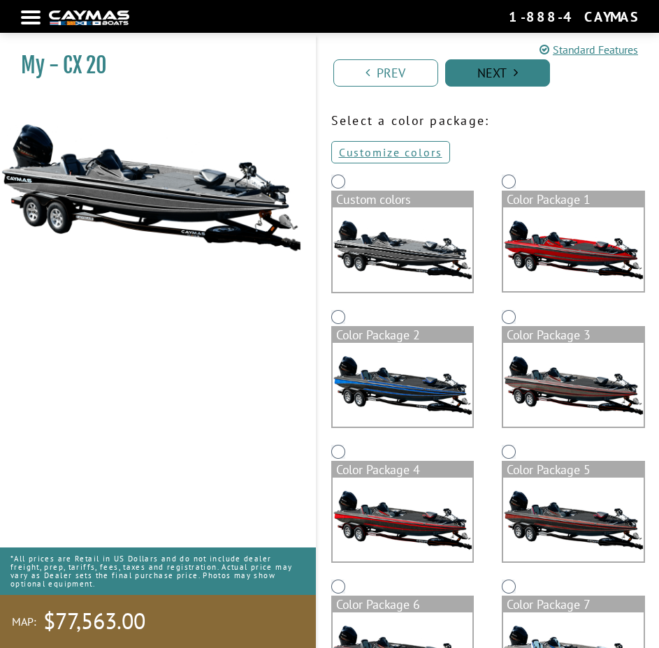
scroll to position [0, 0]
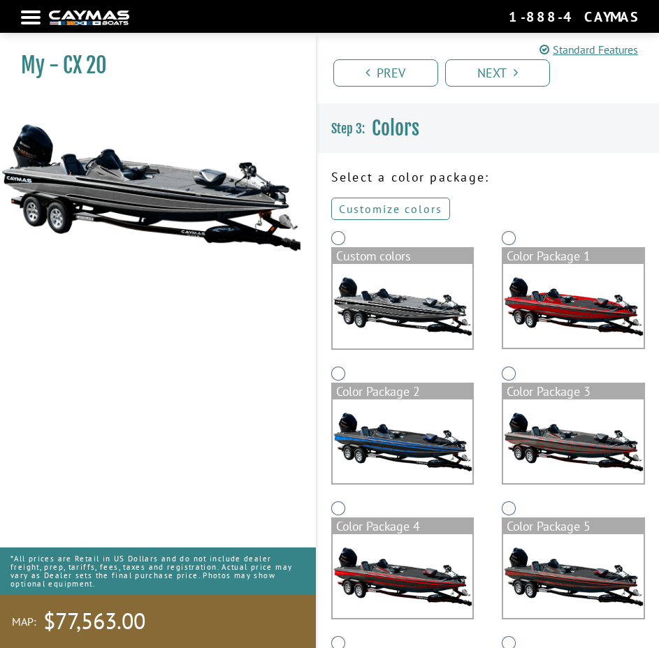
click at [383, 204] on link "Customize colors" at bounding box center [390, 209] width 119 height 22
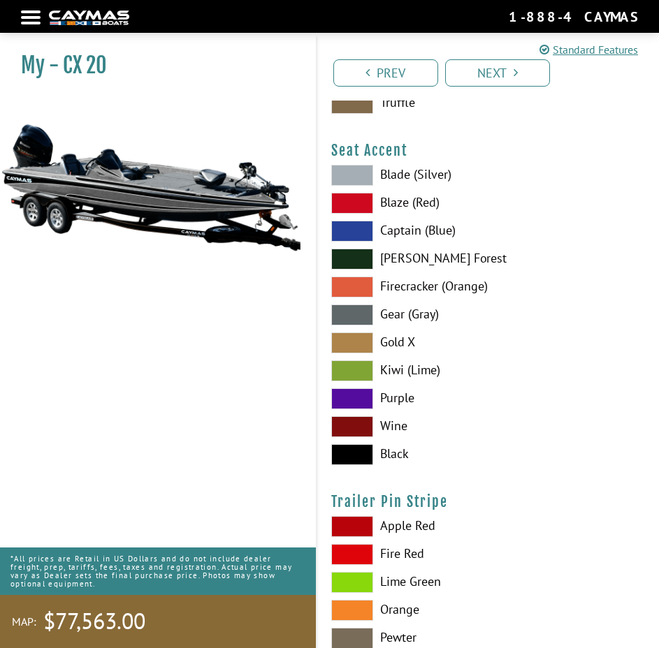
scroll to position [11418, 0]
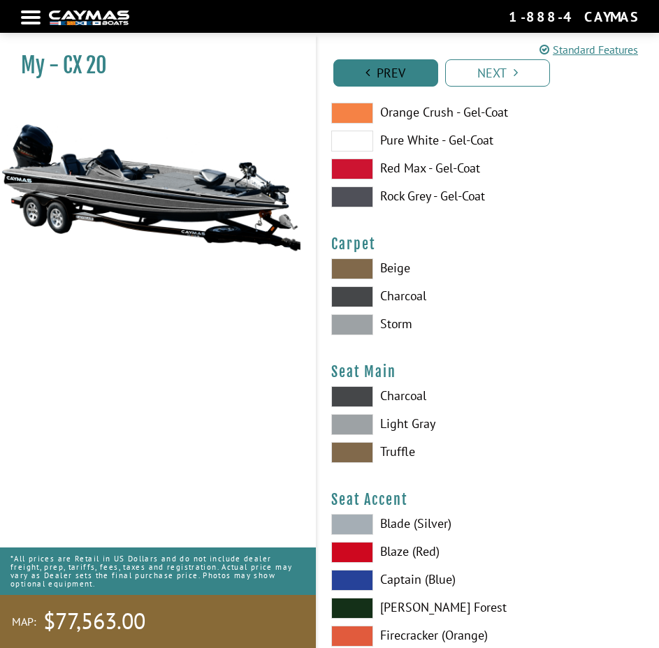
click at [410, 73] on link "Prev" at bounding box center [385, 72] width 105 height 27
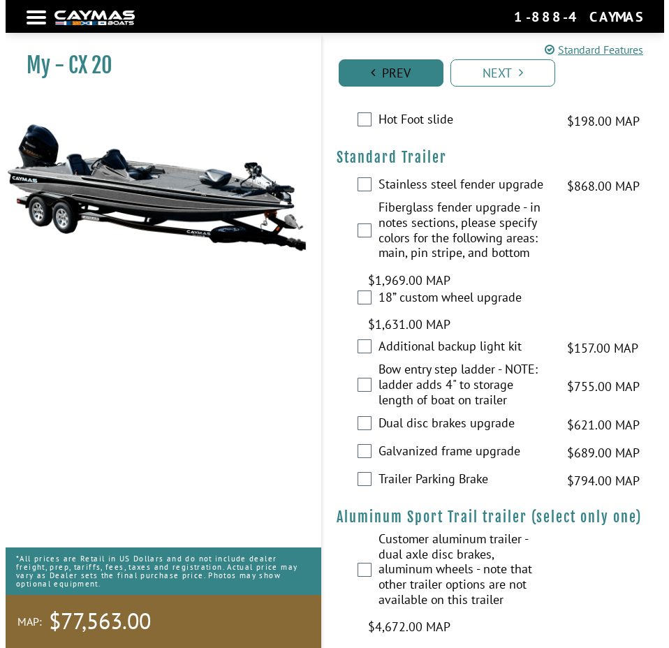
scroll to position [0, 0]
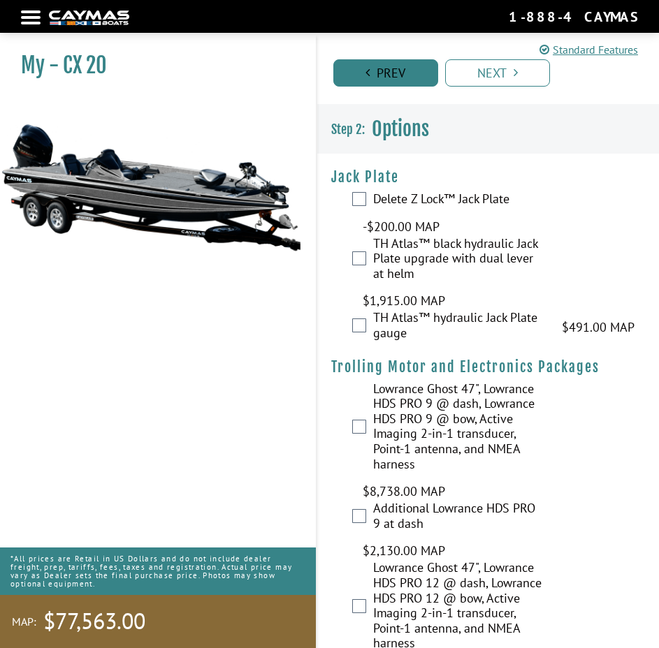
click at [410, 73] on link "Prev" at bounding box center [385, 72] width 105 height 27
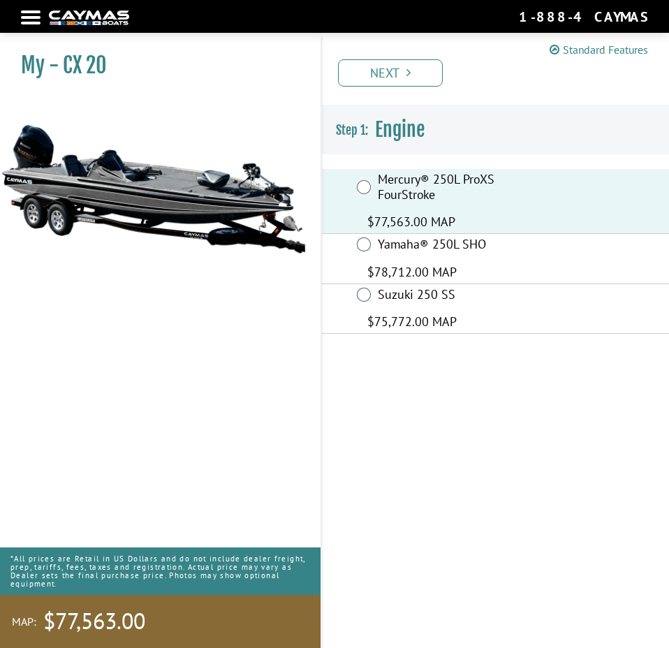
click at [588, 45] on link "Standard Features" at bounding box center [599, 49] width 98 height 17
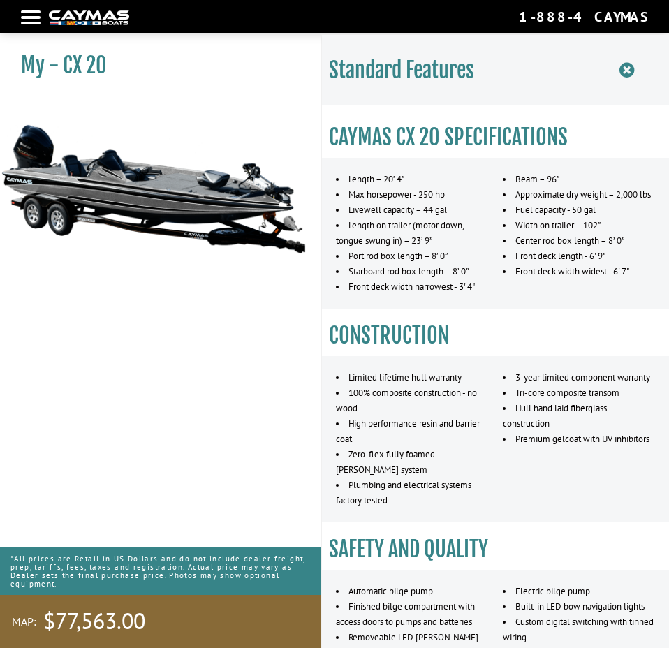
click at [631, 63] on icon at bounding box center [626, 69] width 15 height 17
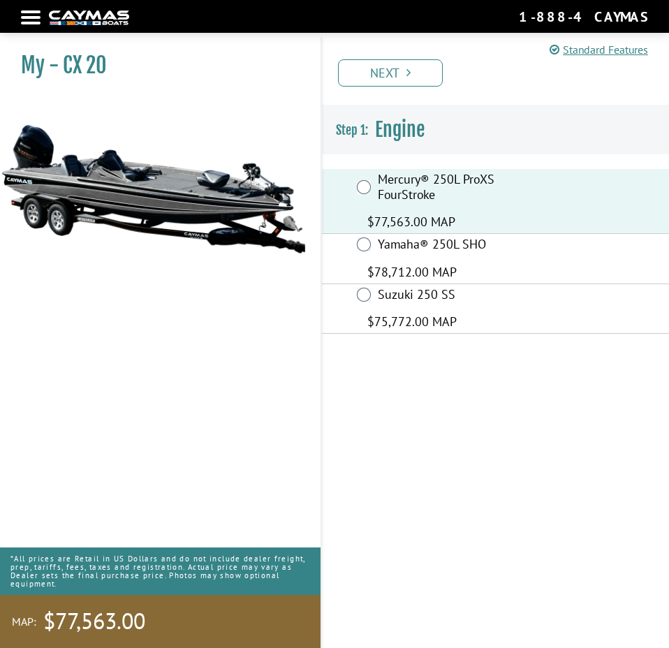
click at [24, 14] on nav "Return to main site Find Dealer Get Brochure Contact Us 1-888-4CAYMAS" at bounding box center [334, 16] width 627 height 19
click at [29, 21] on nav "Return to main site Find Dealer Get Brochure Contact Us 1-888-4CAYMAS" at bounding box center [334, 16] width 627 height 19
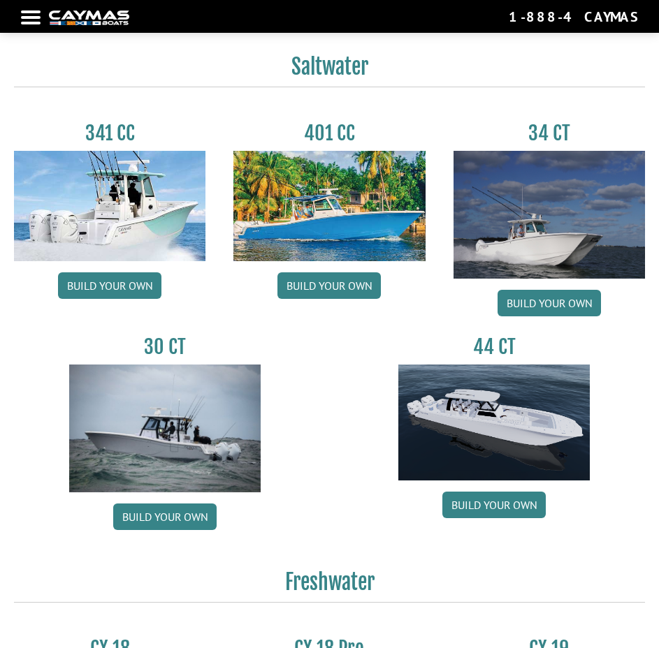
scroll to position [1048, 0]
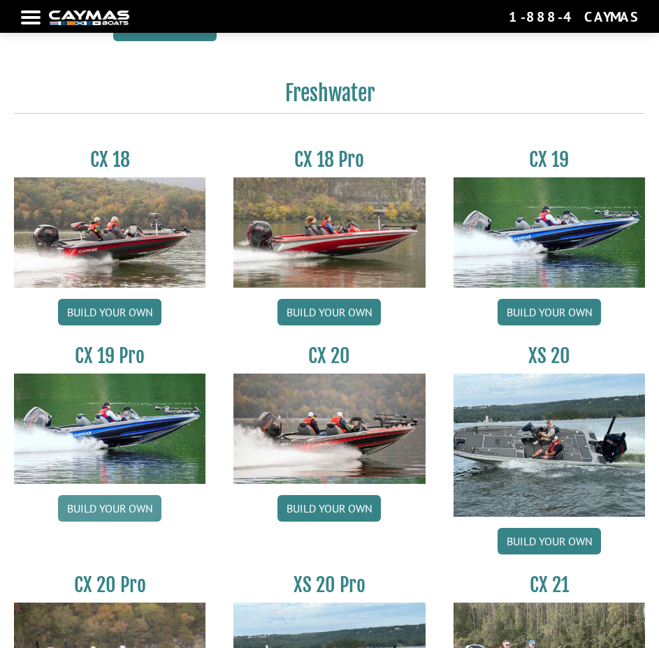
click at [107, 502] on link "Build your own" at bounding box center [109, 508] width 103 height 27
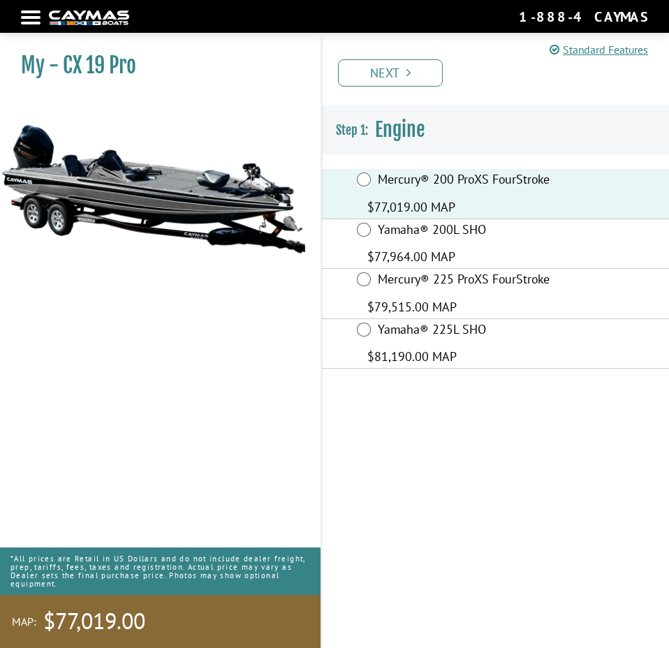
click at [374, 68] on link "Next" at bounding box center [390, 72] width 105 height 27
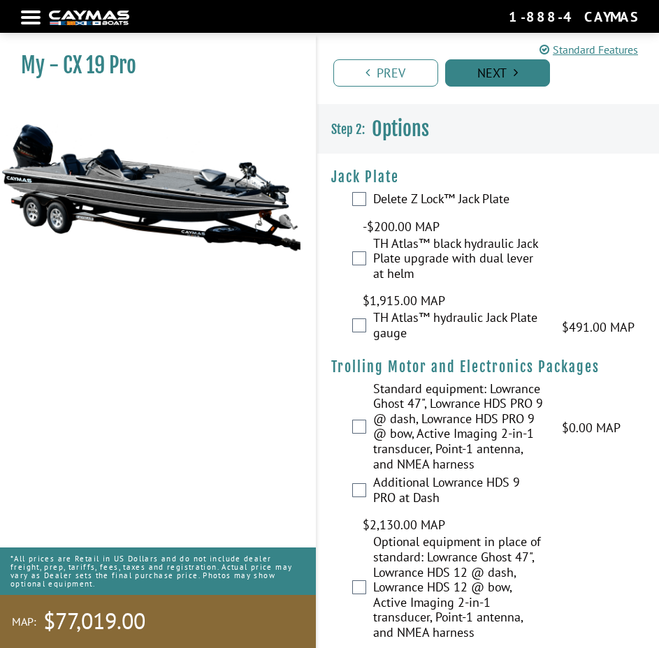
click at [507, 66] on link "Next" at bounding box center [497, 72] width 105 height 27
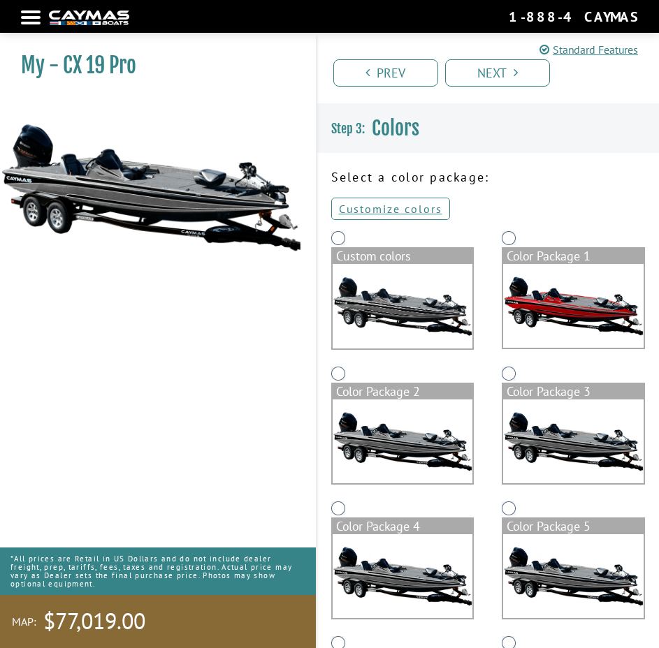
click at [388, 290] on img at bounding box center [402, 306] width 140 height 85
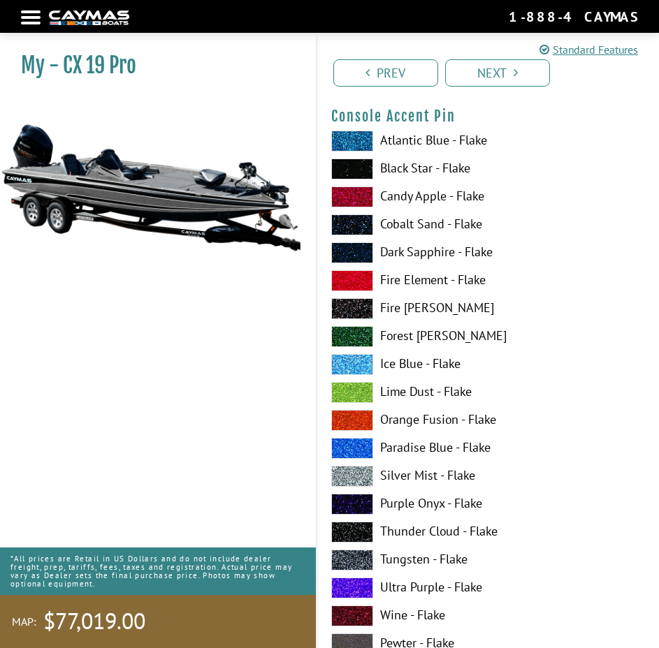
scroll to position [6844, 0]
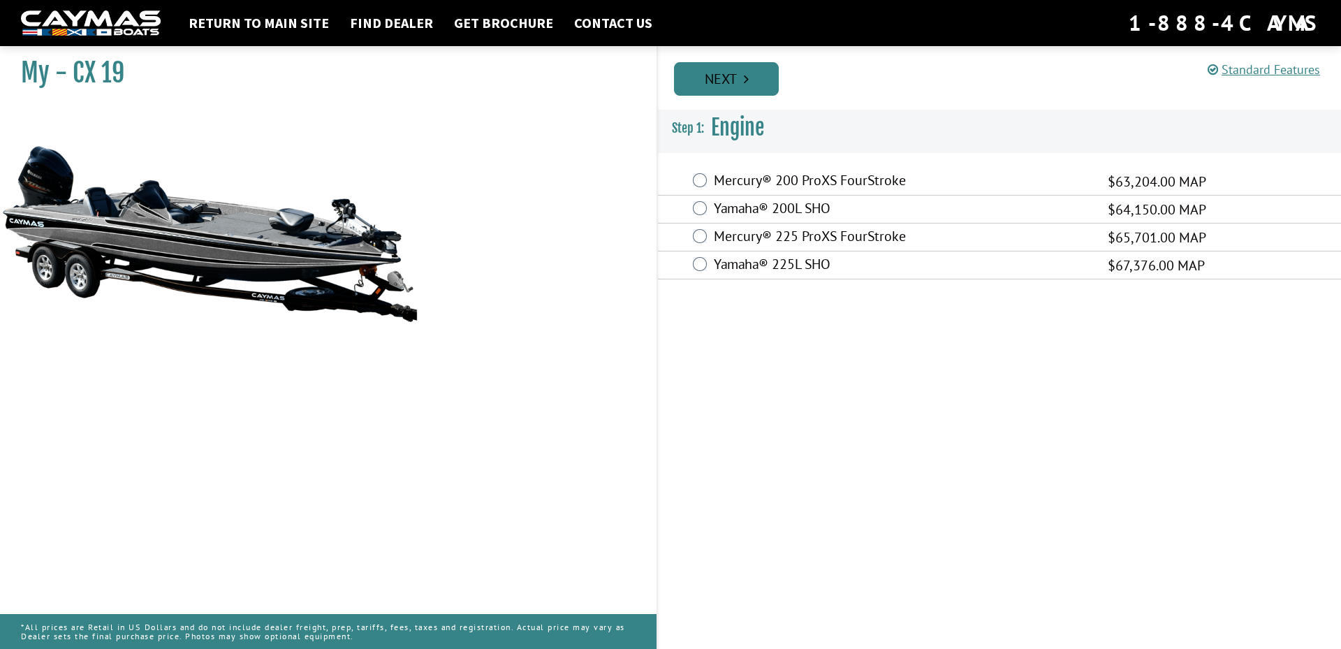
click at [735, 83] on link "Next" at bounding box center [726, 79] width 105 height 34
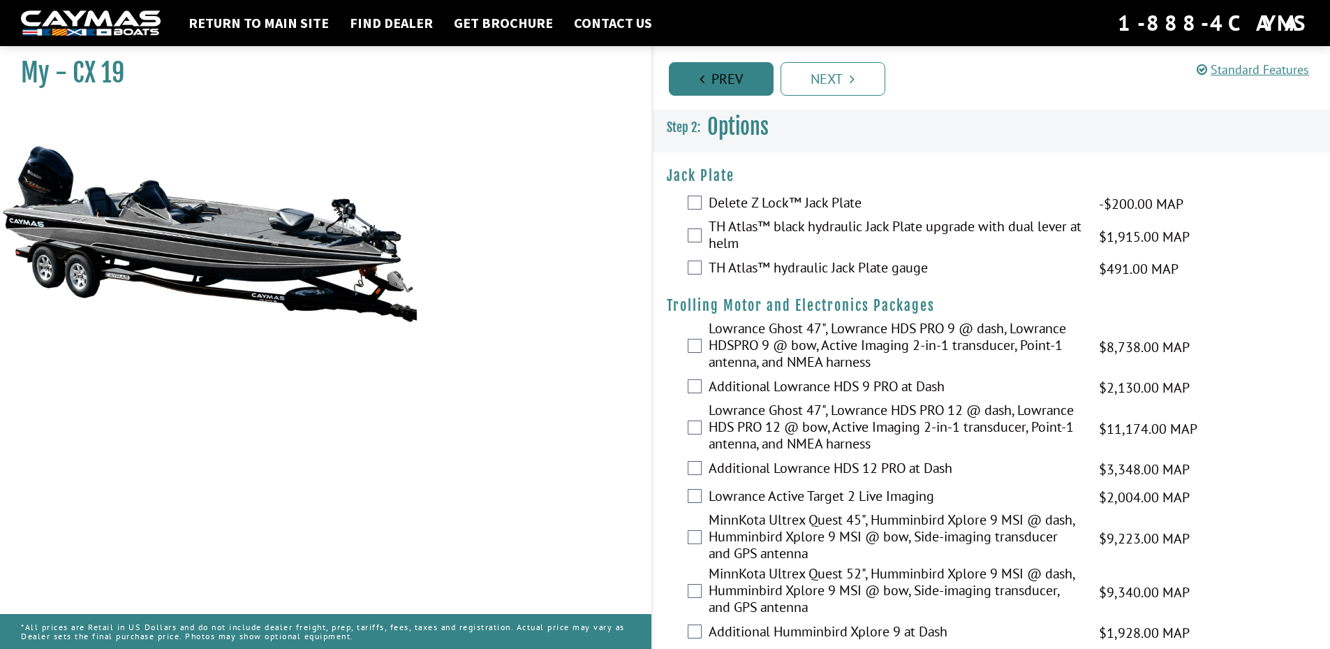
click at [735, 82] on link "Prev" at bounding box center [721, 79] width 105 height 34
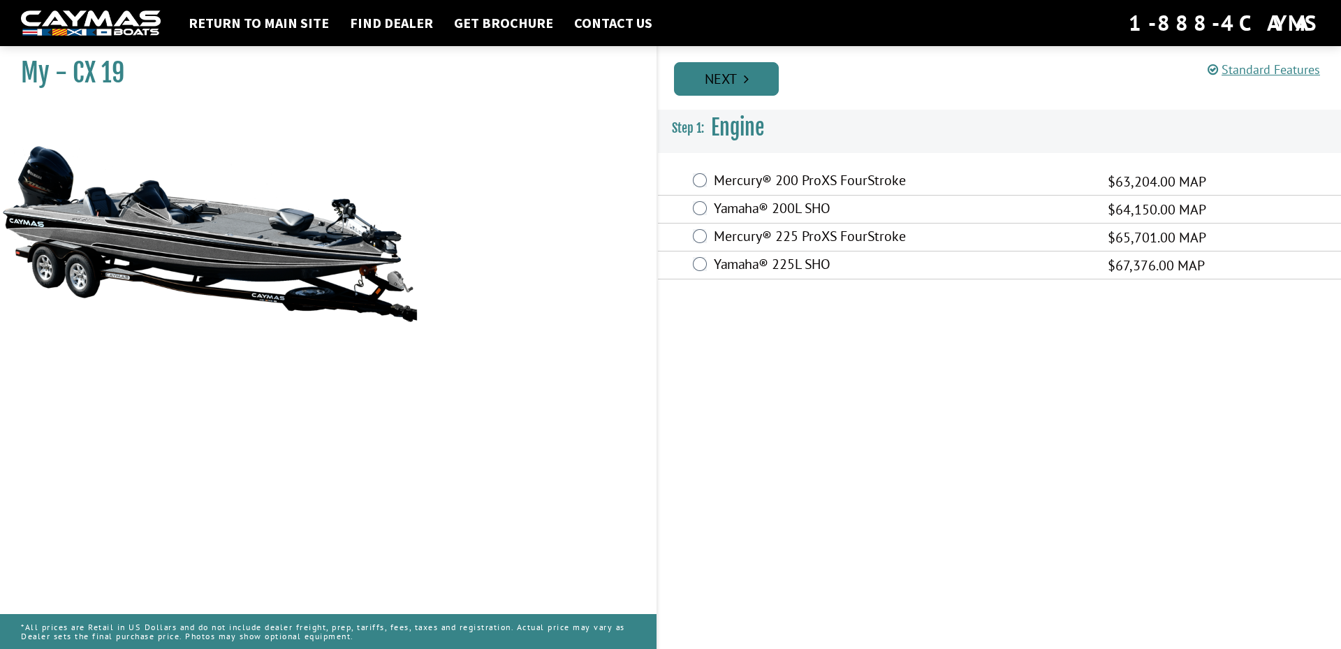
click at [748, 89] on link "Next" at bounding box center [726, 79] width 105 height 34
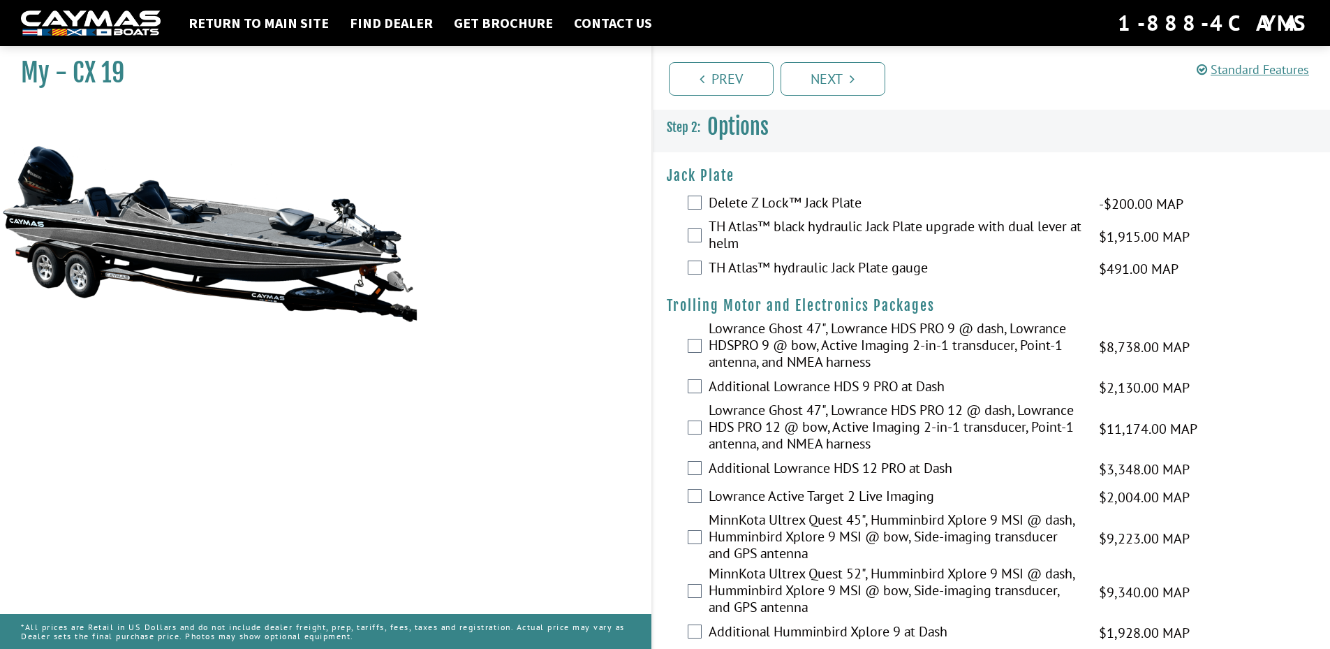
click at [772, 196] on label "Delete Z Lock™ Jack Plate" at bounding box center [895, 204] width 373 height 20
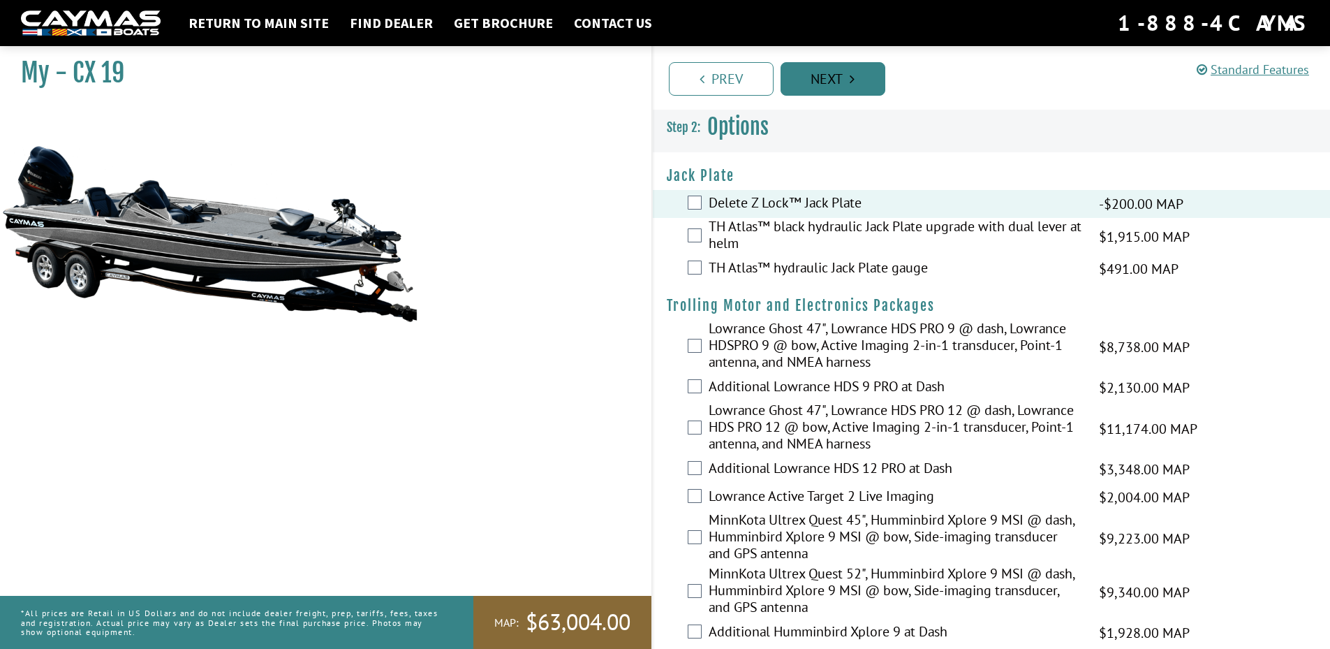
click at [836, 71] on link "Next" at bounding box center [833, 79] width 105 height 34
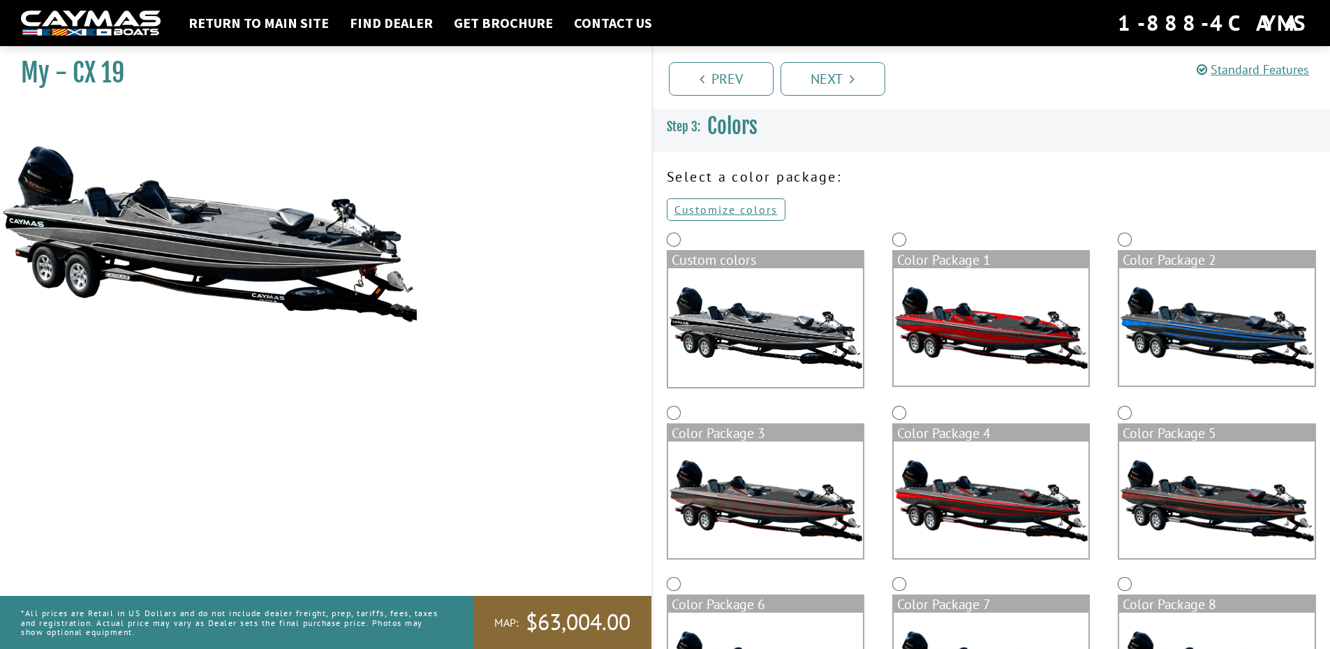
click at [742, 296] on img at bounding box center [765, 327] width 195 height 119
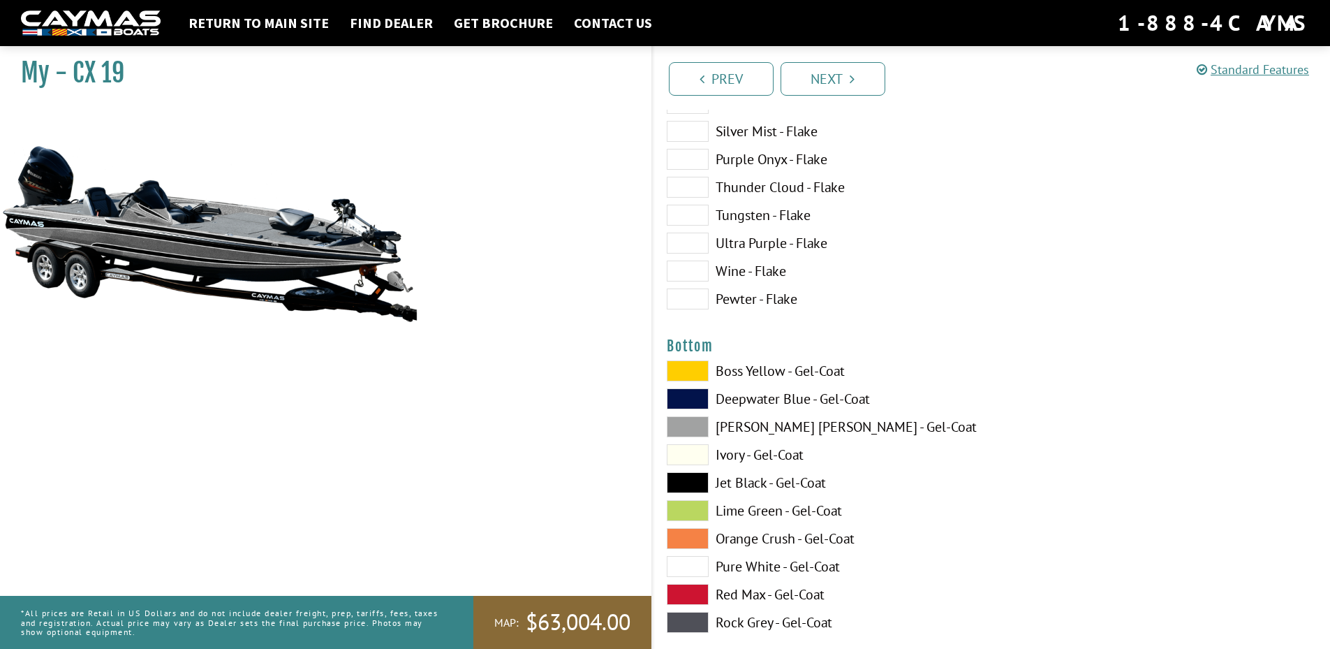
scroll to position [4538, 0]
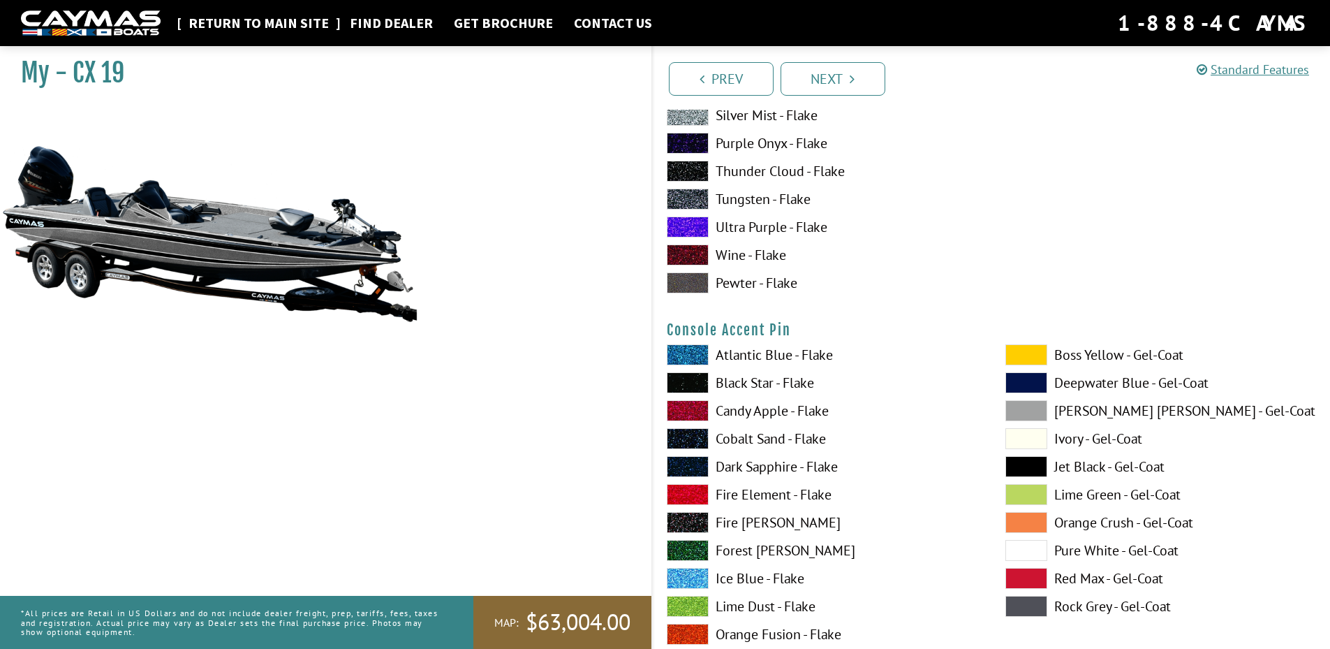
click at [277, 26] on link "Return to main site" at bounding box center [259, 23] width 154 height 18
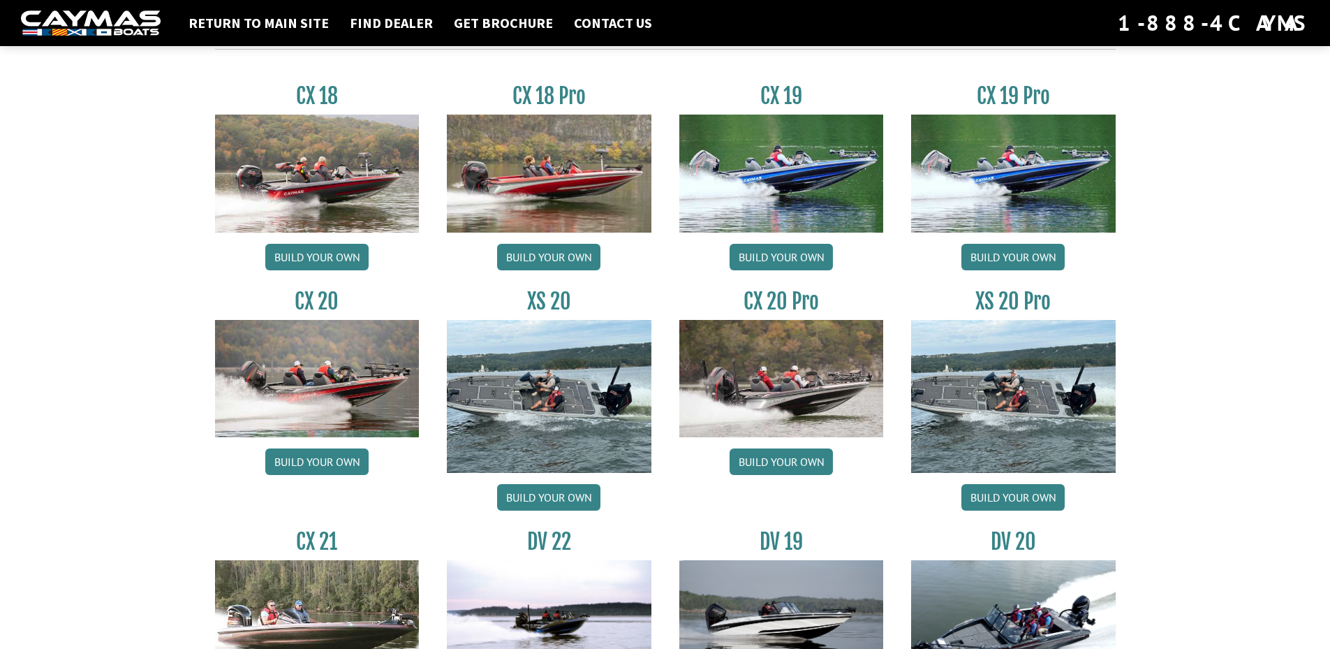
scroll to position [1257, 0]
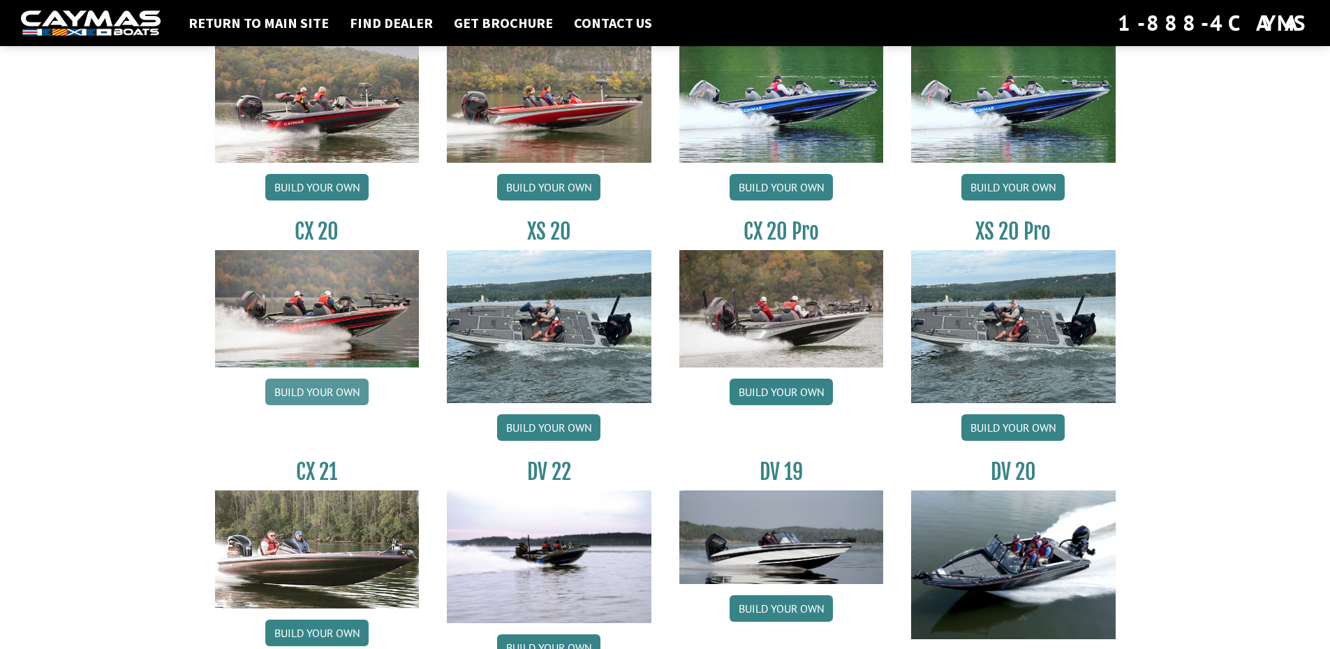
click at [339, 394] on link "Build your own" at bounding box center [316, 391] width 103 height 27
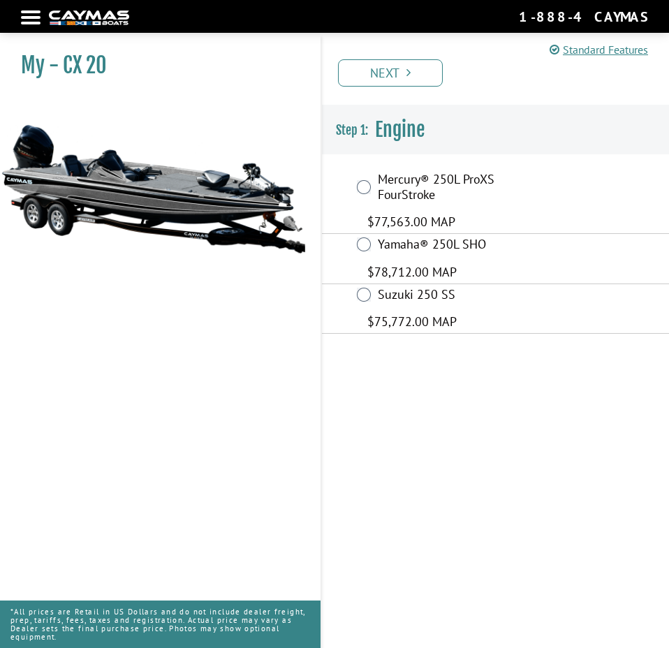
click at [358, 184] on div "Mercury® 250L ProXS FourStroke $77,563.00 MAP" at bounding box center [495, 201] width 347 height 65
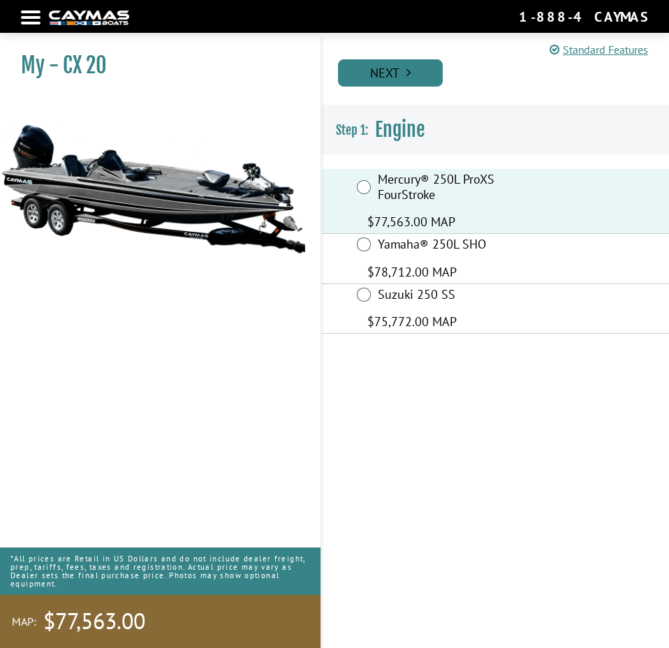
click at [396, 69] on link "Next" at bounding box center [390, 72] width 105 height 27
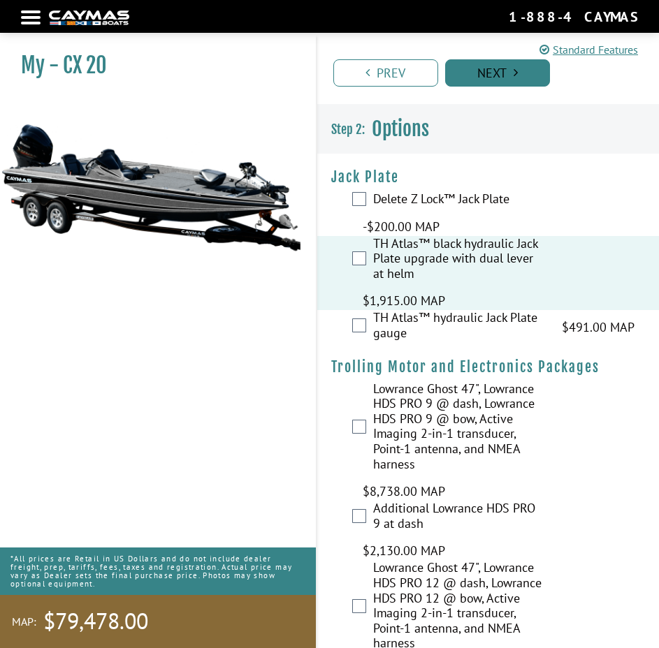
click at [490, 67] on link "Next" at bounding box center [497, 72] width 105 height 27
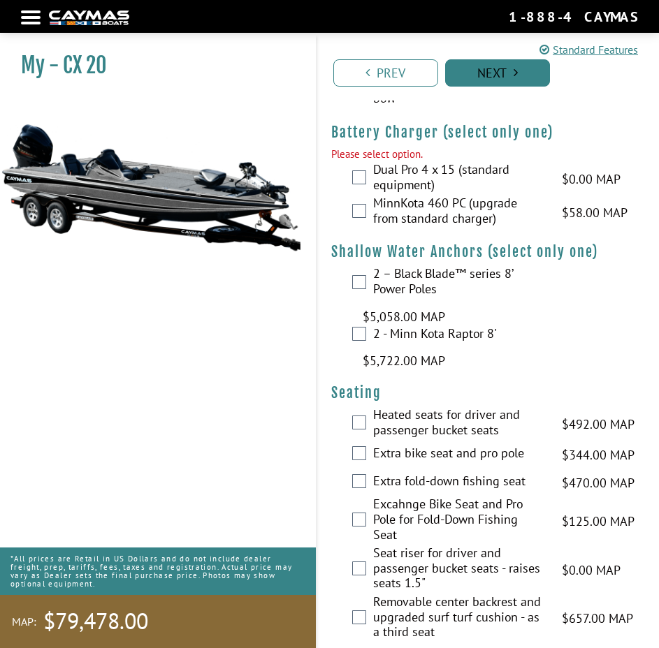
scroll to position [1792, 0]
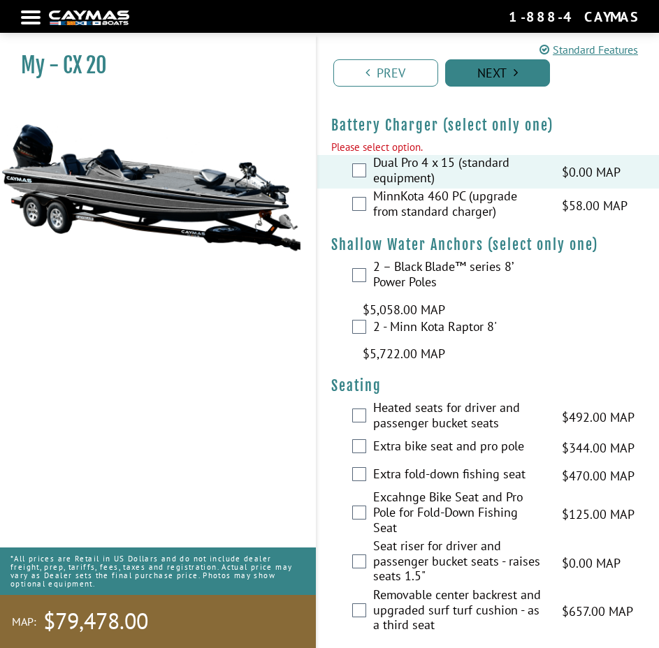
click at [494, 66] on link "Next" at bounding box center [497, 72] width 105 height 27
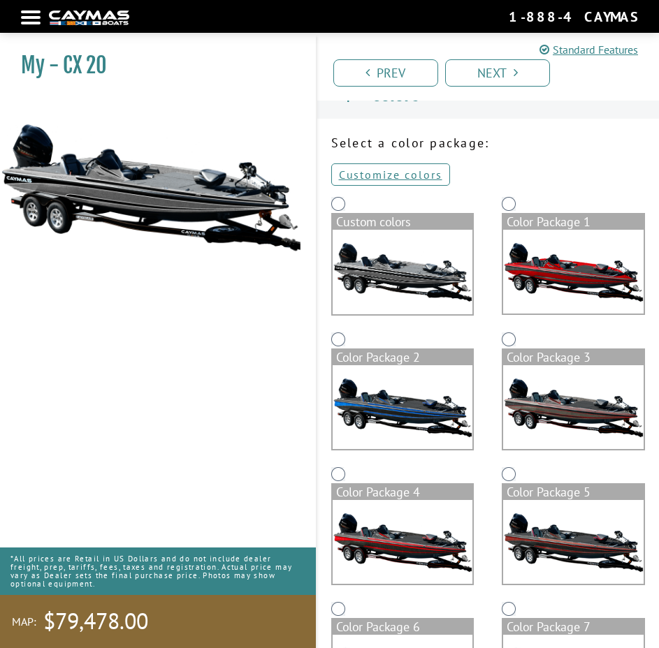
scroll to position [0, 0]
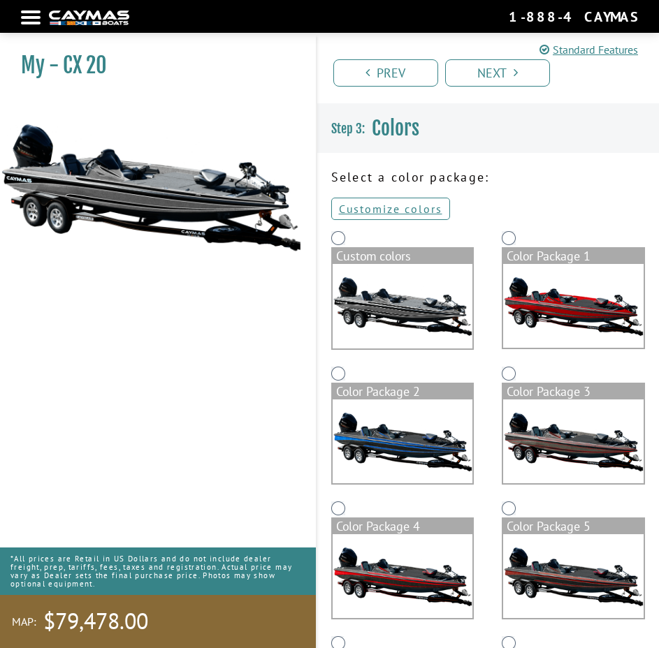
click at [392, 299] on img at bounding box center [402, 306] width 140 height 85
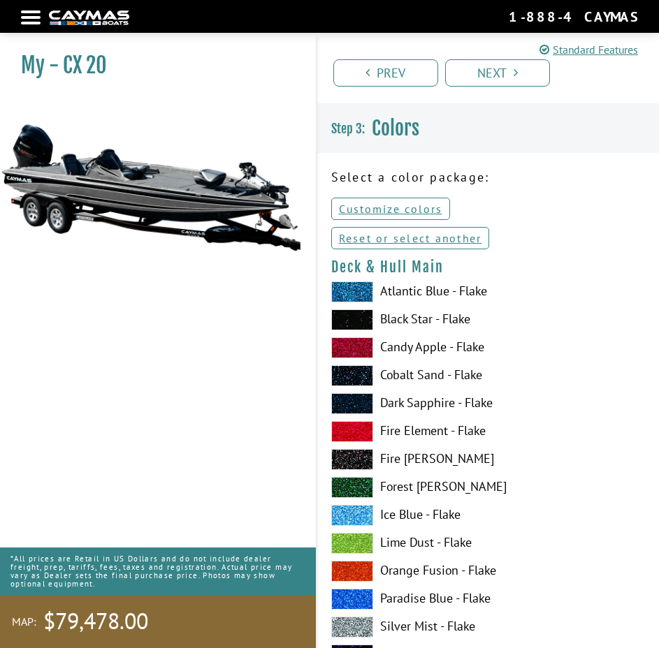
click at [218, 347] on div "My - CX 20" at bounding box center [151, 359] width 330 height 648
click at [35, 19] on div at bounding box center [31, 17] width 20 height 3
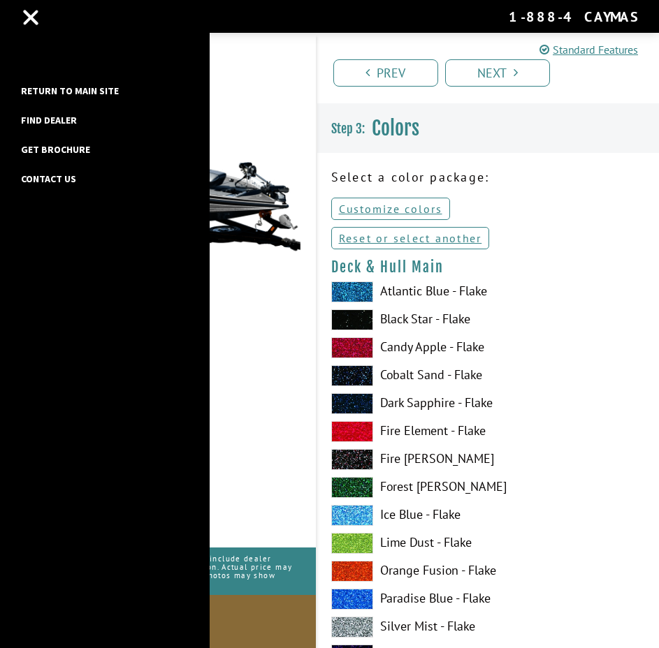
click at [55, 91] on link "Return to main site" at bounding box center [70, 91] width 112 height 18
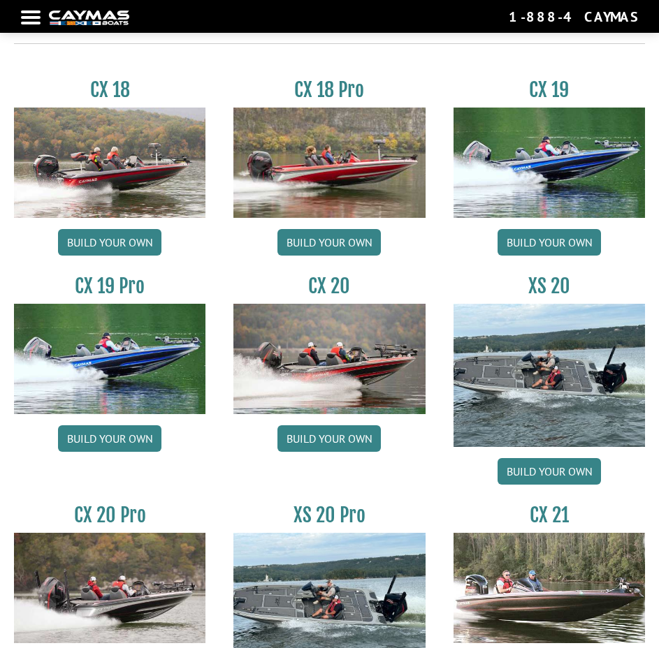
scroll to position [1257, 0]
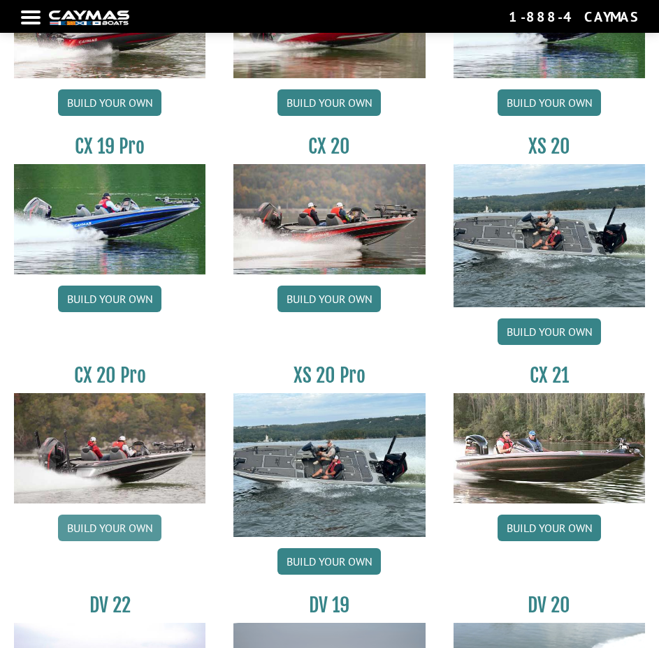
click at [124, 529] on link "Build your own" at bounding box center [109, 528] width 103 height 27
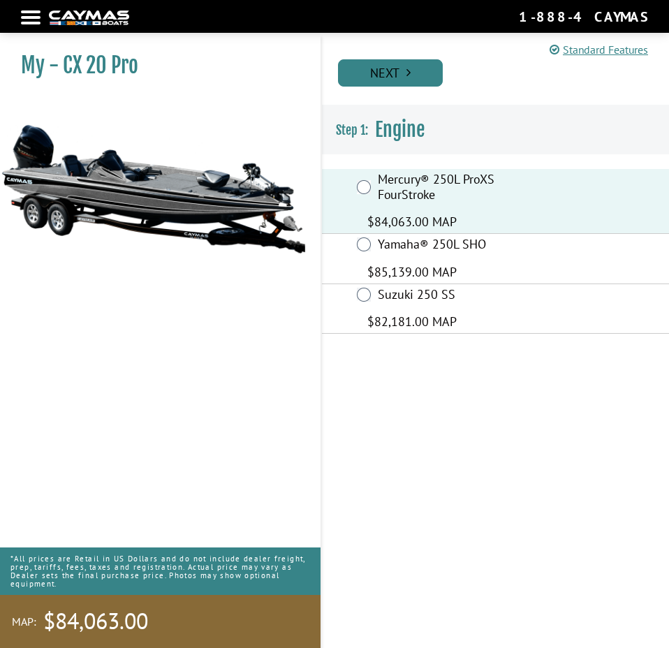
click at [388, 63] on link "Next" at bounding box center [390, 72] width 105 height 27
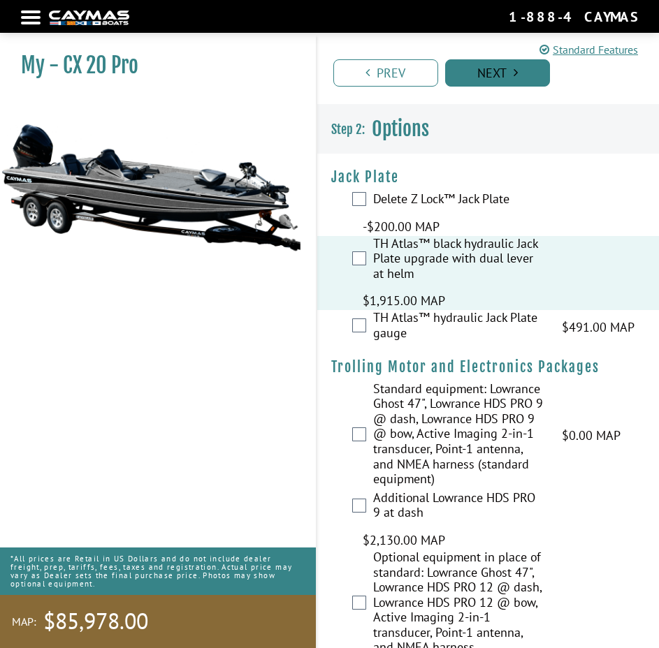
click at [502, 79] on link "Next" at bounding box center [497, 72] width 105 height 27
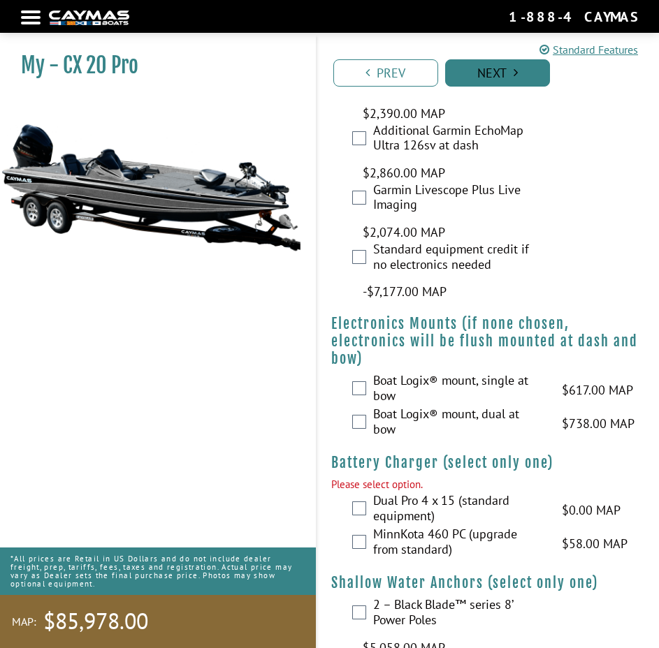
scroll to position [1995, 0]
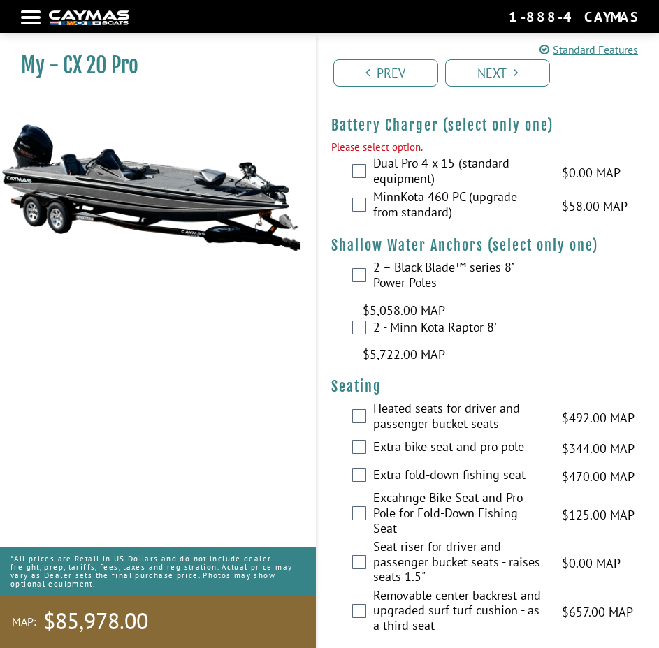
click at [365, 163] on div "Dual Pro 4 x 15 (standard equipment) $0.00 MAP $0.00 MSRP" at bounding box center [488, 173] width 342 height 34
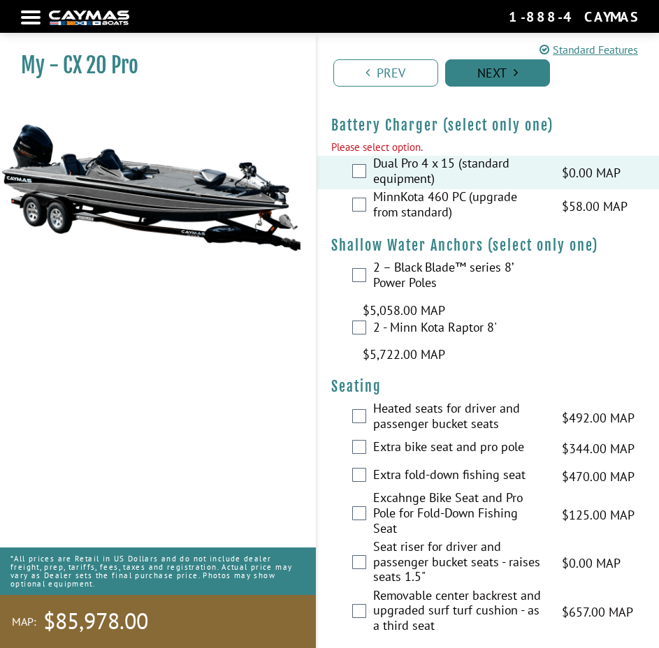
click at [474, 71] on link "Next" at bounding box center [497, 72] width 105 height 27
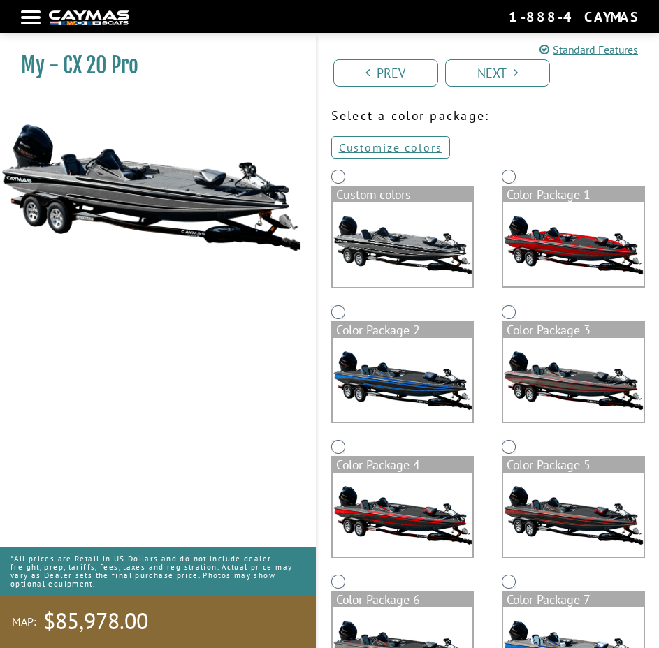
scroll to position [0, 0]
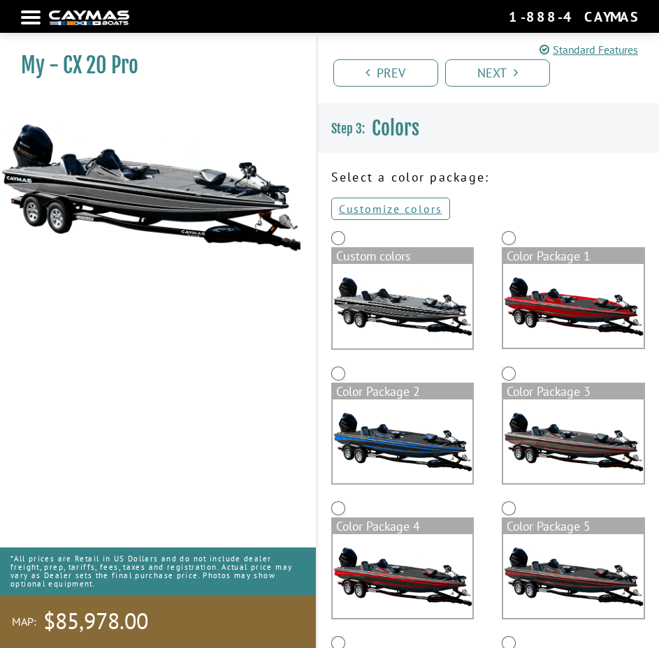
click at [374, 314] on img at bounding box center [402, 306] width 140 height 85
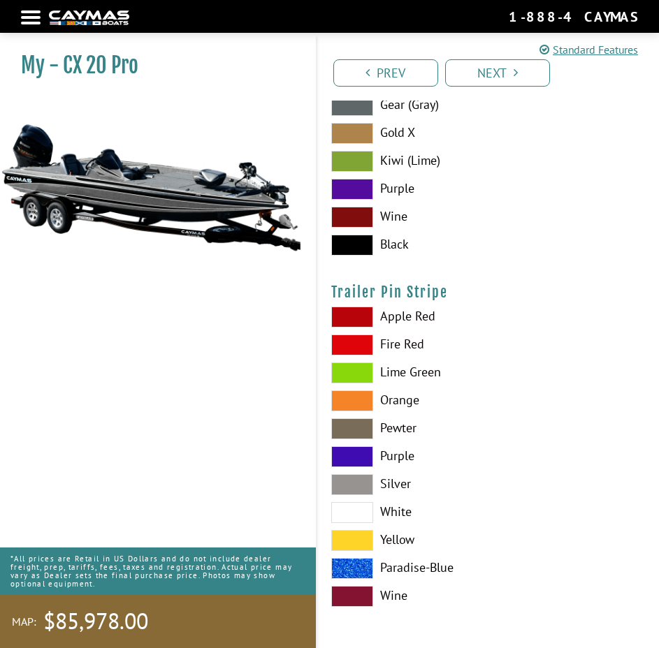
scroll to position [11868, 0]
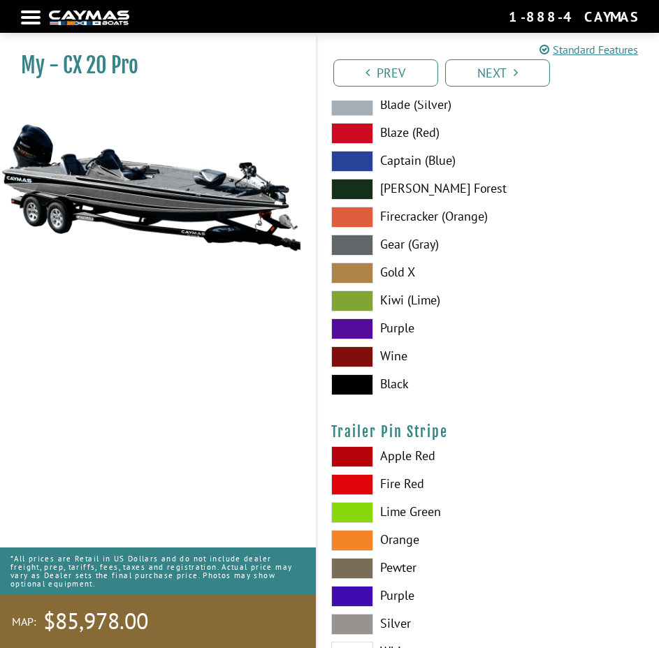
click at [44, 13] on nav "Return to main site Find Dealer Get Brochure Contact Us 1-888-4CAYMAS" at bounding box center [329, 16] width 617 height 19
click at [27, 21] on nav "Return to main site Find Dealer Get Brochure Contact Us 1-888-4CAYMAS" at bounding box center [329, 16] width 617 height 19
click at [33, 20] on nav "Return to main site Find Dealer Get Brochure Contact Us 1-888-4CAYMAS" at bounding box center [329, 16] width 617 height 19
click at [366, 148] on div "Blade (Silver) Blaze (Red) Captain (Blue) Zander Forest Firecracker (Orange)" at bounding box center [488, 248] width 342 height 307
click at [358, 136] on span at bounding box center [352, 133] width 42 height 21
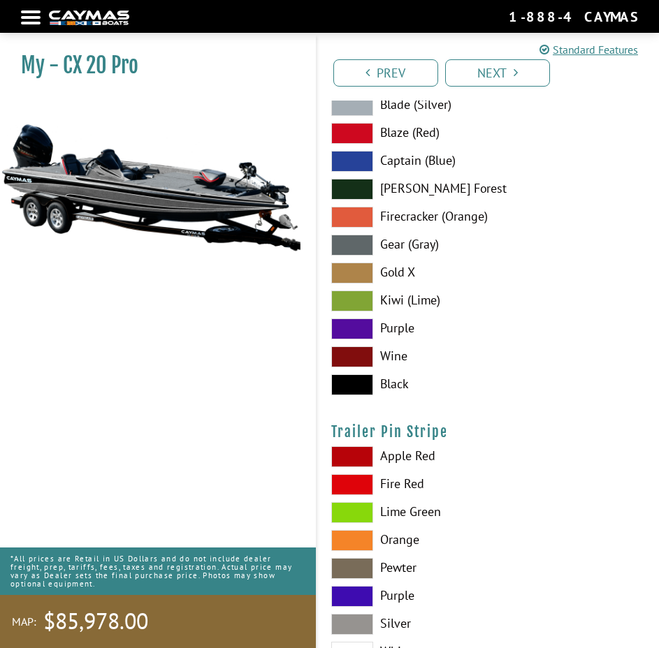
click at [26, 17] on div at bounding box center [31, 17] width 20 height 3
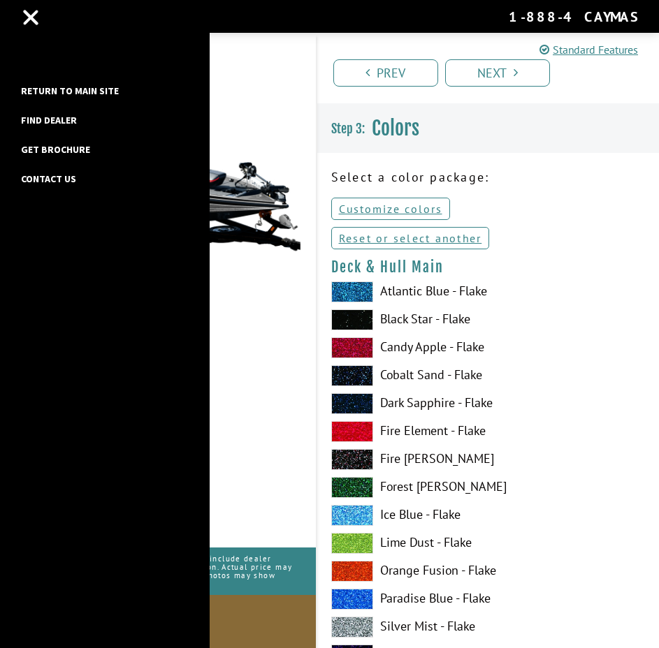
click at [65, 89] on link "Return to main site" at bounding box center [70, 91] width 112 height 18
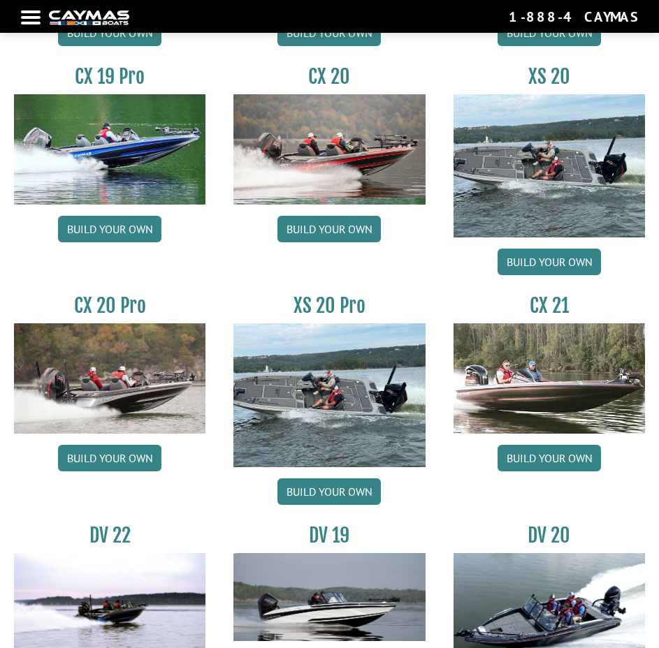
scroll to position [1467, 0]
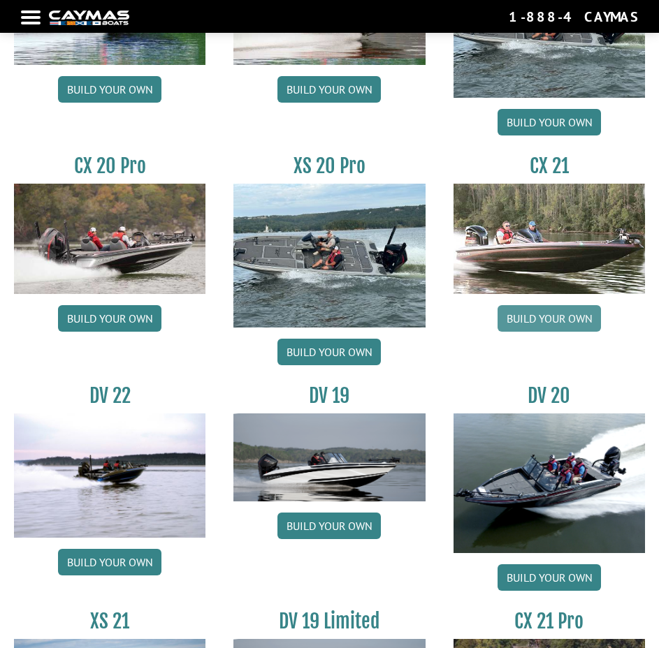
click at [536, 307] on link "Build your own" at bounding box center [548, 318] width 103 height 27
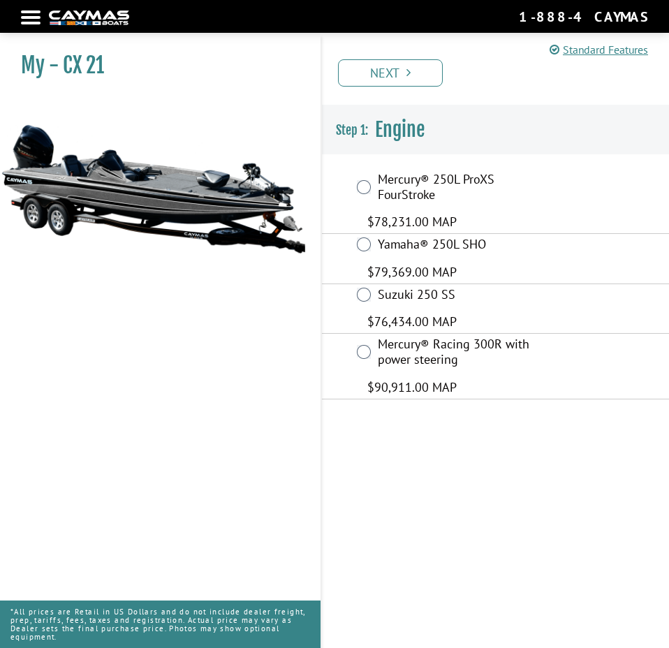
click at [356, 186] on div "Mercury® 250L ProXS FourStroke $78,231.00 MAP" at bounding box center [495, 201] width 347 height 65
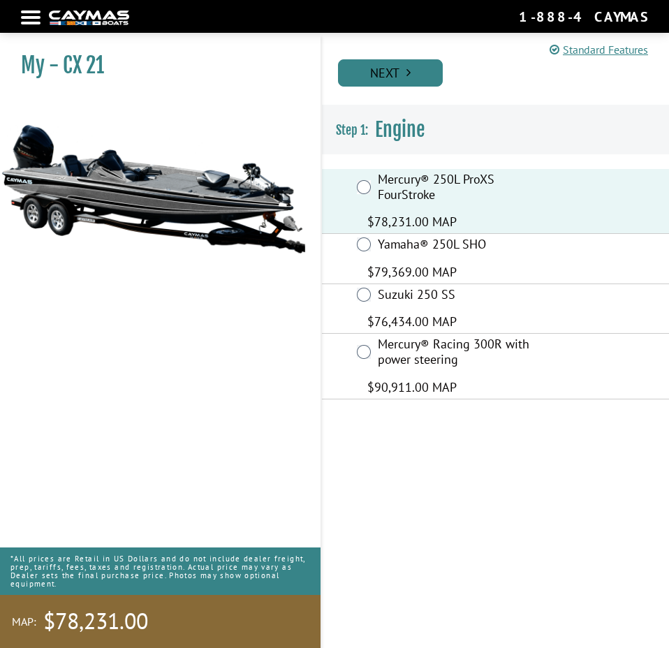
click at [386, 68] on link "Next" at bounding box center [390, 72] width 105 height 27
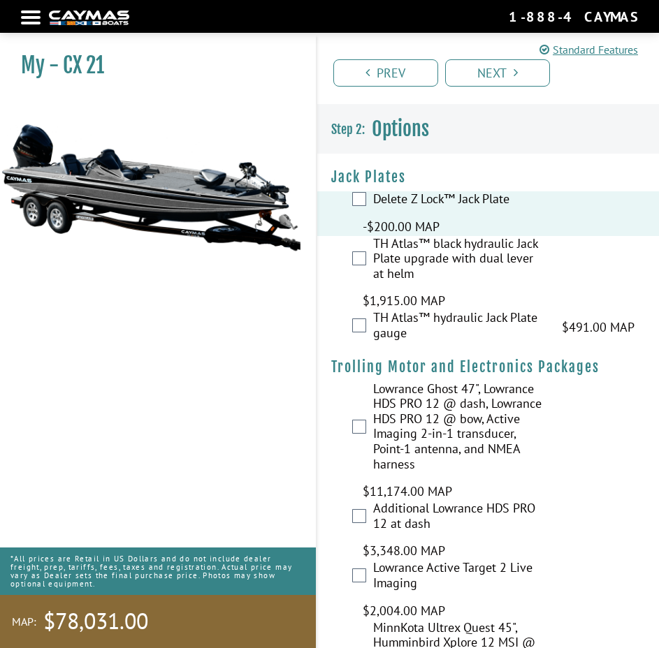
click at [498, 57] on div "Prev Next" at bounding box center [488, 67] width 344 height 68
click at [501, 76] on link "Next" at bounding box center [497, 72] width 105 height 27
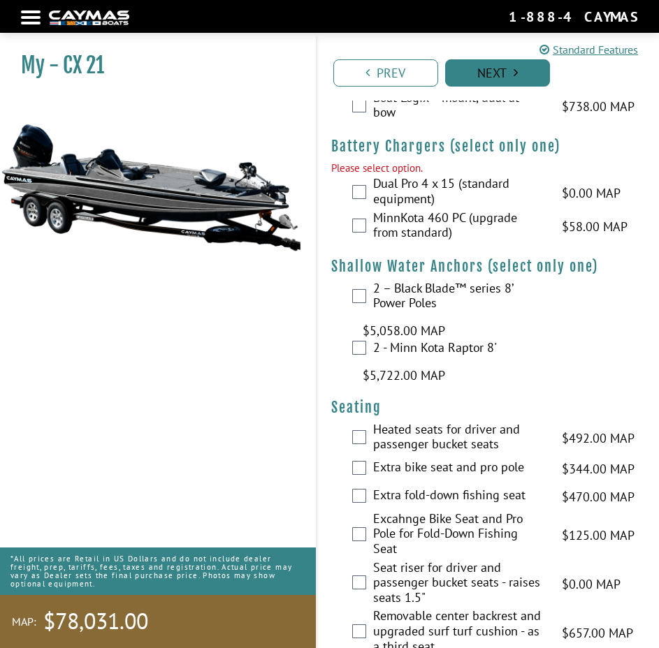
scroll to position [1164, 0]
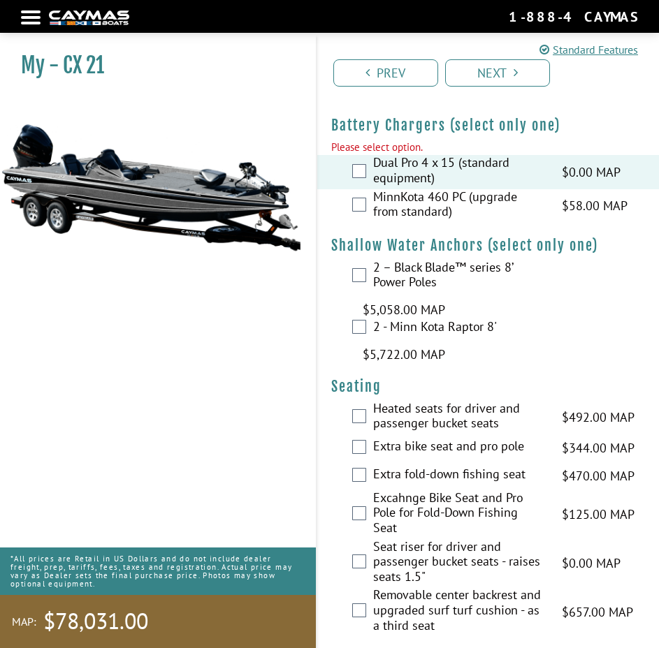
click at [490, 58] on div "Prev Next" at bounding box center [488, 67] width 344 height 68
click at [490, 75] on link "Next" at bounding box center [497, 72] width 105 height 27
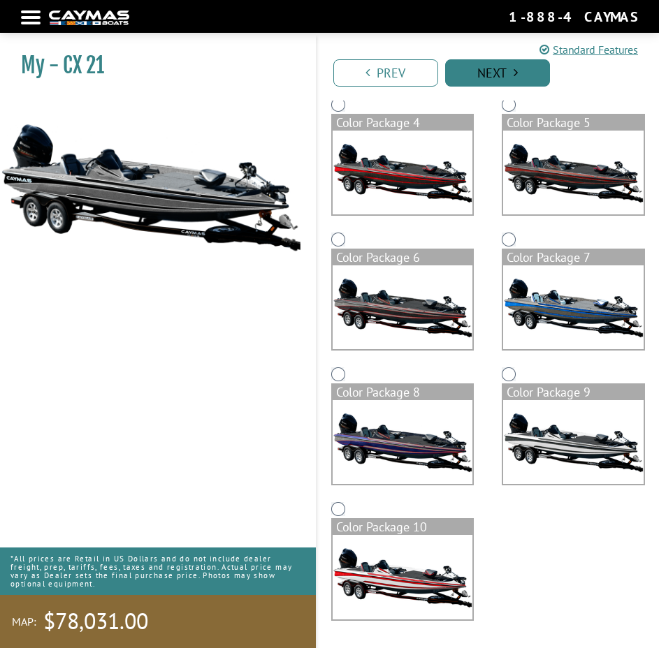
scroll to position [0, 0]
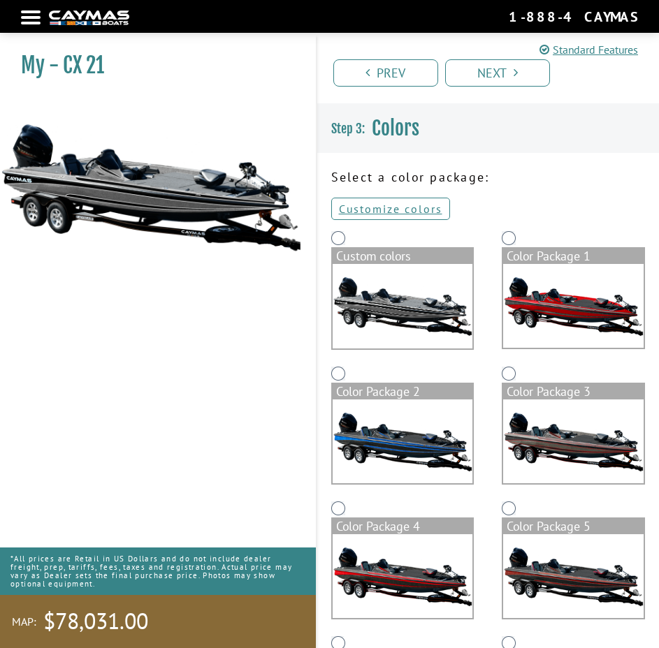
click at [376, 284] on img at bounding box center [402, 306] width 140 height 85
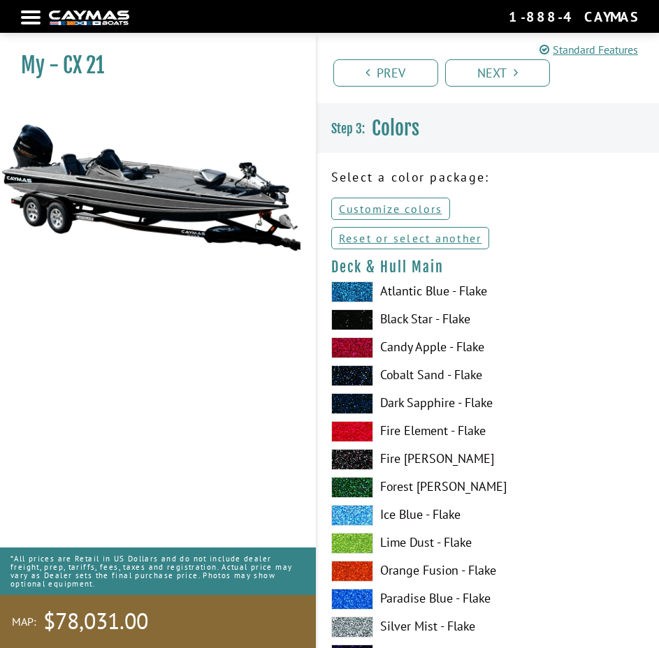
click at [394, 305] on div "Atlantic Blue - Flake Black Star - Flake Candy Apple - Flake Cobalt Sand - Flak…" at bounding box center [488, 546] width 342 height 531
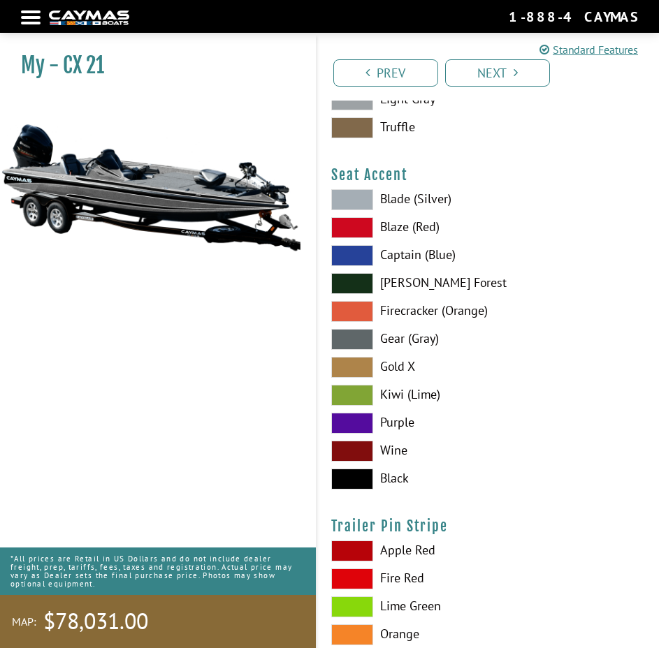
scroll to position [11872, 0]
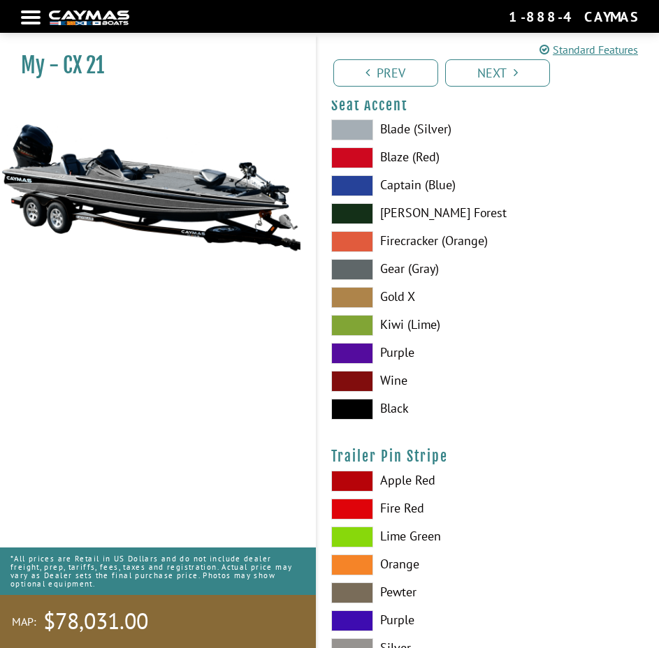
click at [26, 16] on div at bounding box center [31, 17] width 20 height 3
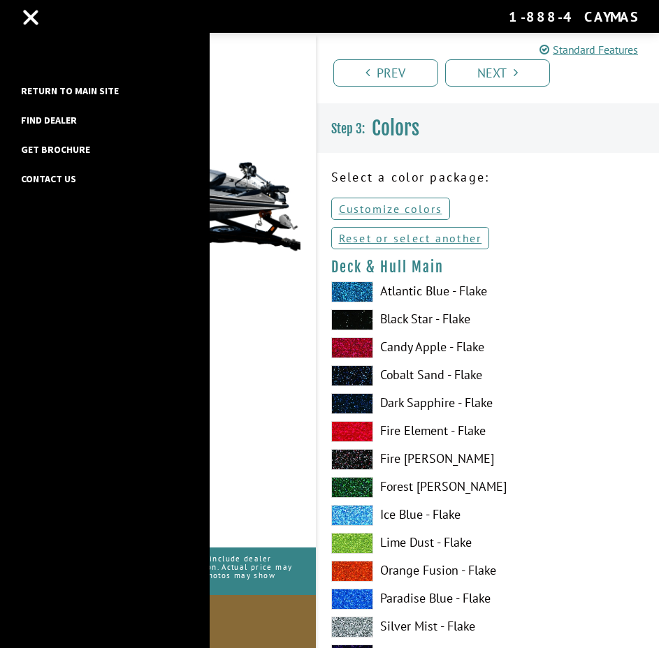
click at [52, 85] on link "Return to main site" at bounding box center [70, 91] width 112 height 18
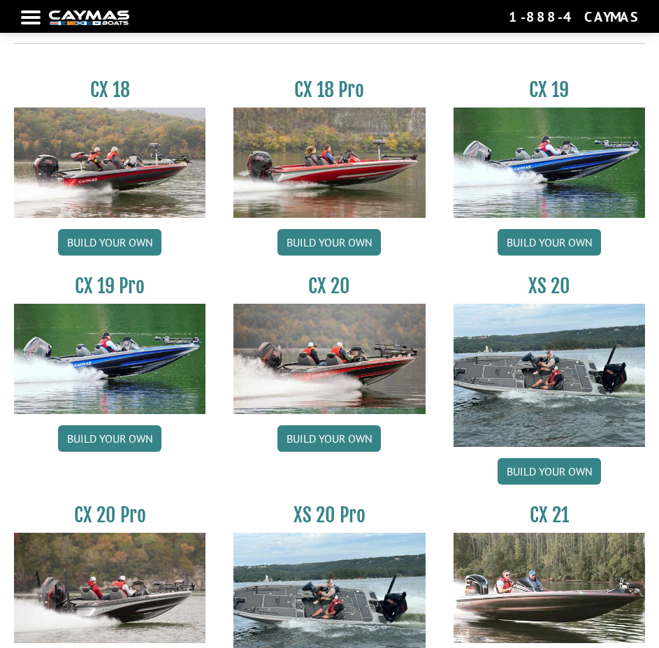
scroll to position [1257, 0]
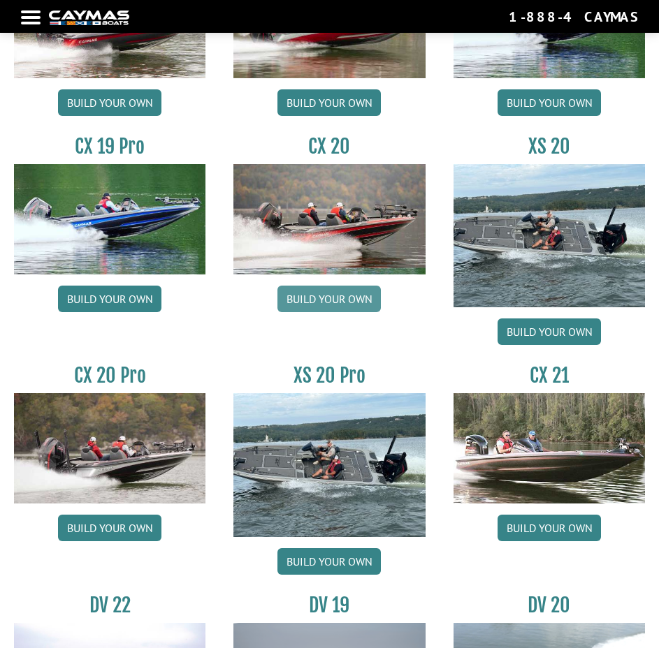
click at [323, 301] on link "Build your own" at bounding box center [328, 299] width 103 height 27
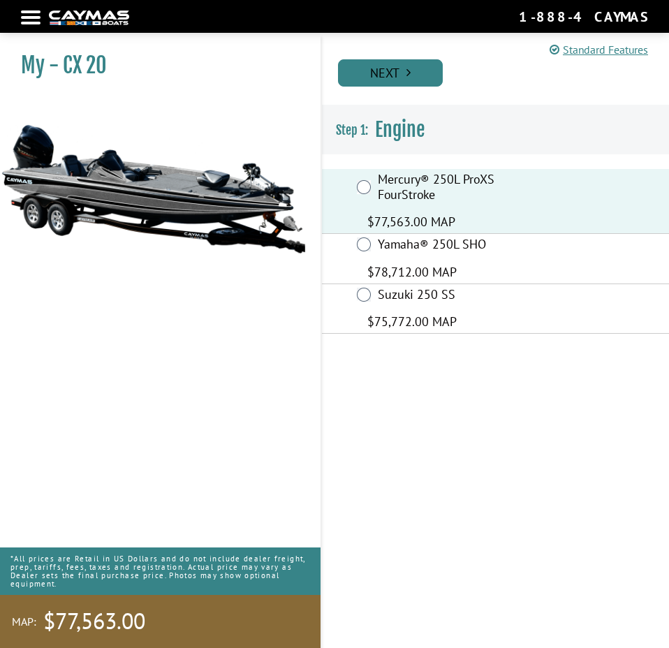
click at [383, 77] on link "Next" at bounding box center [390, 72] width 105 height 27
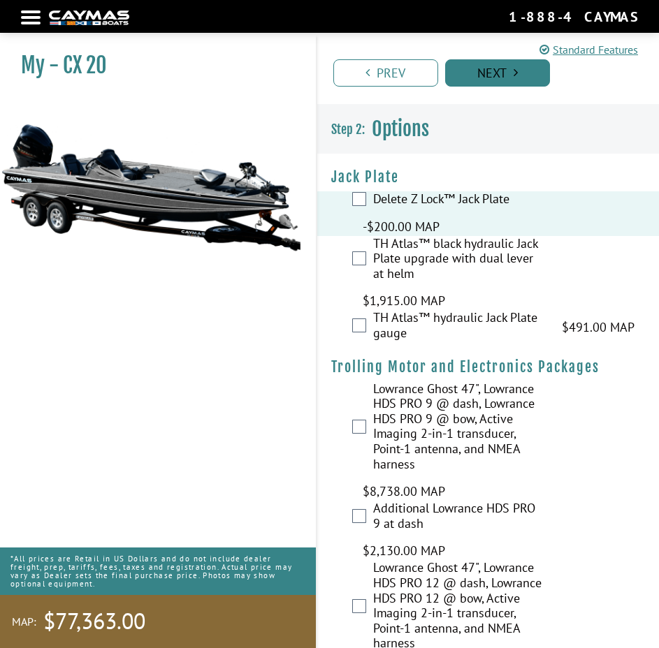
click at [487, 70] on link "Next" at bounding box center [497, 72] width 105 height 27
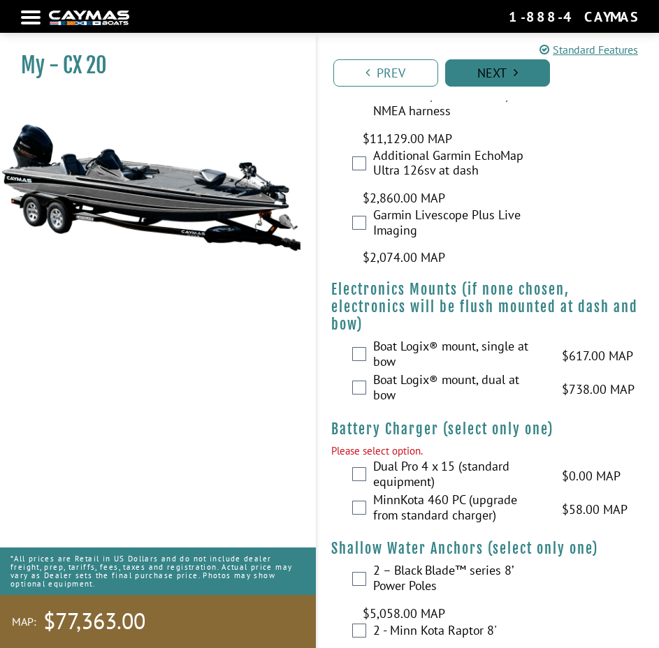
scroll to position [1792, 0]
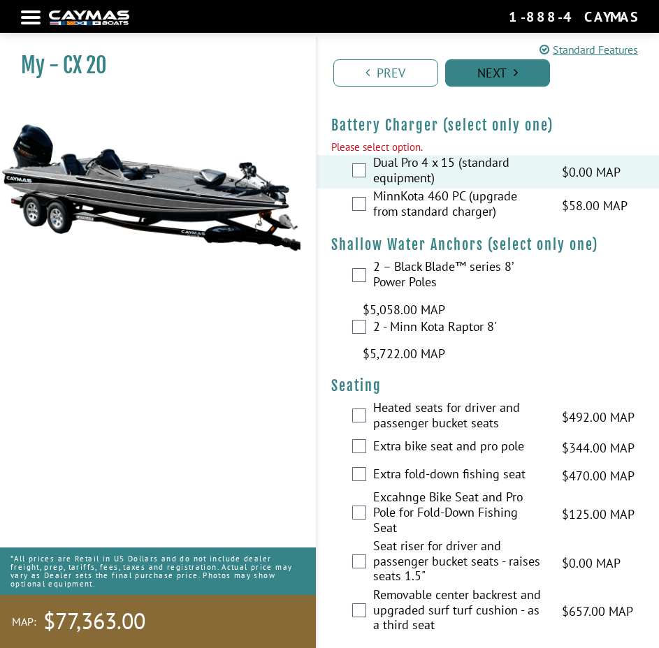
click at [474, 74] on link "Next" at bounding box center [497, 72] width 105 height 27
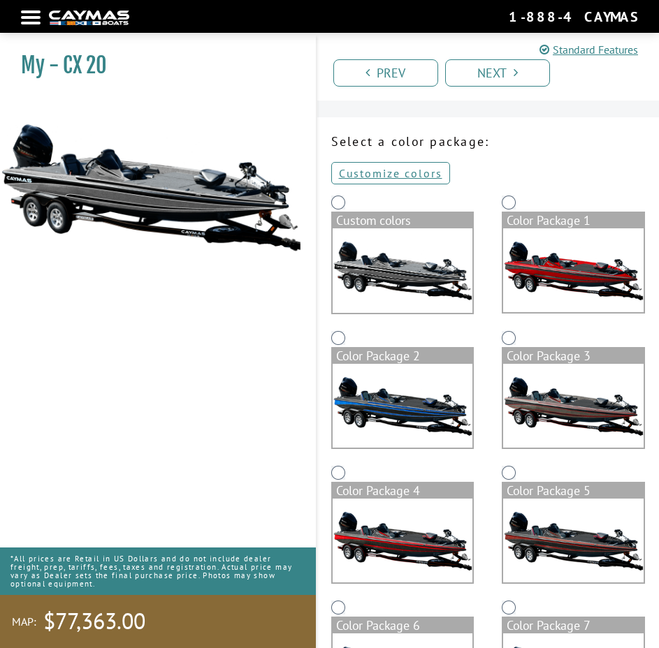
scroll to position [0, 0]
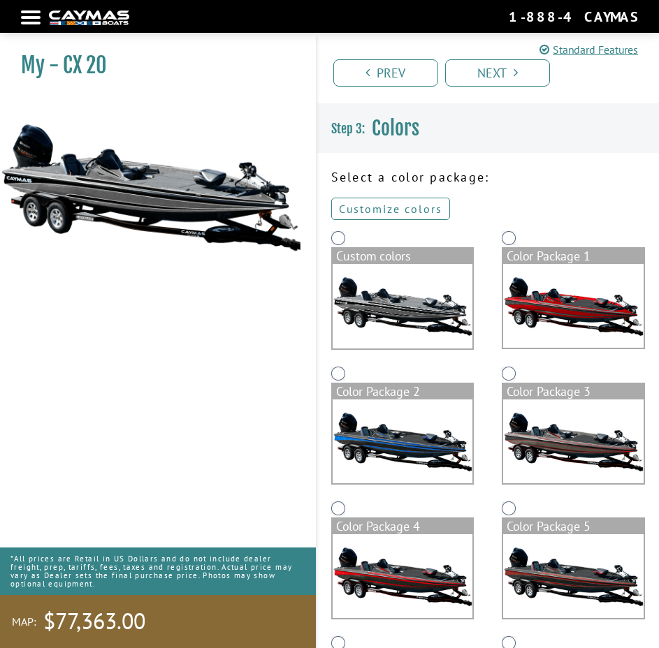
click at [382, 207] on link "Customize colors" at bounding box center [390, 209] width 119 height 22
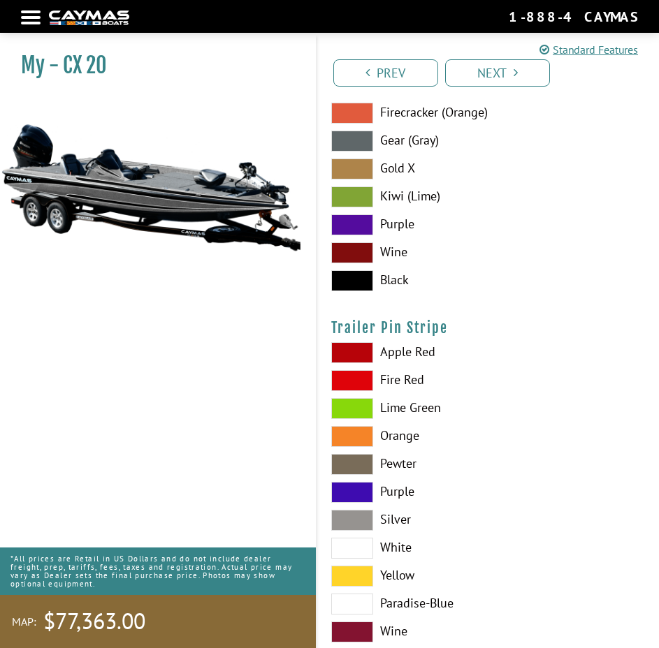
scroll to position [11977, 0]
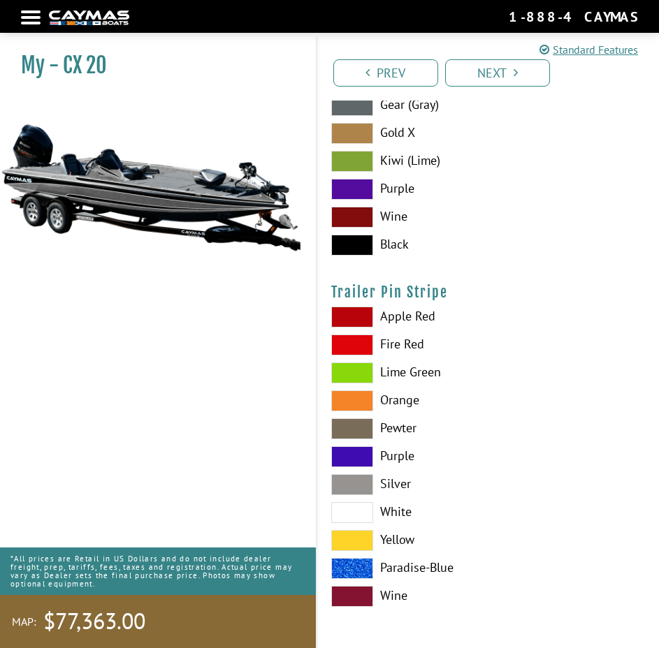
click at [26, 20] on nav "Return to main site Find Dealer Get Brochure Contact Us 1-888-4CAYMAS" at bounding box center [329, 16] width 617 height 19
click at [31, 19] on div at bounding box center [31, 17] width 20 height 3
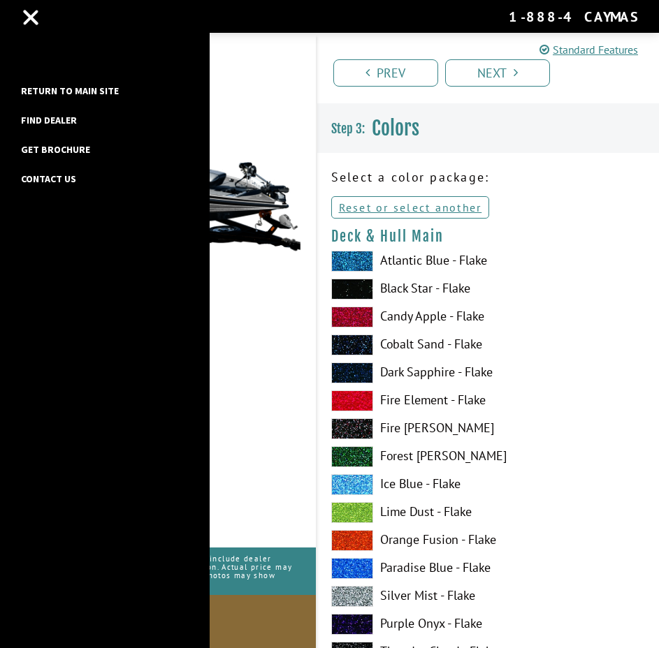
click at [68, 89] on link "Return to main site" at bounding box center [70, 91] width 112 height 18
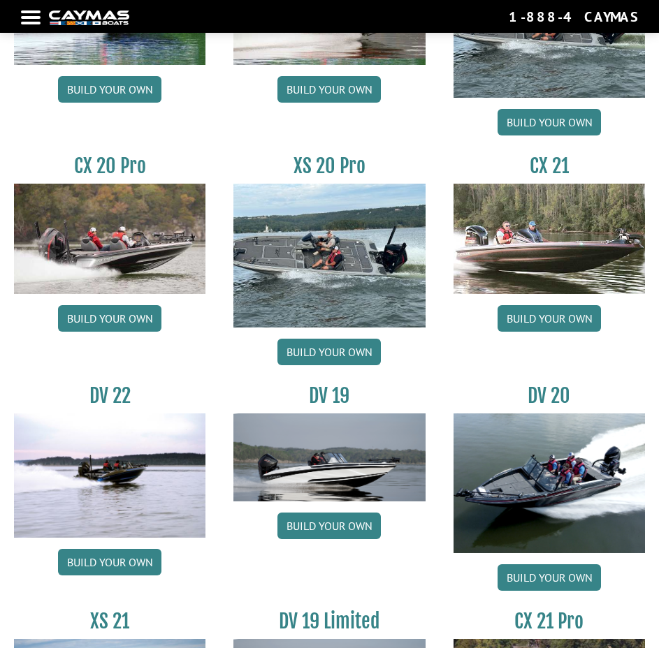
scroll to position [1746, 0]
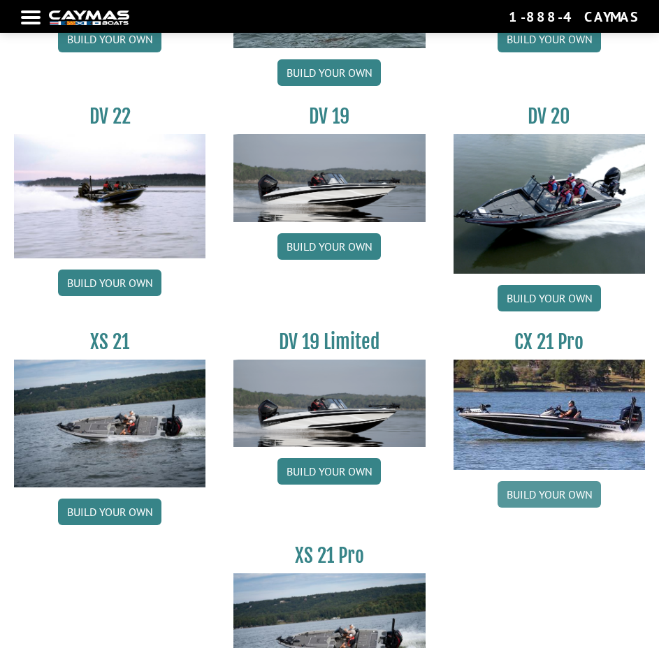
click at [531, 497] on link "Build your own" at bounding box center [548, 494] width 103 height 27
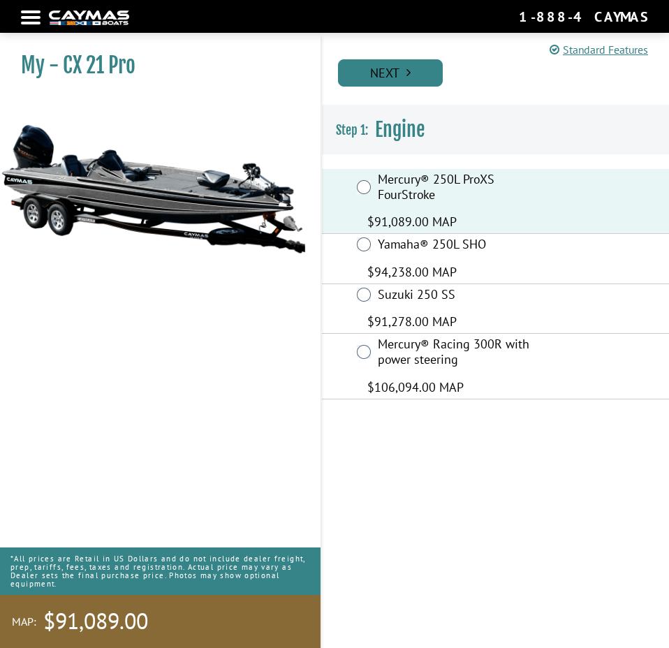
click at [397, 71] on link "Next" at bounding box center [390, 72] width 105 height 27
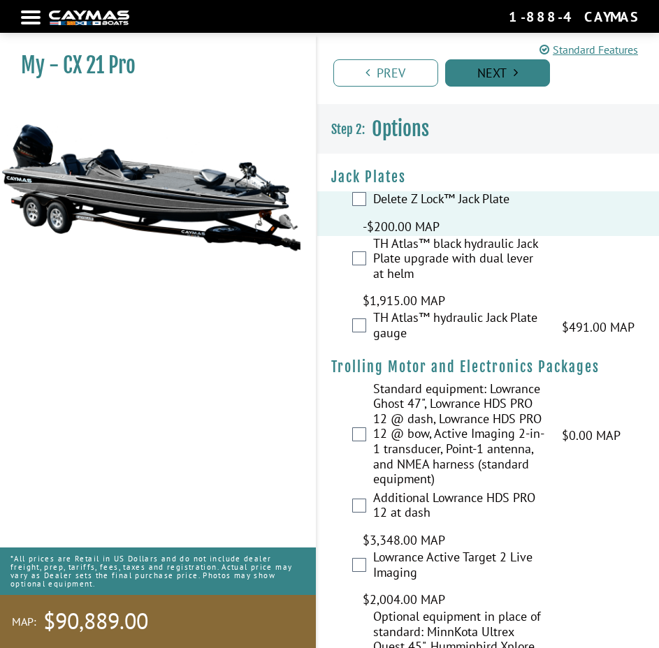
click at [517, 70] on link "Next" at bounding box center [497, 72] width 105 height 27
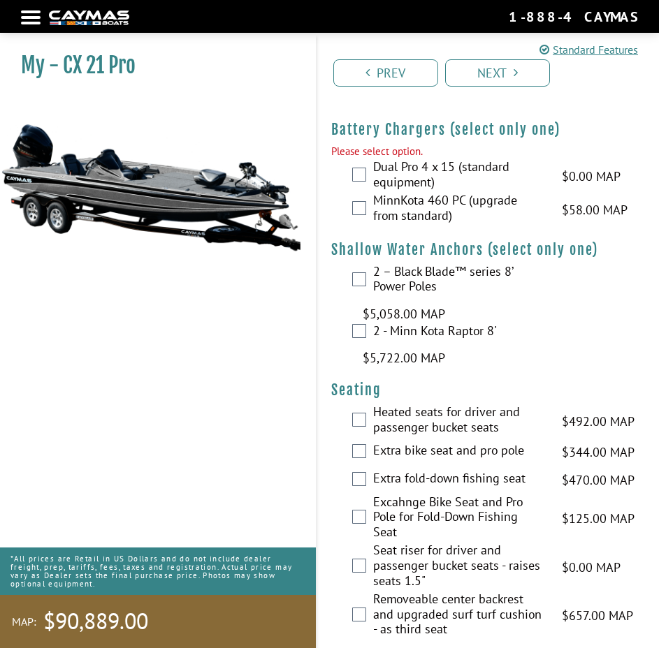
scroll to position [1263, 0]
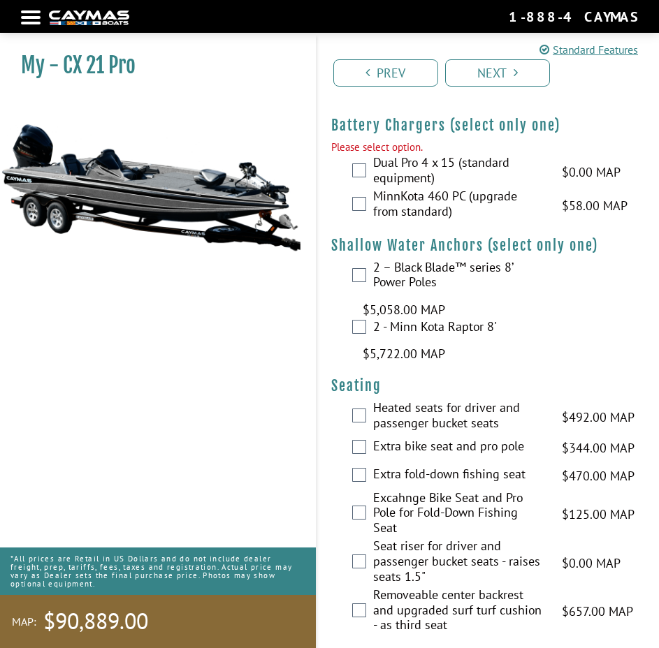
click at [361, 161] on div "Dual Pro 4 x 15 (standard equipment) $0.00 MAP $0.00 MSRP" at bounding box center [488, 172] width 342 height 34
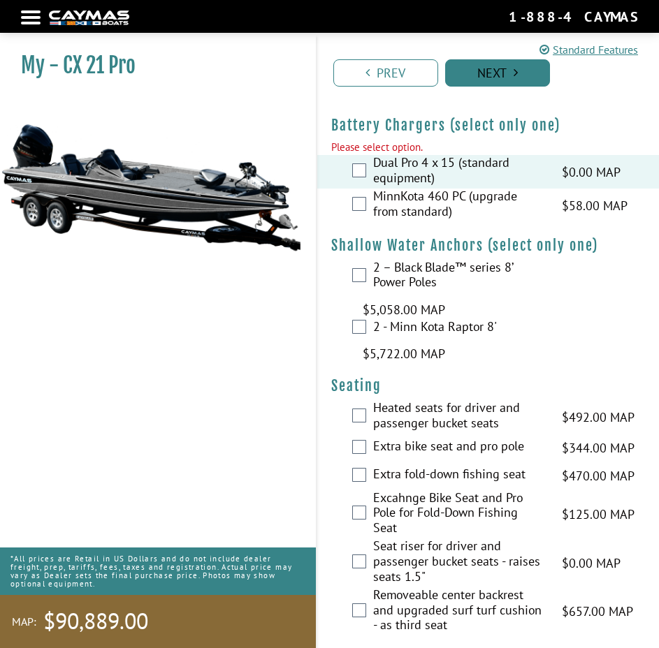
click at [486, 66] on link "Next" at bounding box center [497, 72] width 105 height 27
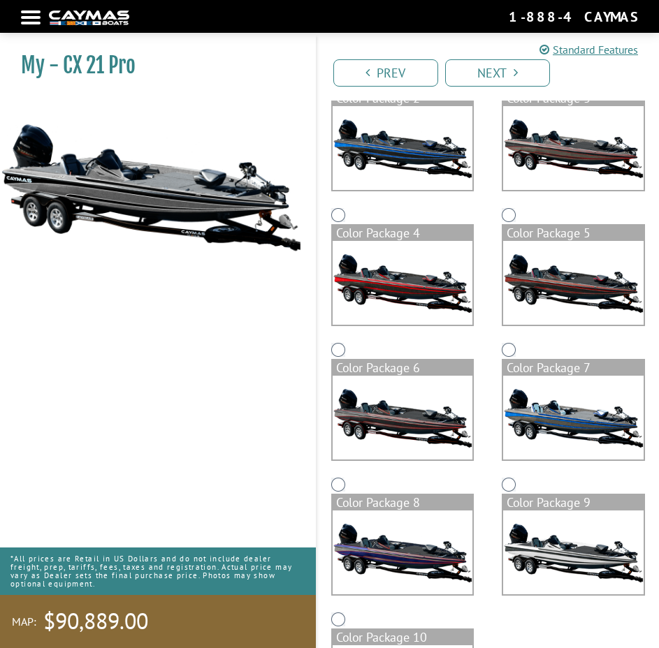
scroll to position [0, 0]
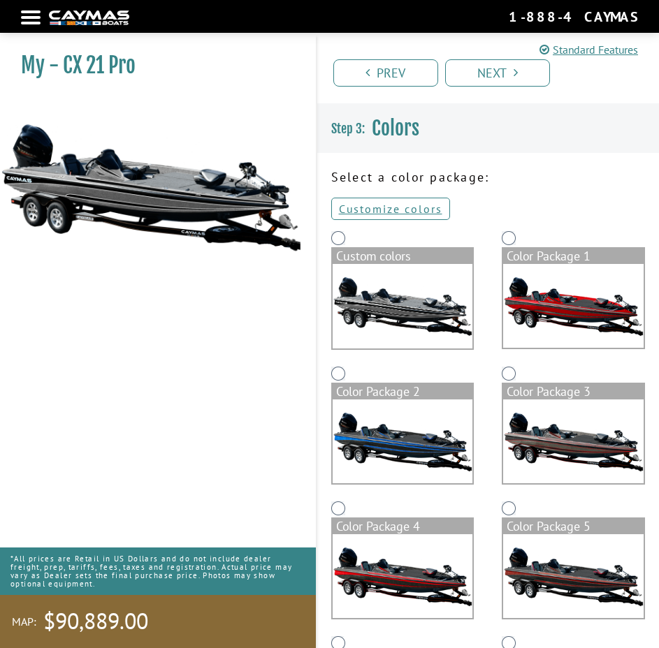
click at [382, 267] on img at bounding box center [402, 306] width 140 height 85
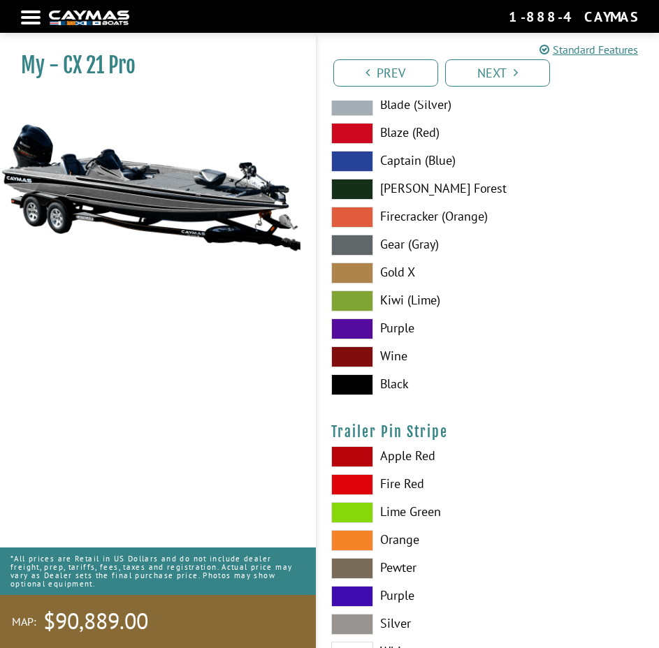
scroll to position [12008, 0]
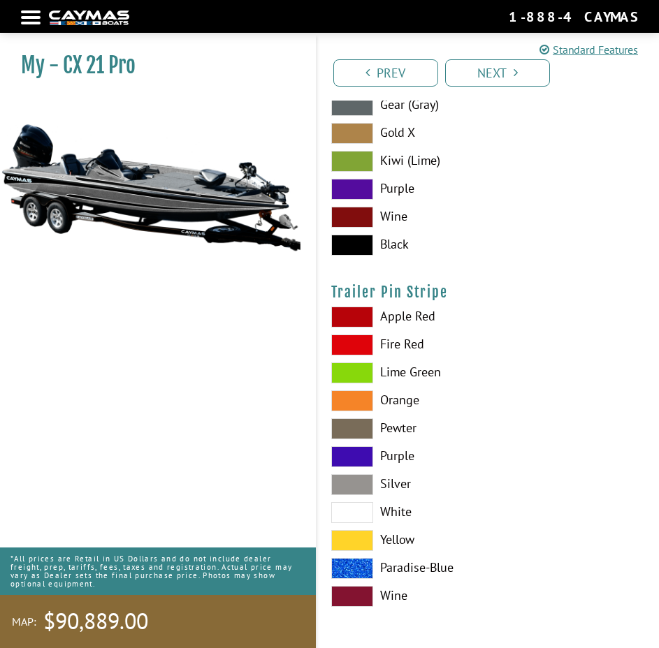
click at [31, 14] on nav "Return to main site Find Dealer Get Brochure Contact Us 1-888-4CAYMAS" at bounding box center [329, 16] width 617 height 19
click at [38, 19] on div at bounding box center [31, 17] width 20 height 3
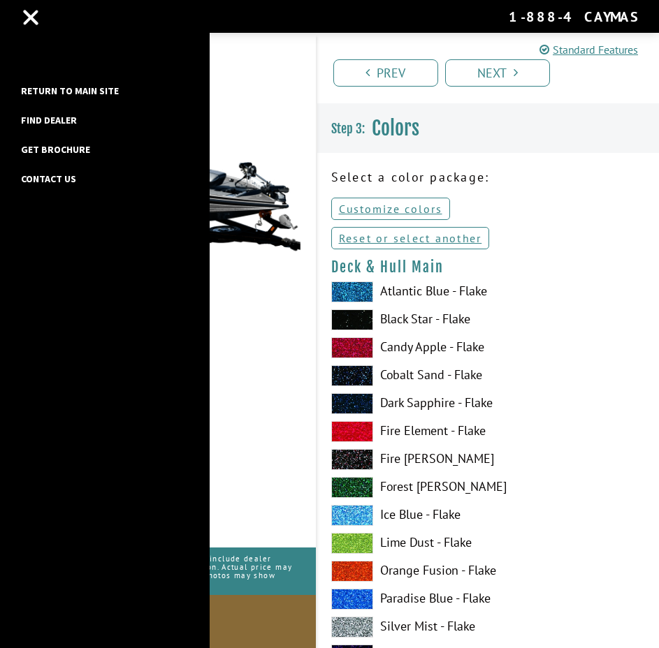
click at [47, 88] on link "Return to main site" at bounding box center [70, 91] width 112 height 18
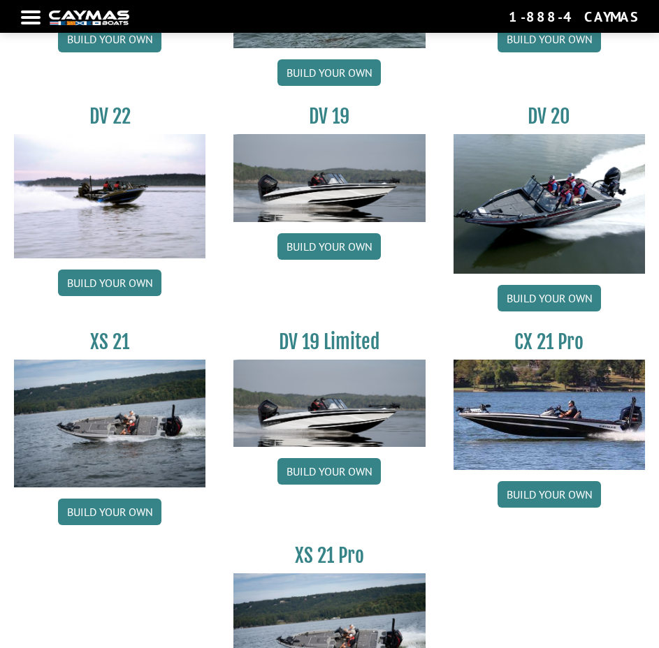
scroll to position [1676, 0]
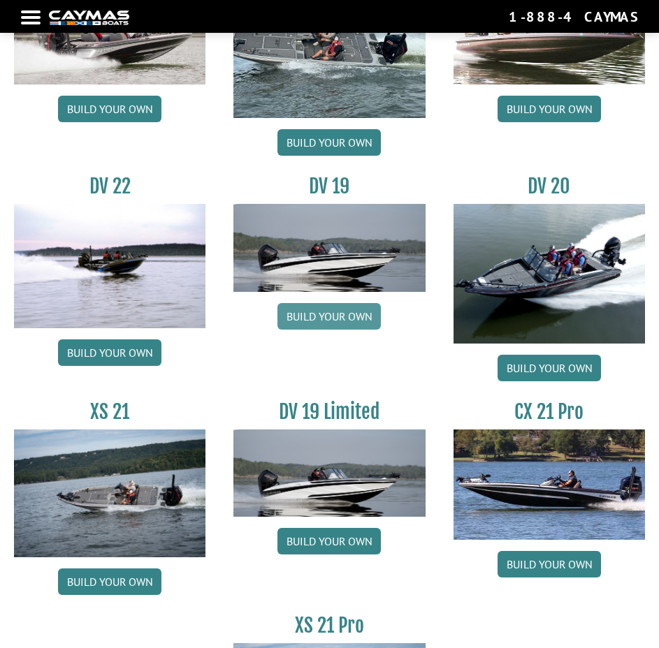
click at [325, 316] on link "Build your own" at bounding box center [328, 316] width 103 height 27
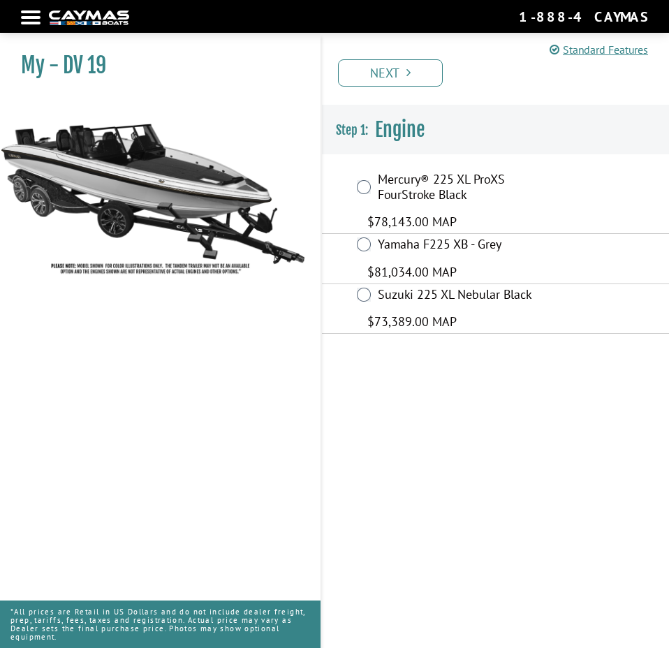
click at [356, 185] on div "Mercury® 225 XL ProXS FourStroke Black $78,143.00 MAP" at bounding box center [495, 201] width 347 height 65
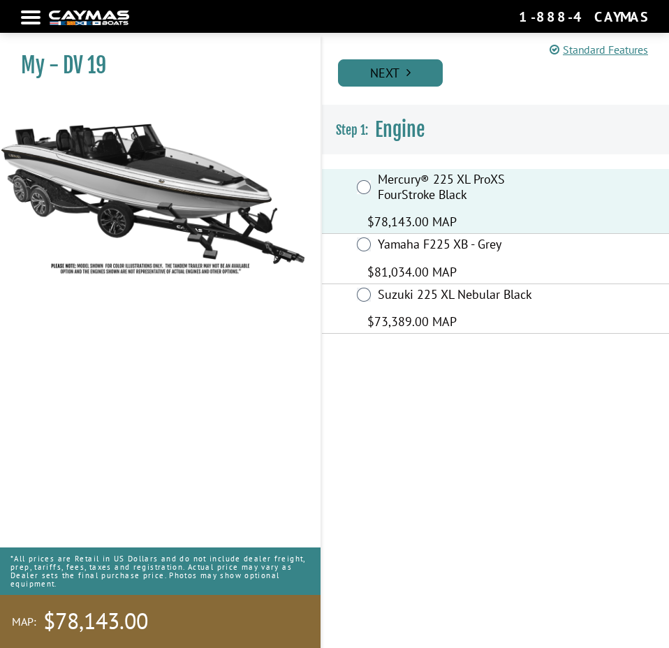
click at [401, 66] on link "Next" at bounding box center [390, 72] width 105 height 27
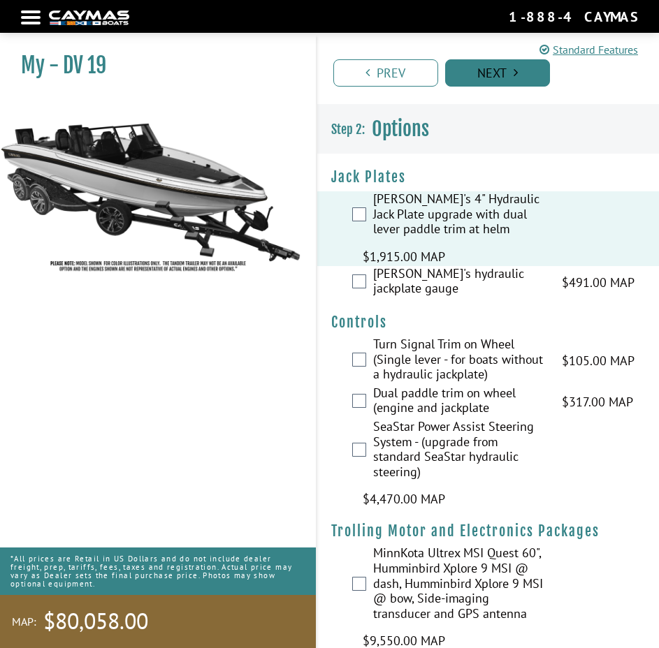
click at [494, 73] on link "Next" at bounding box center [497, 72] width 105 height 27
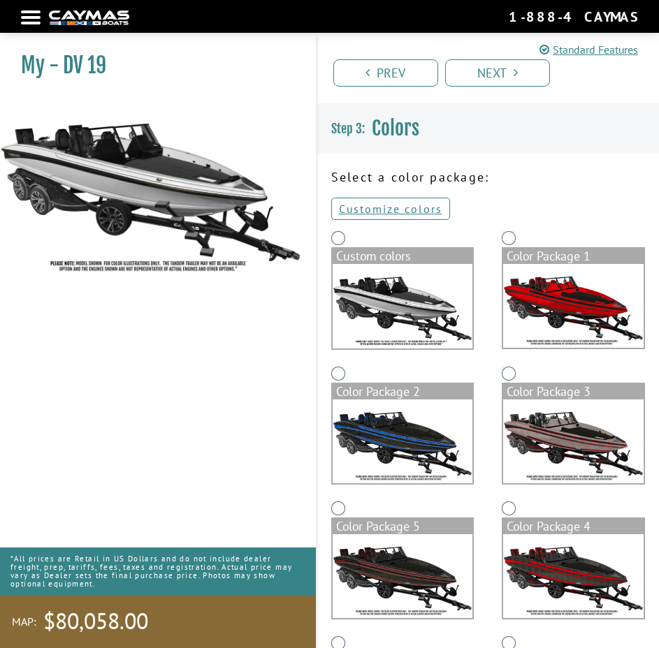
click at [392, 286] on img at bounding box center [402, 306] width 140 height 85
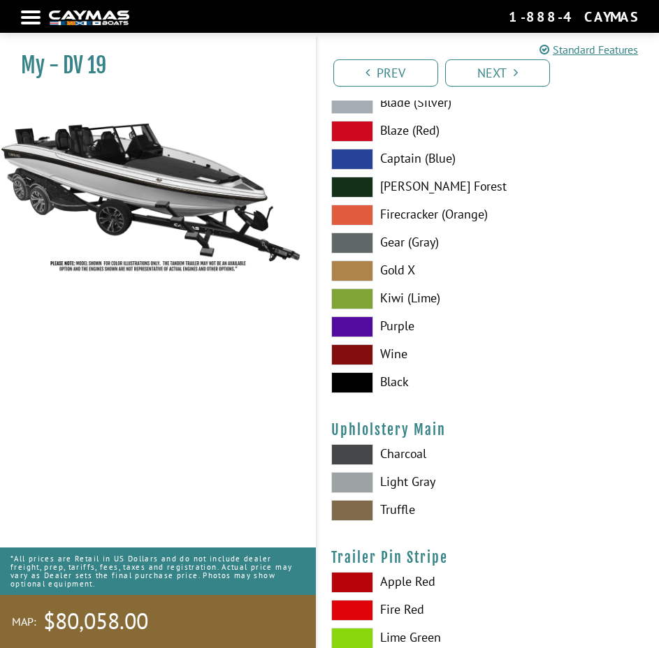
scroll to position [6844, 0]
